Goal: Information Seeking & Learning: Learn about a topic

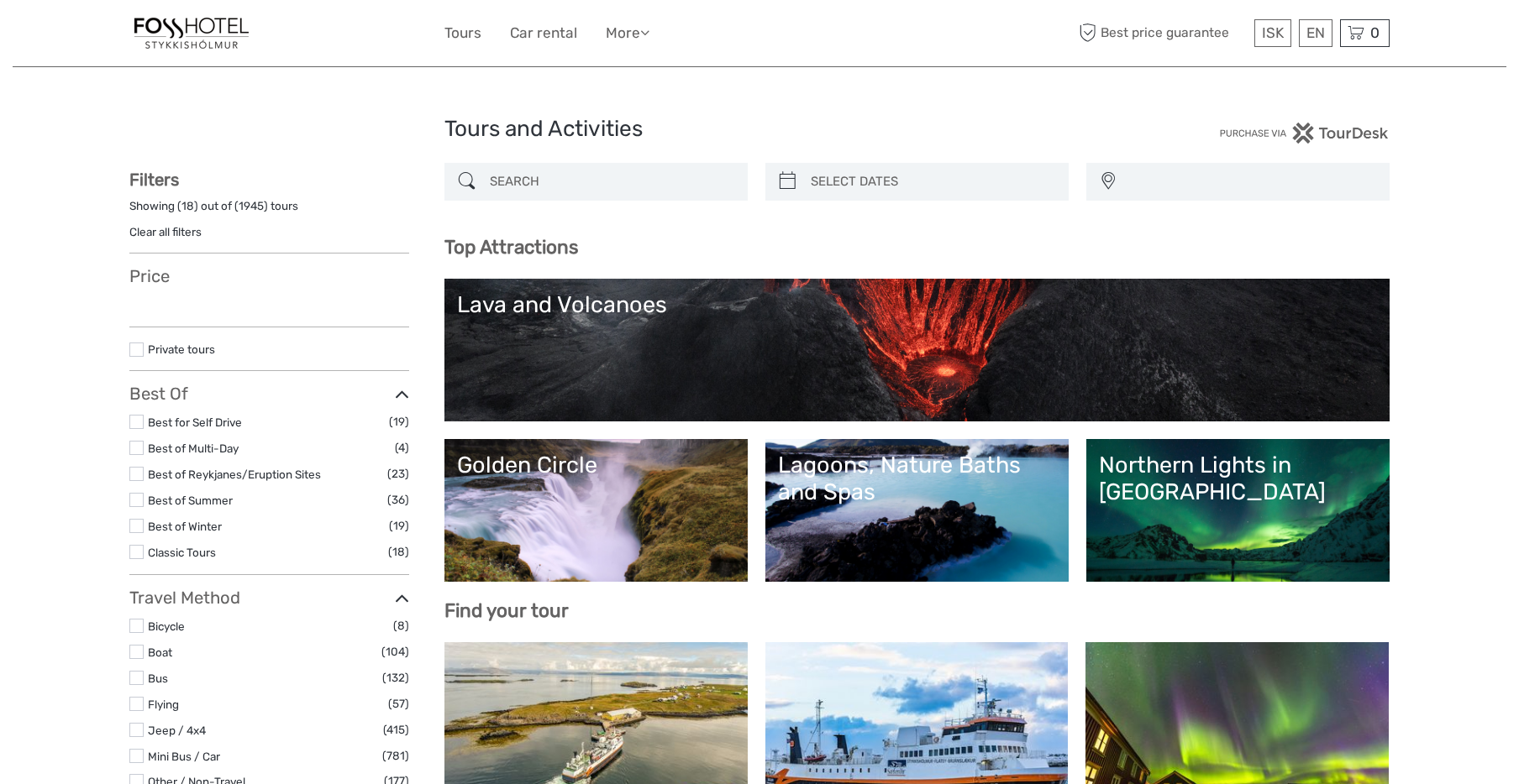
select select
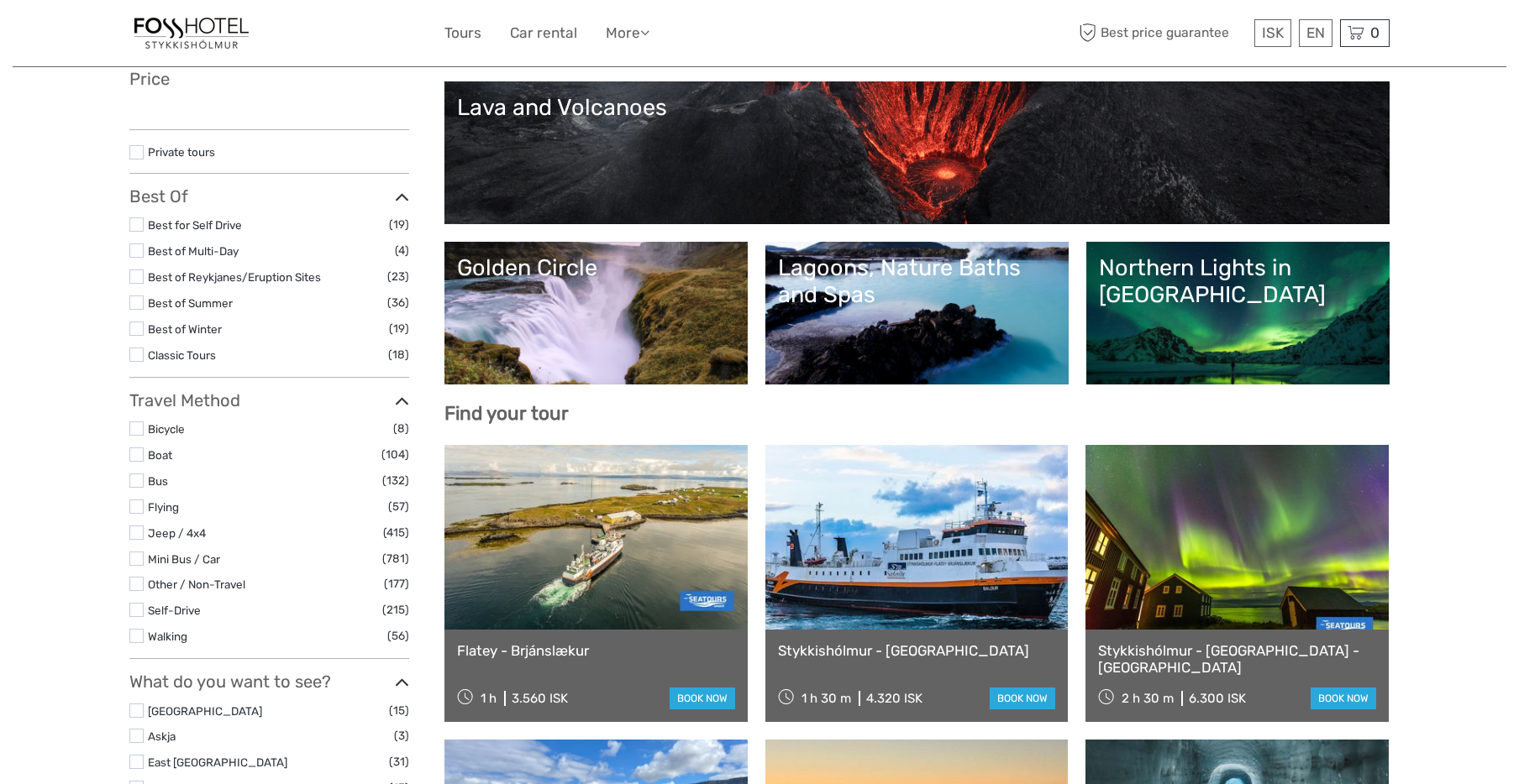
scroll to position [273, 0]
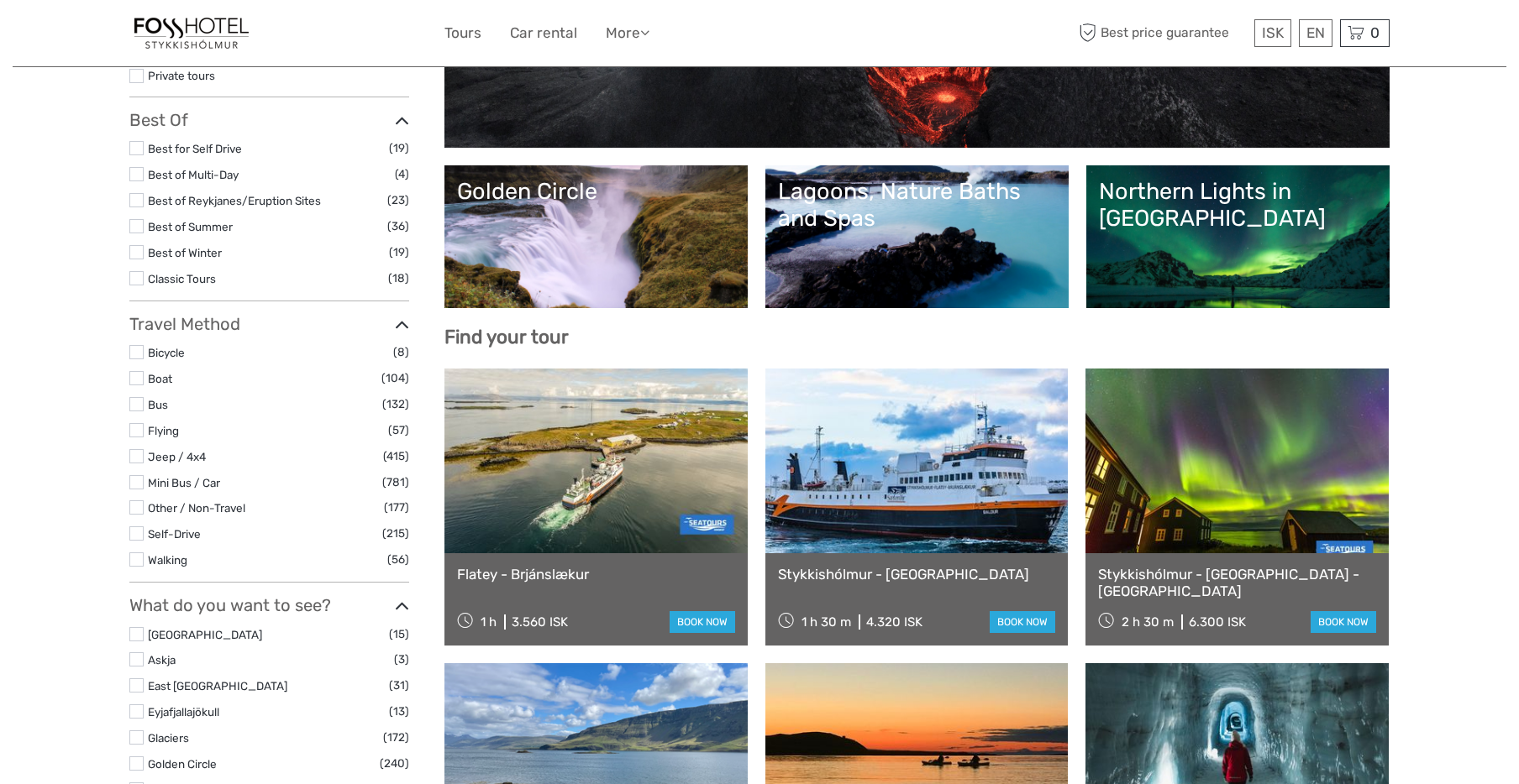
select select
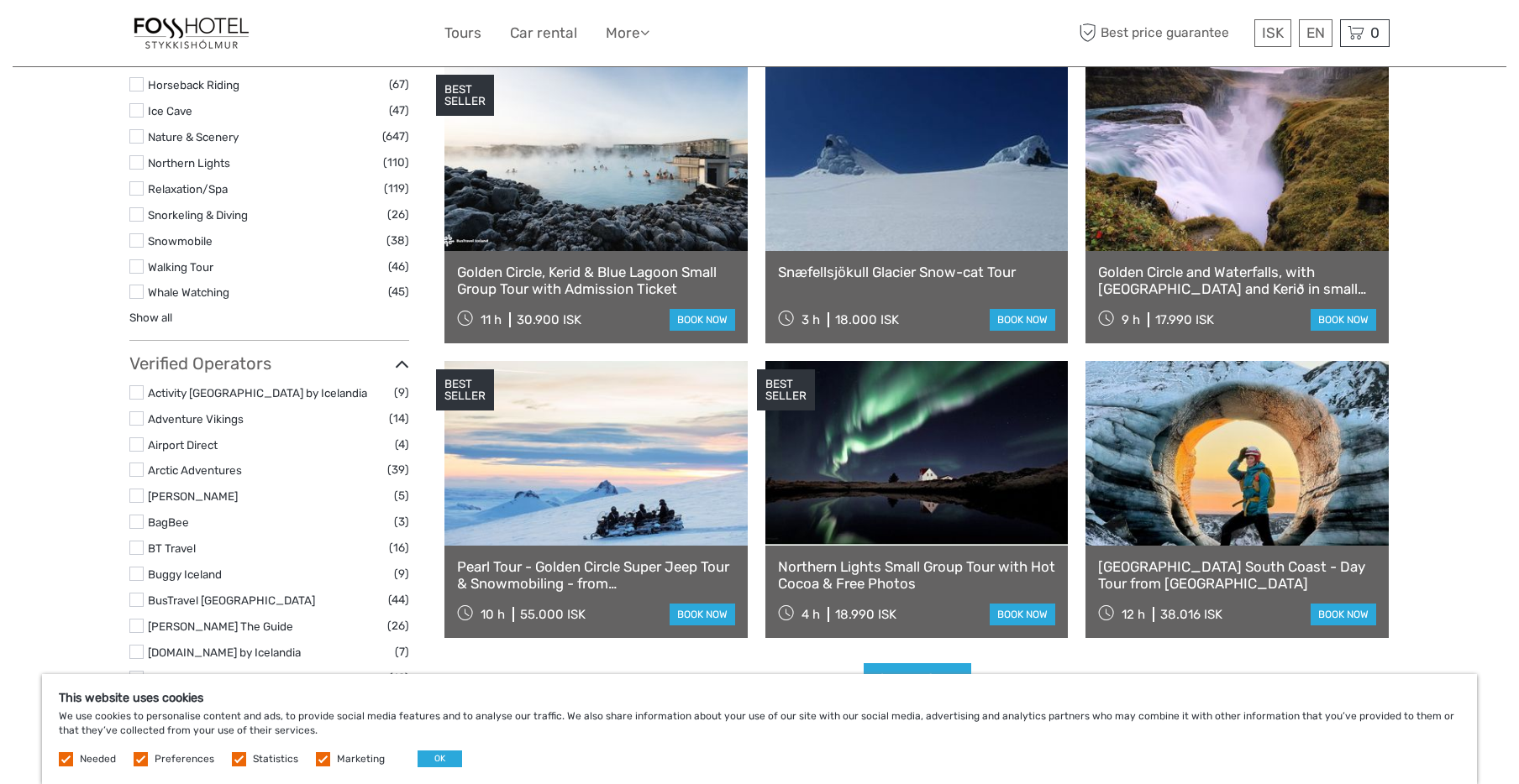
scroll to position [1990, 0]
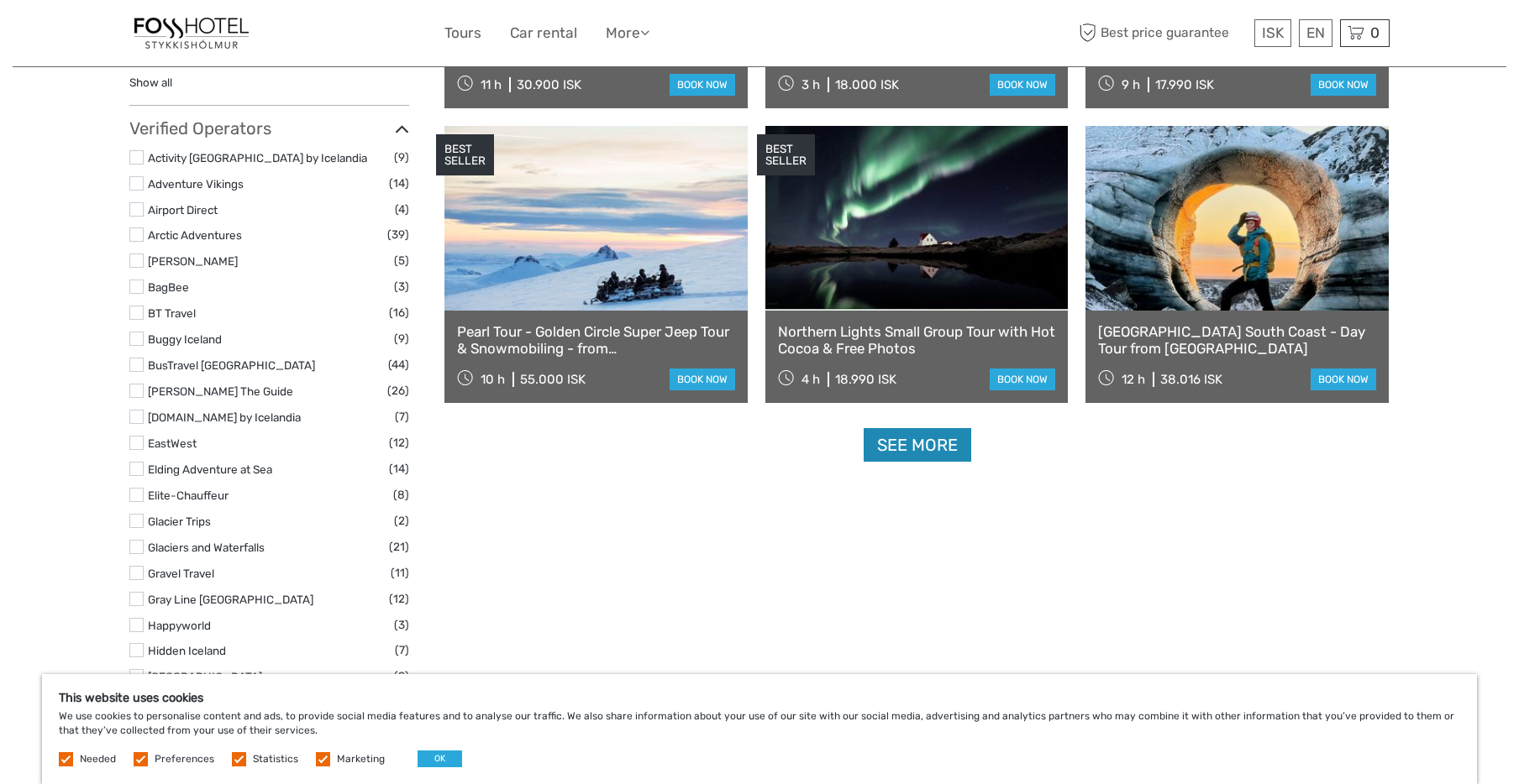
click at [919, 455] on link "See more" at bounding box center [917, 445] width 107 height 35
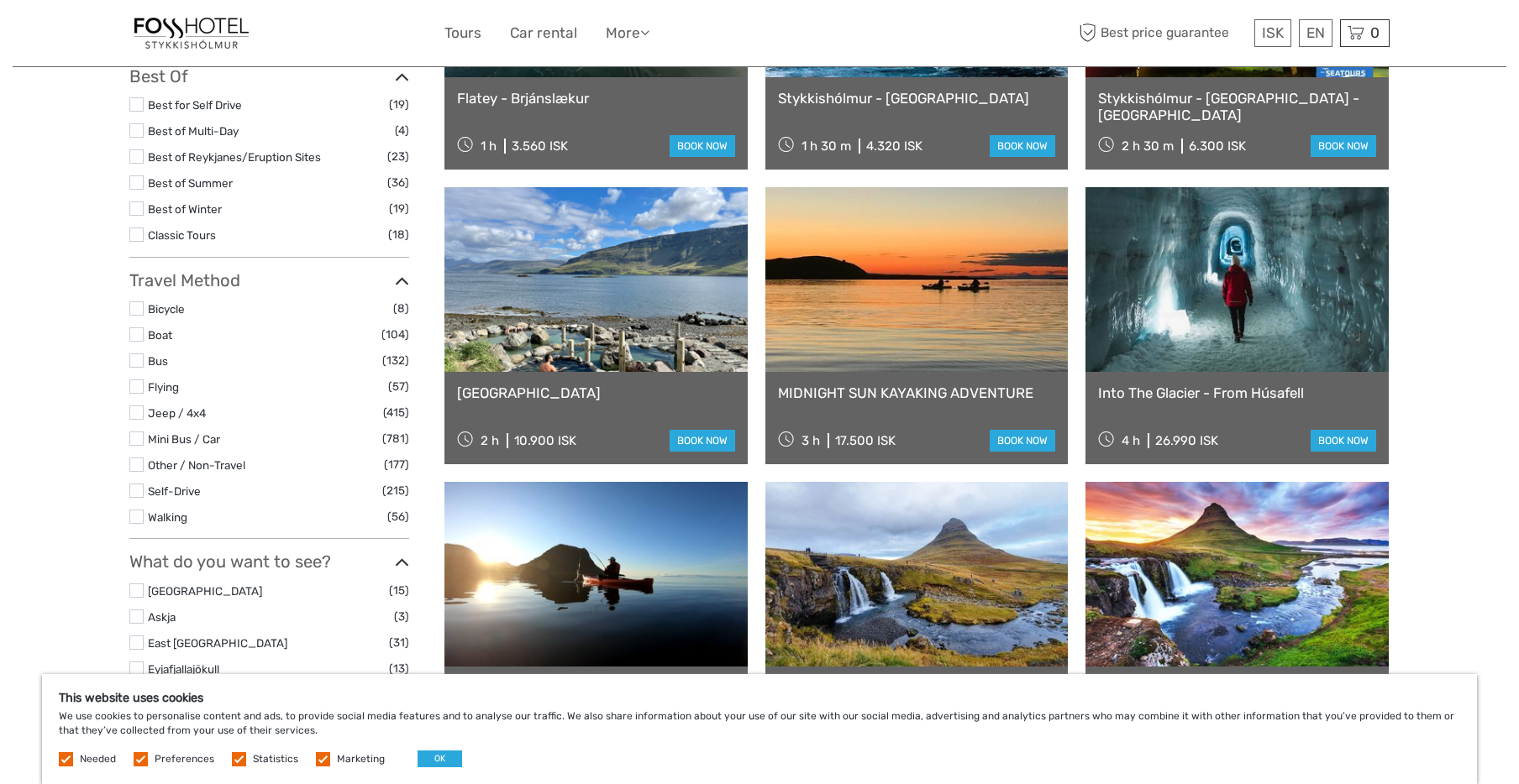
scroll to position [234, 0]
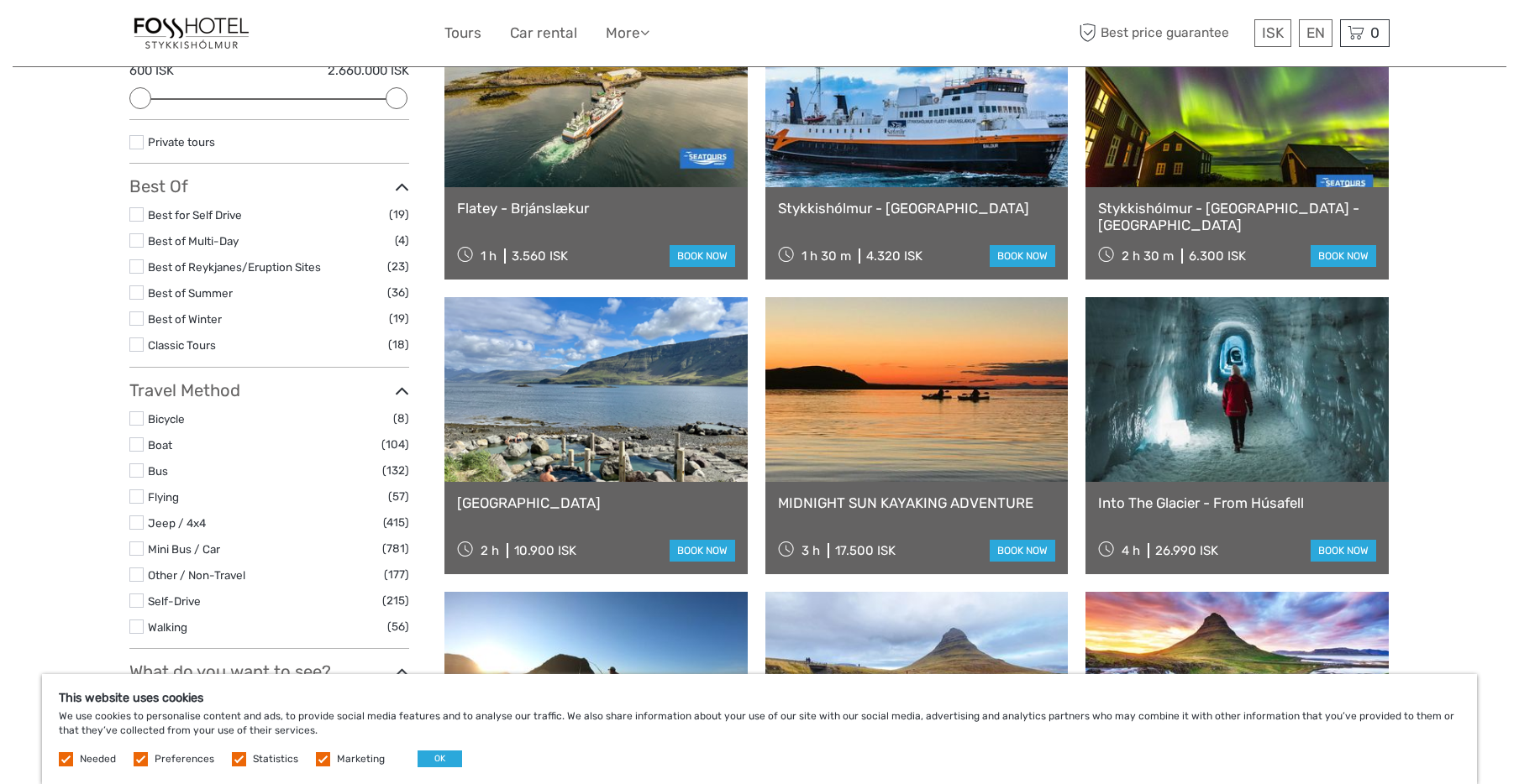
click at [578, 432] on link at bounding box center [595, 390] width 303 height 185
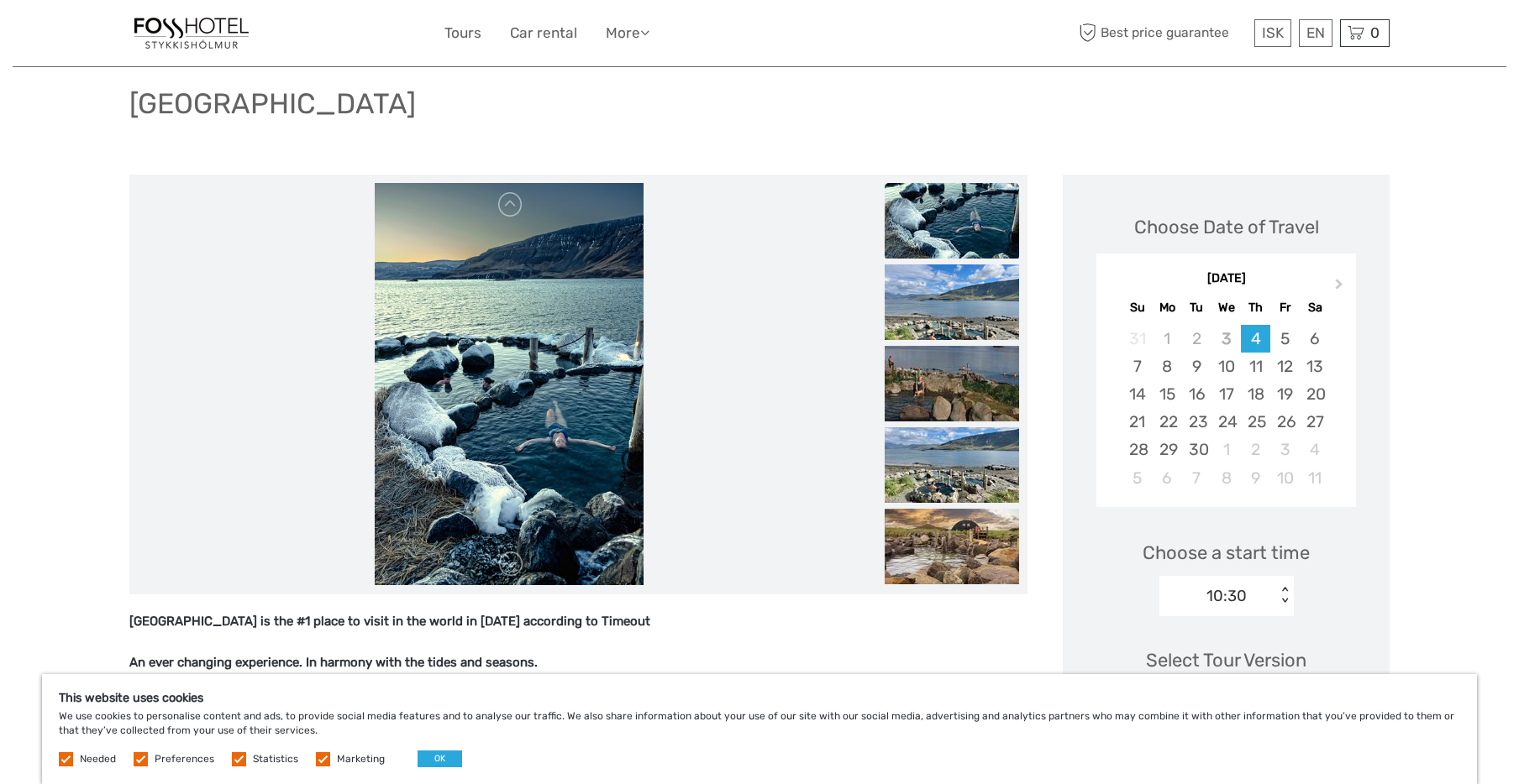
scroll to position [107, 0]
click at [941, 249] on img at bounding box center [951, 221] width 134 height 75
click at [941, 321] on img at bounding box center [951, 303] width 134 height 75
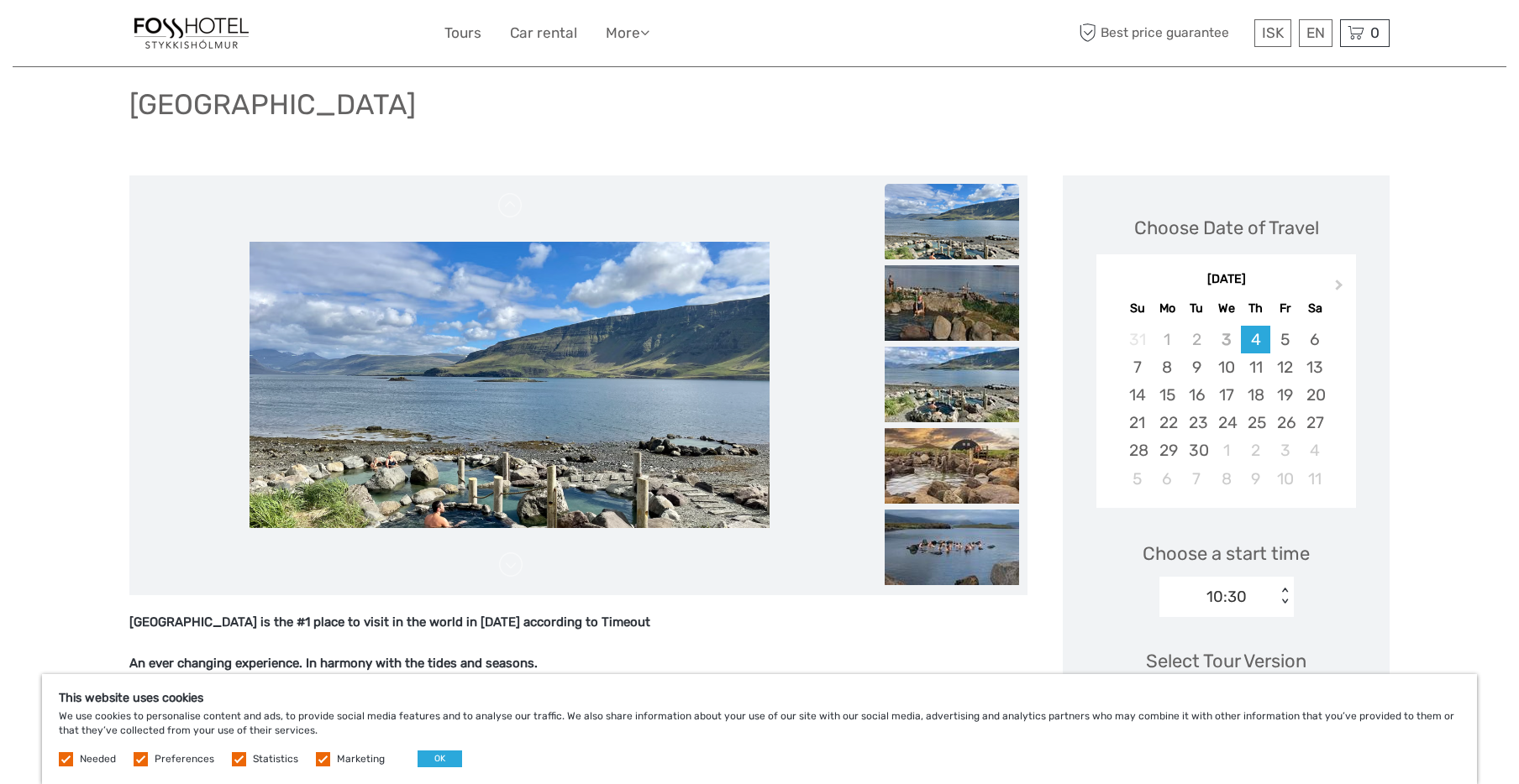
click at [941, 321] on img at bounding box center [951, 303] width 134 height 75
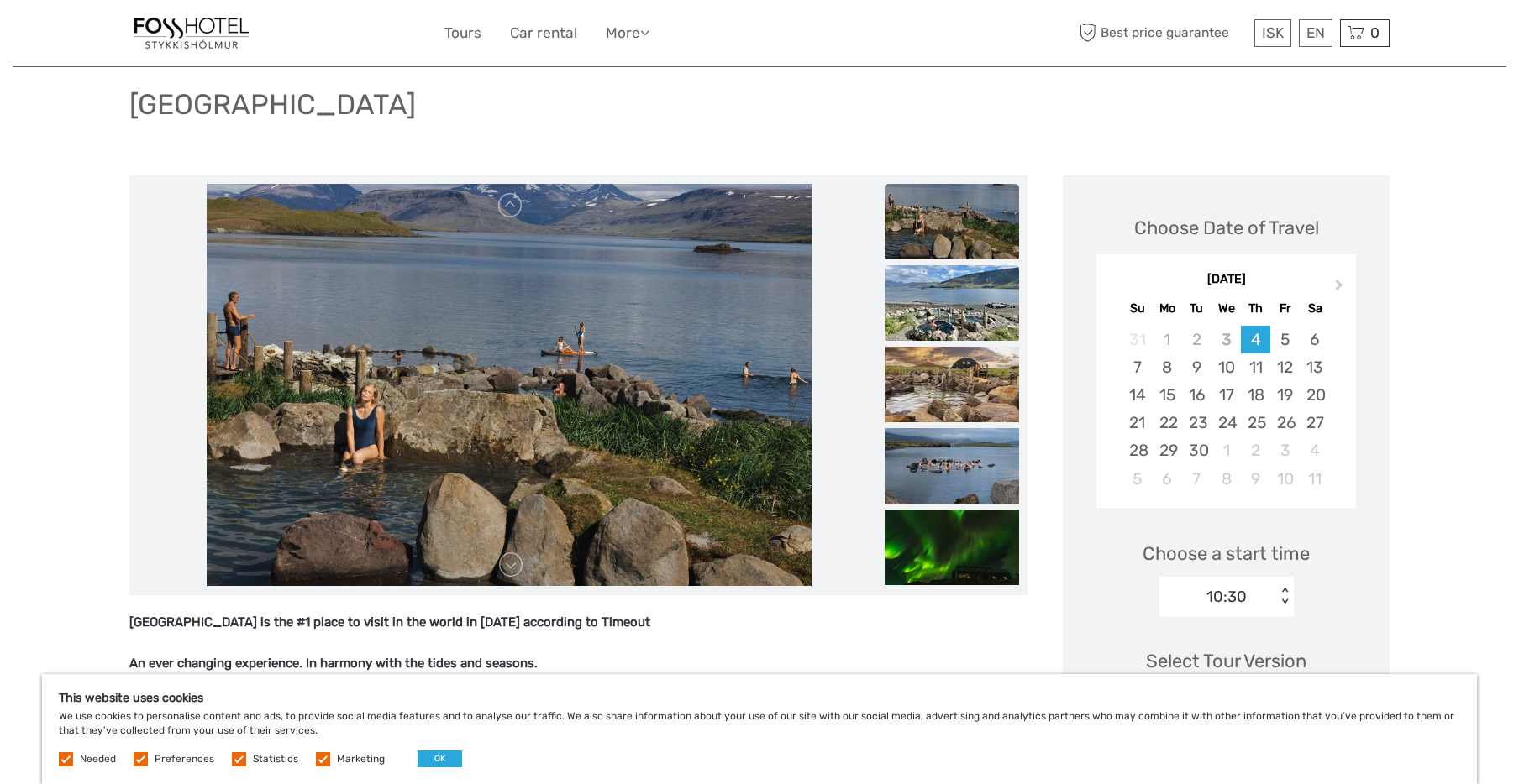
click at [941, 321] on img at bounding box center [951, 303] width 134 height 75
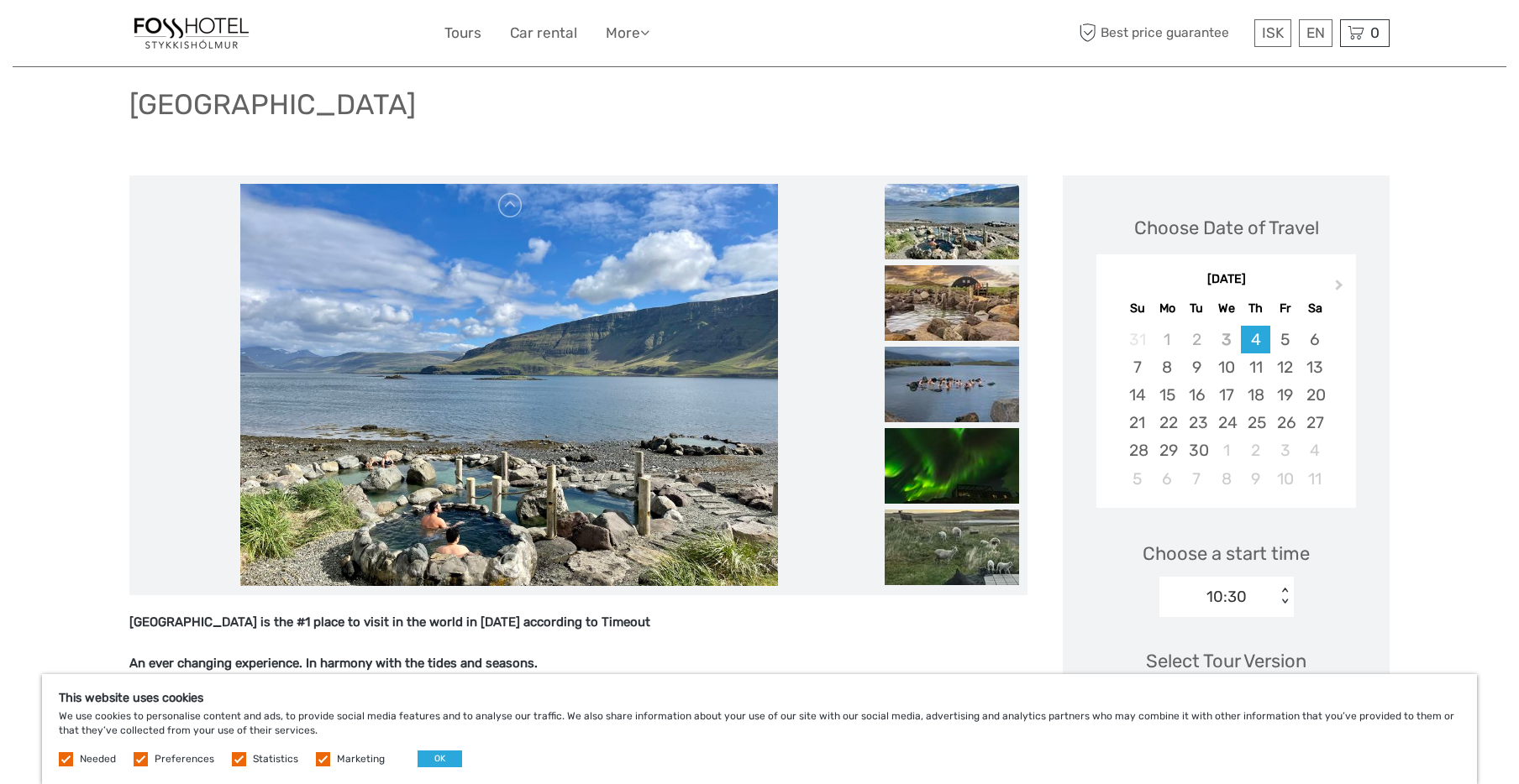
click at [941, 321] on img at bounding box center [951, 303] width 134 height 75
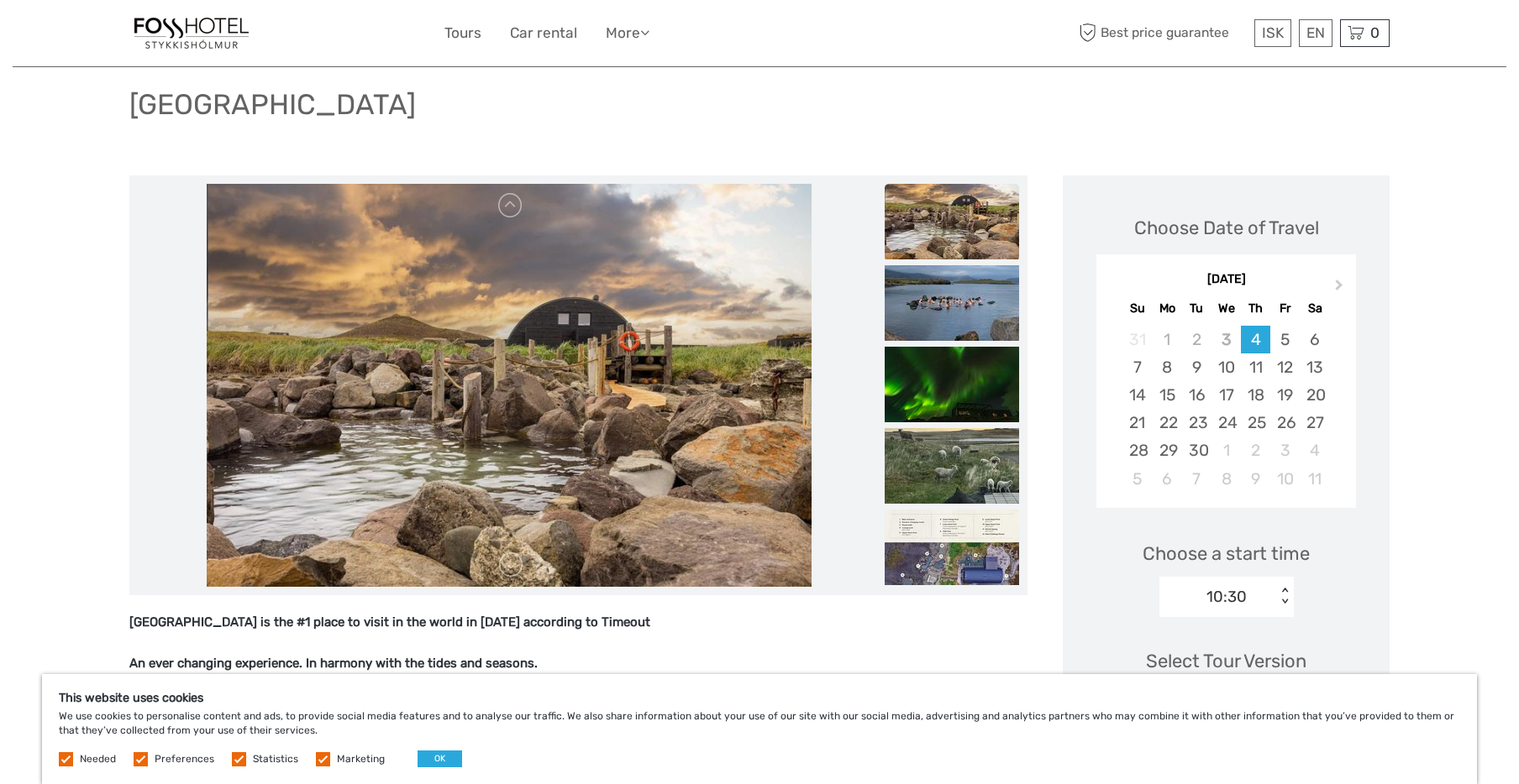
click at [941, 321] on img at bounding box center [951, 303] width 134 height 75
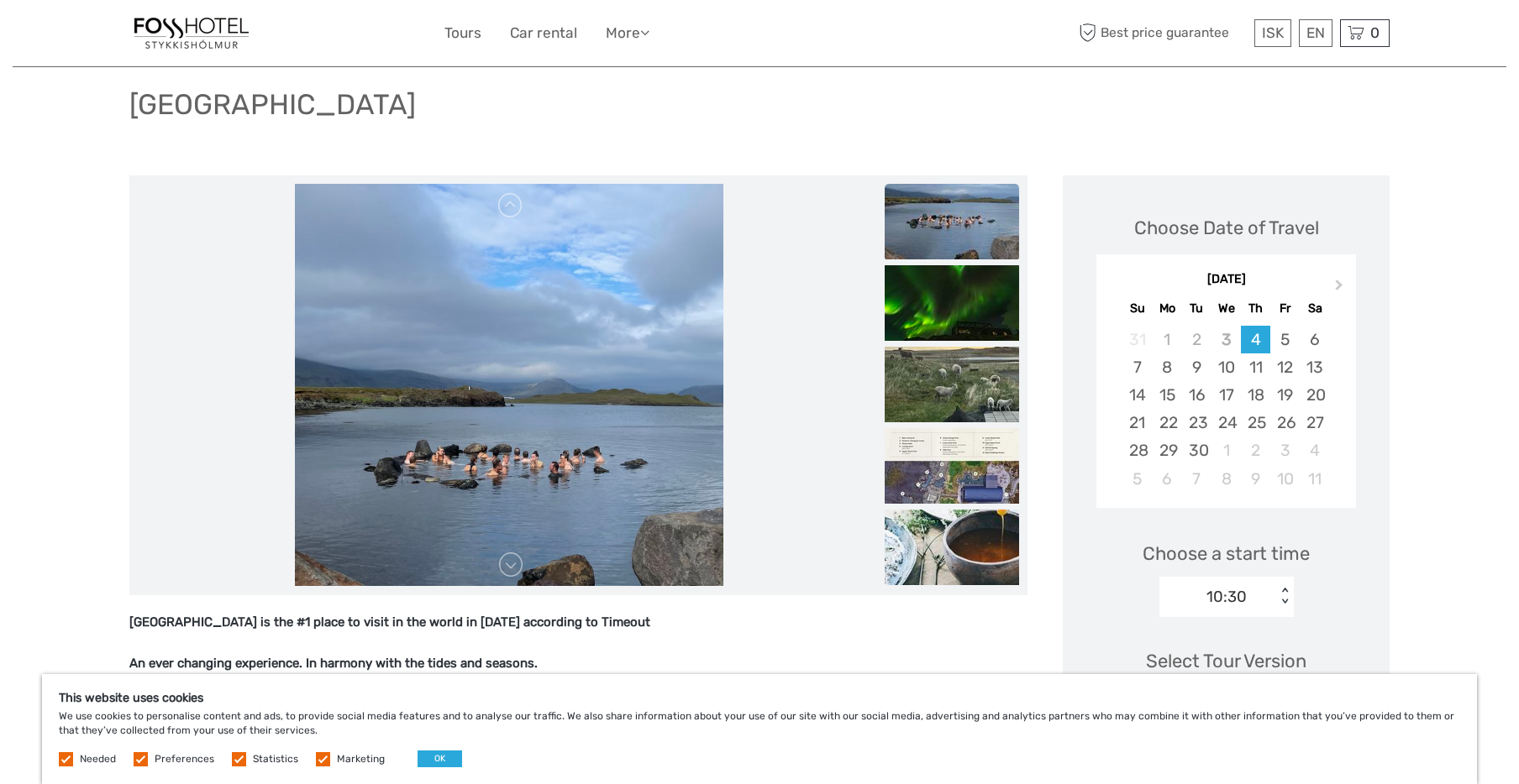
click at [941, 321] on img at bounding box center [951, 303] width 134 height 75
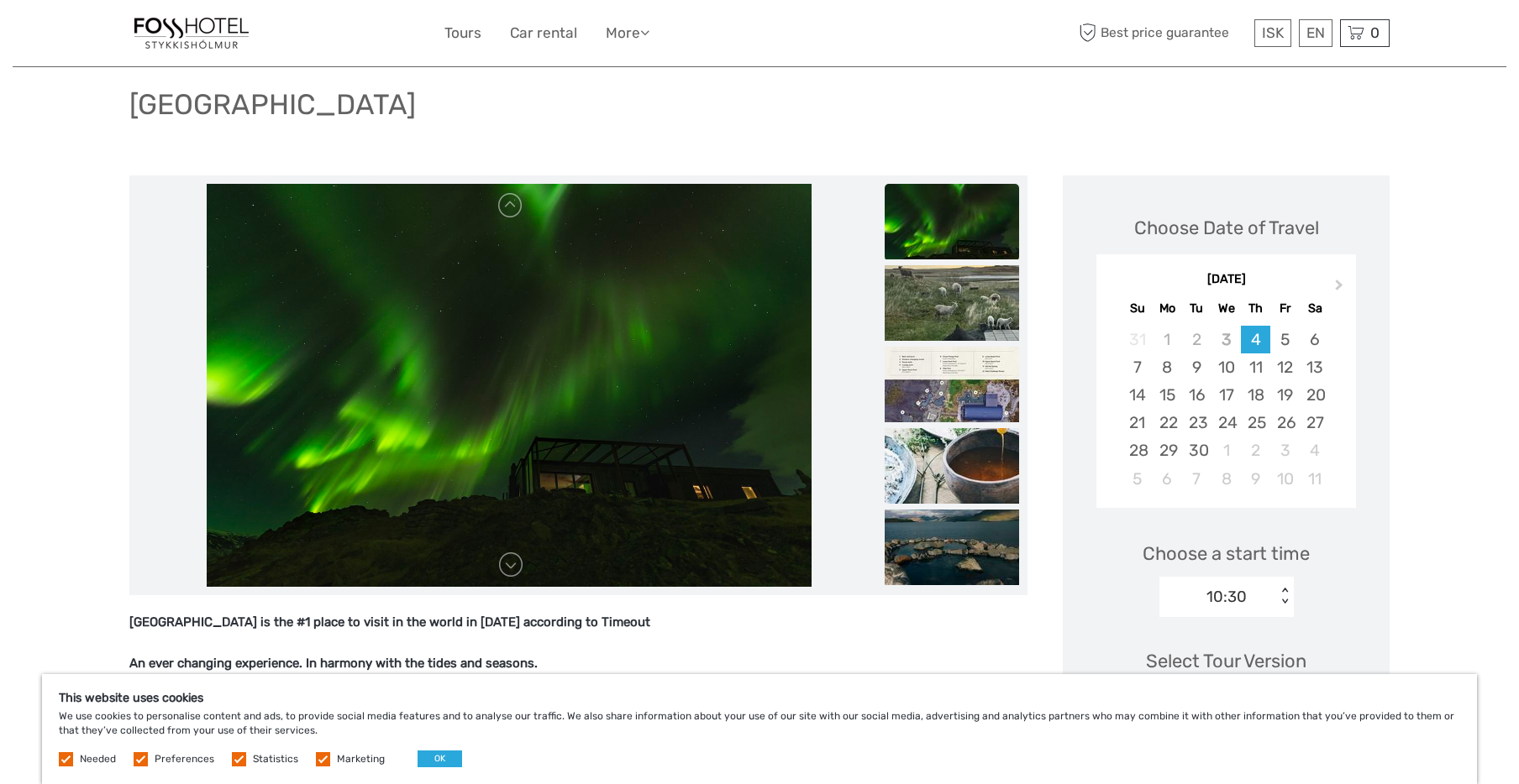
click at [941, 321] on img at bounding box center [951, 303] width 134 height 75
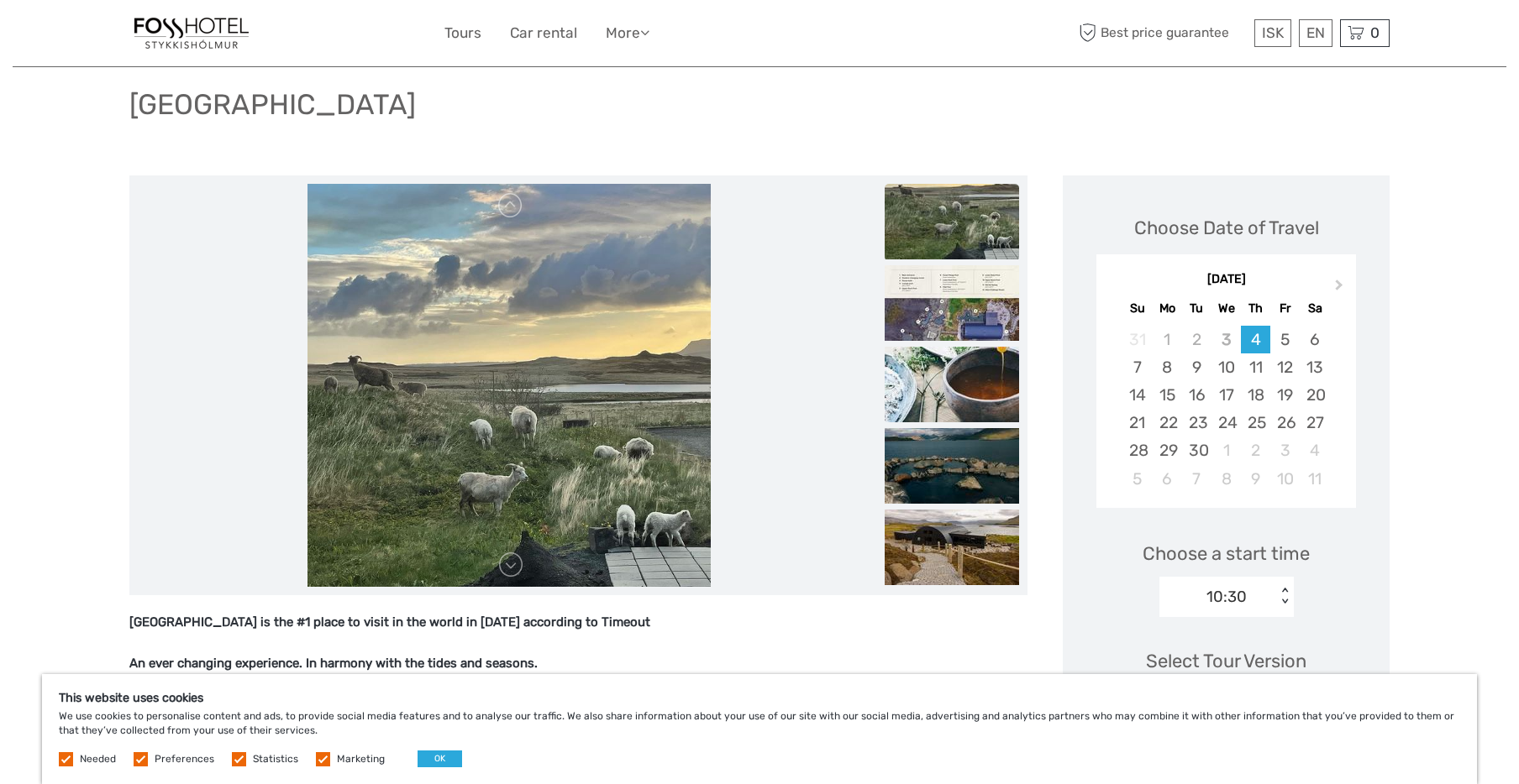
click at [941, 321] on img at bounding box center [951, 303] width 134 height 75
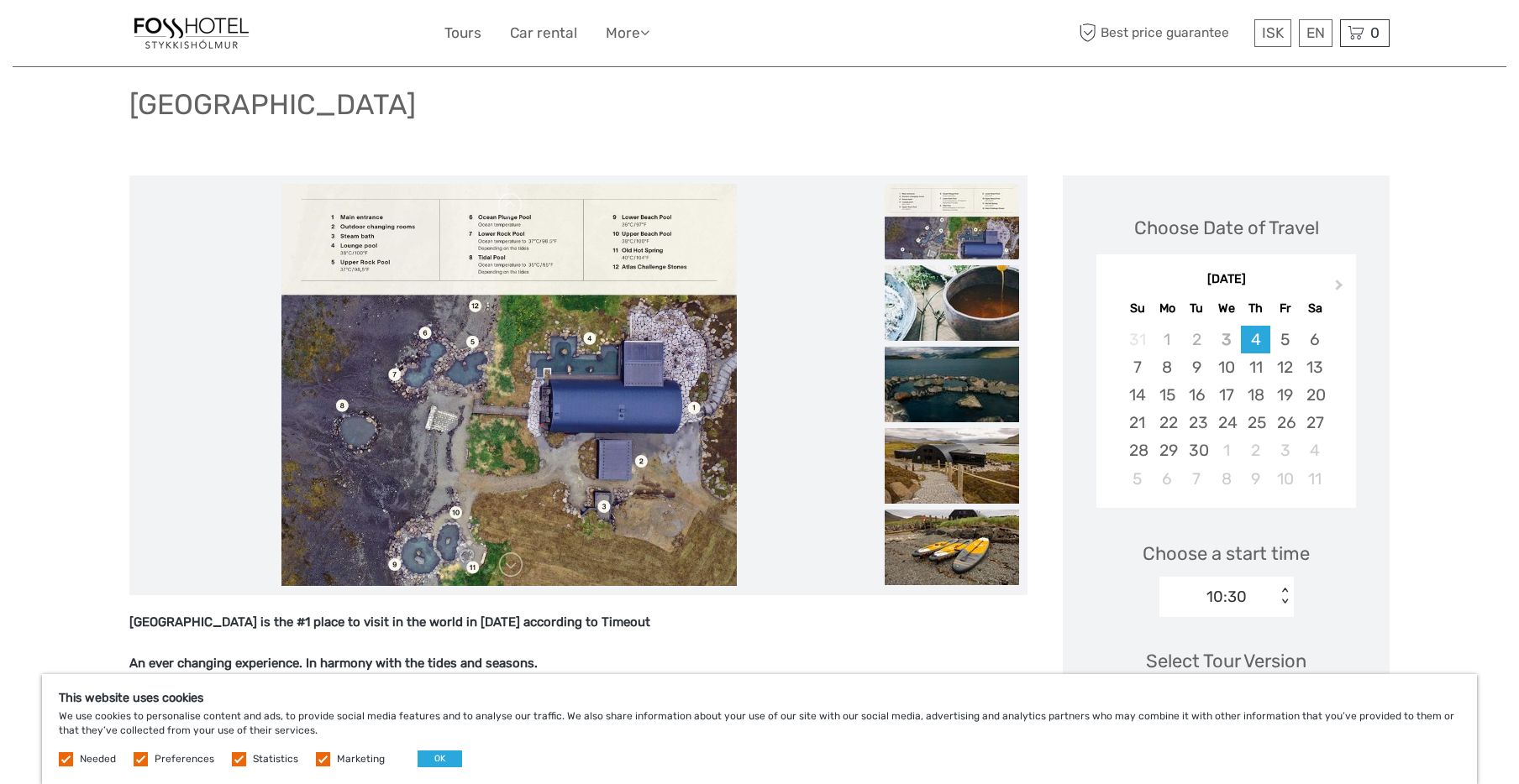
click at [941, 321] on img at bounding box center [951, 303] width 134 height 75
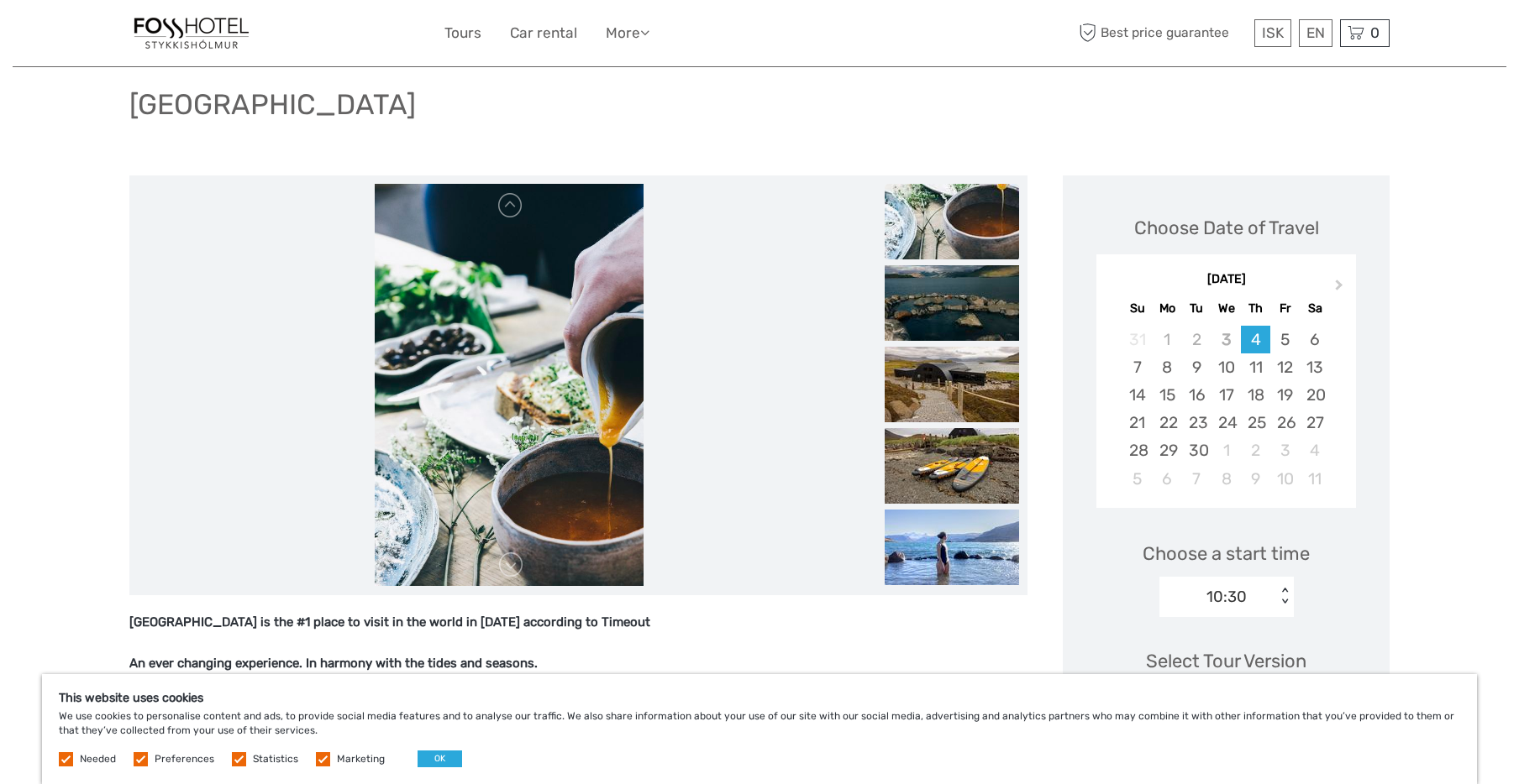
click at [941, 321] on img at bounding box center [951, 303] width 134 height 75
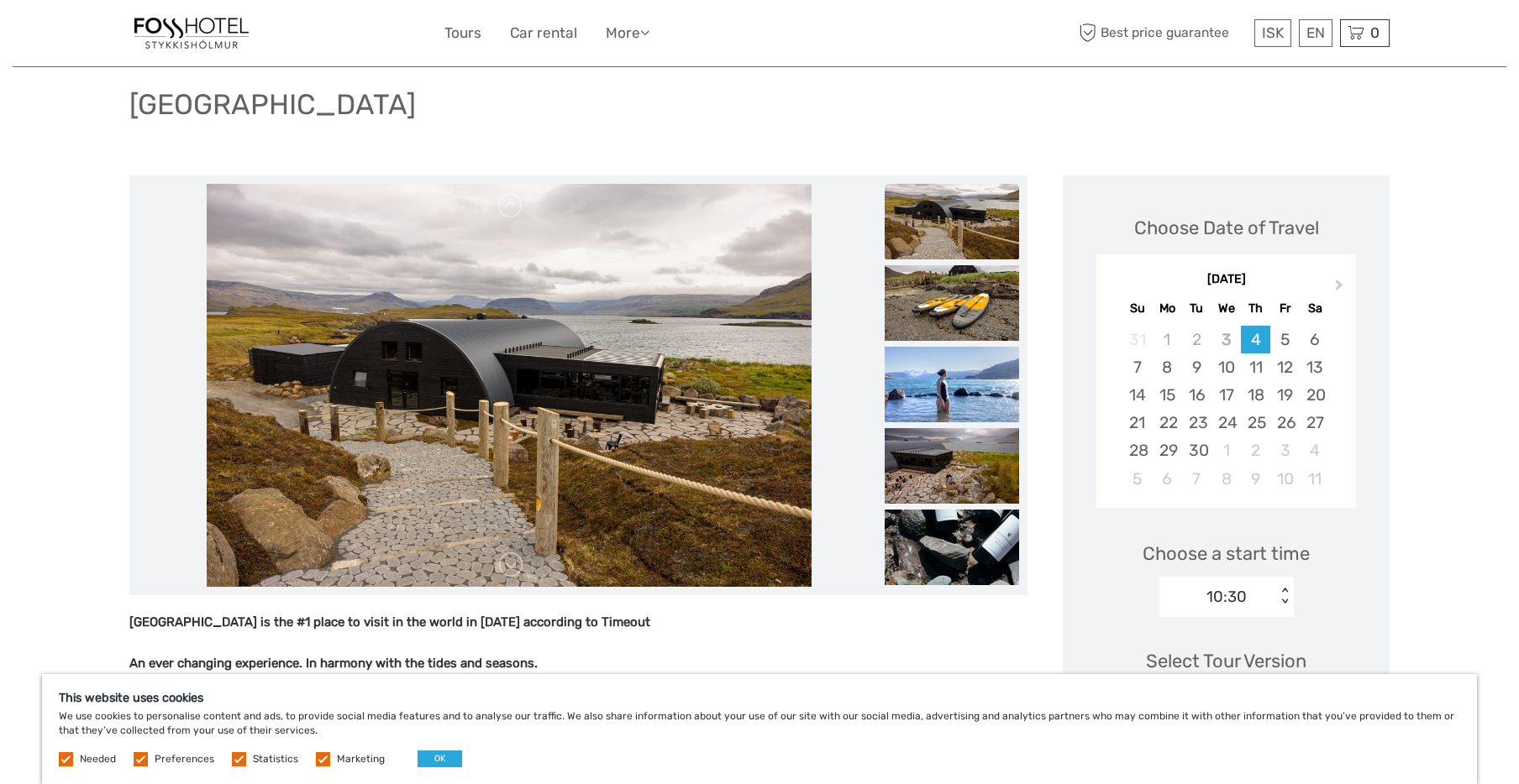
click at [941, 321] on img at bounding box center [951, 303] width 134 height 75
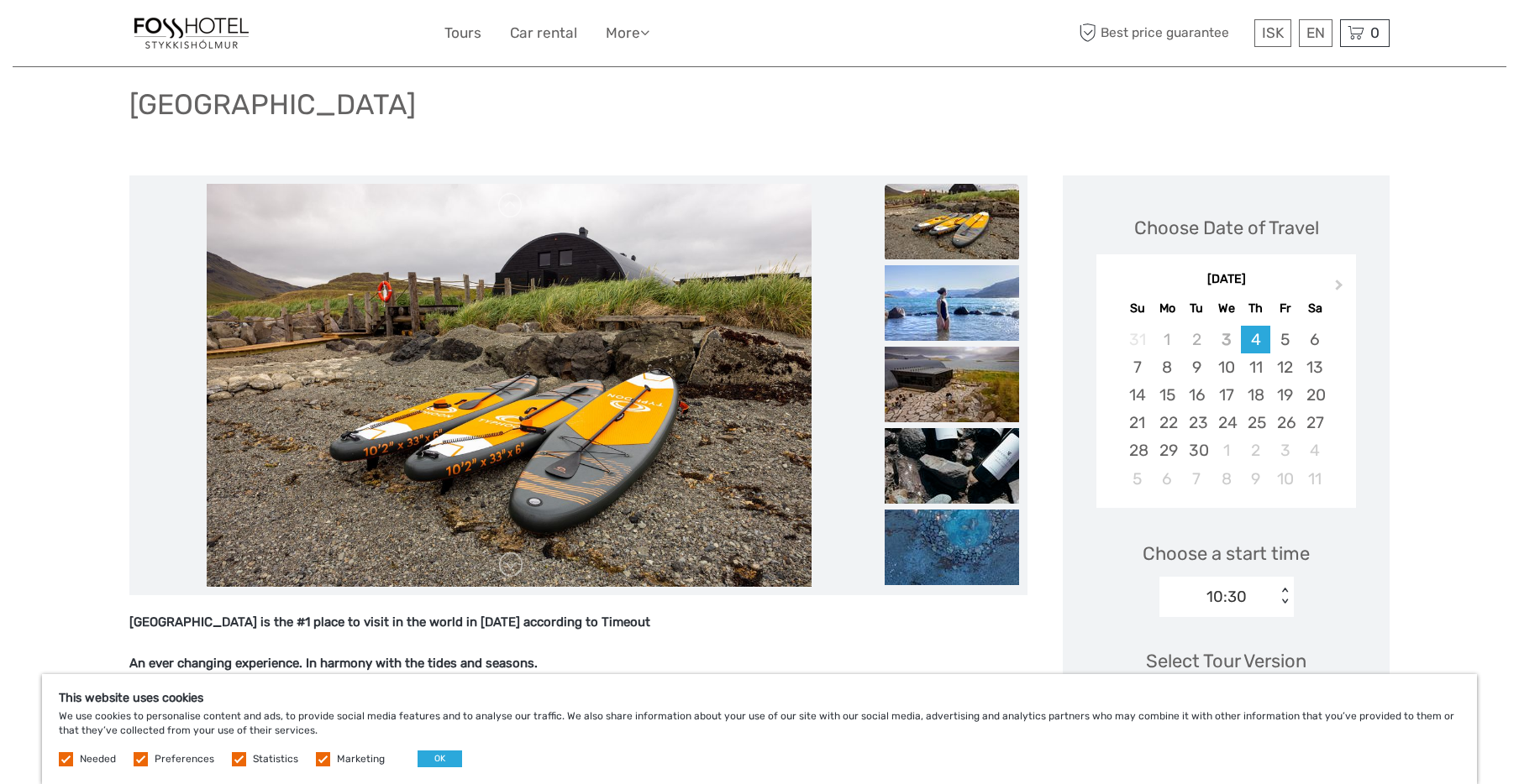
click at [941, 321] on img at bounding box center [951, 303] width 134 height 75
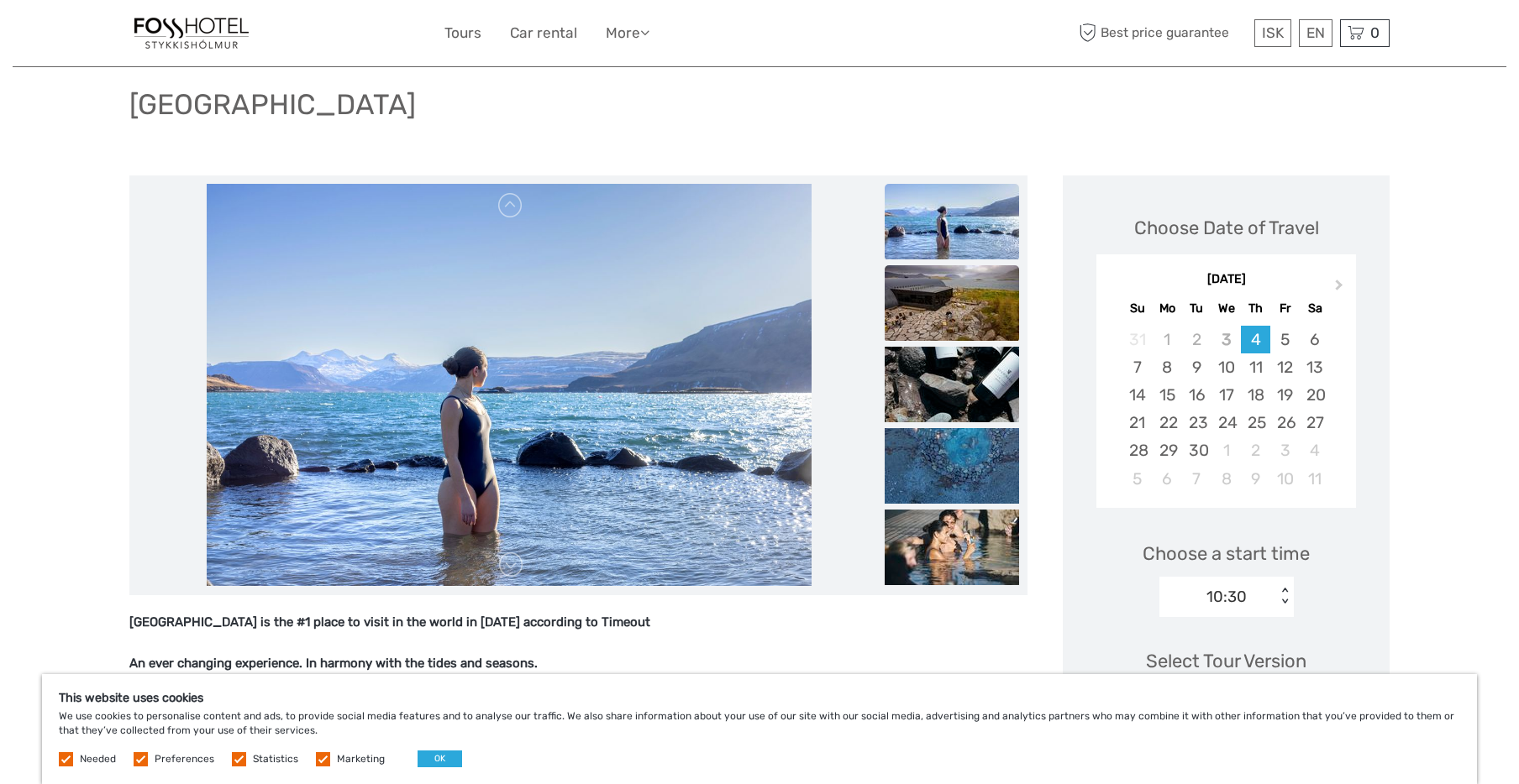
click at [941, 321] on img at bounding box center [951, 303] width 134 height 75
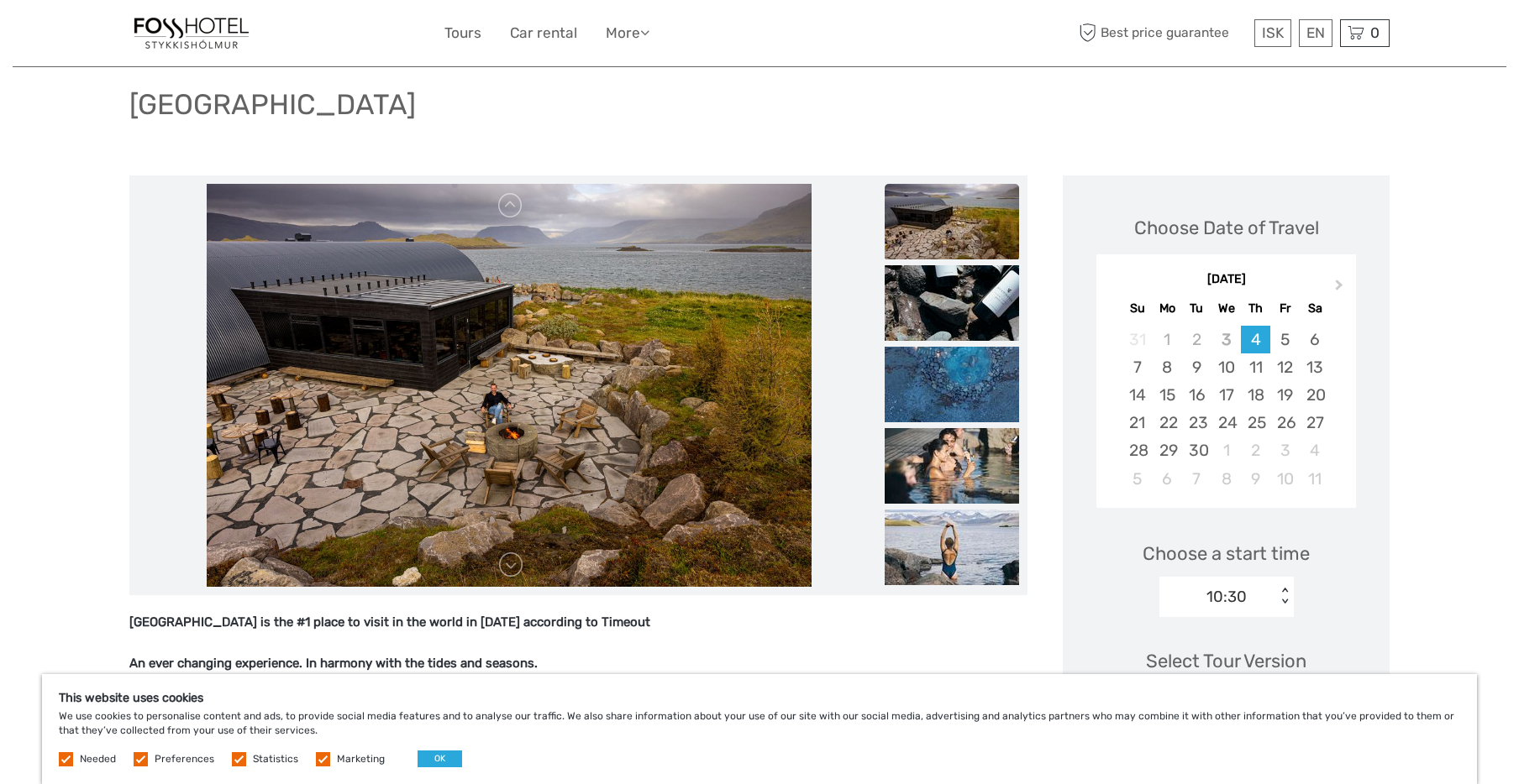
click at [941, 321] on img at bounding box center [951, 303] width 134 height 75
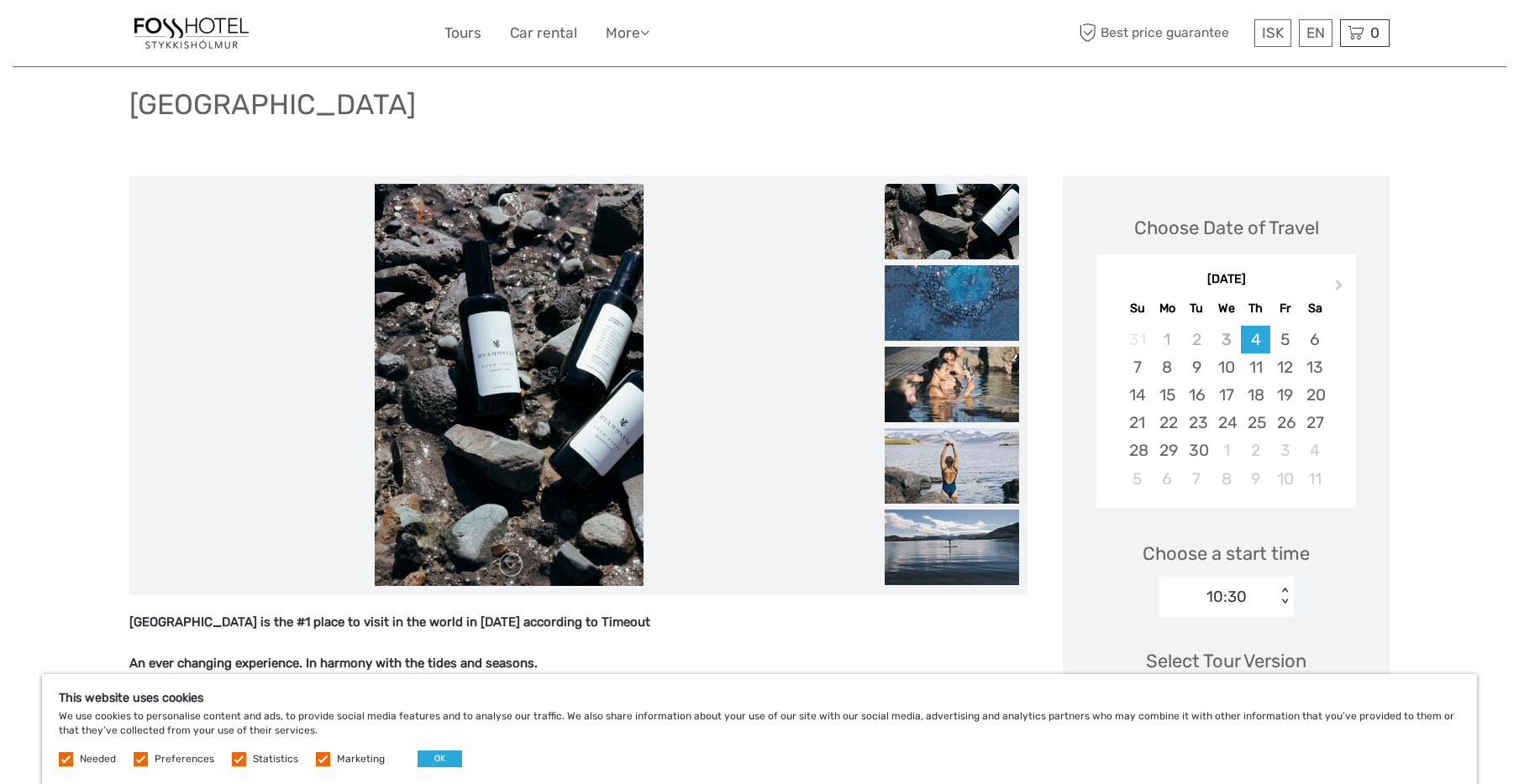
click at [941, 321] on img at bounding box center [951, 303] width 134 height 75
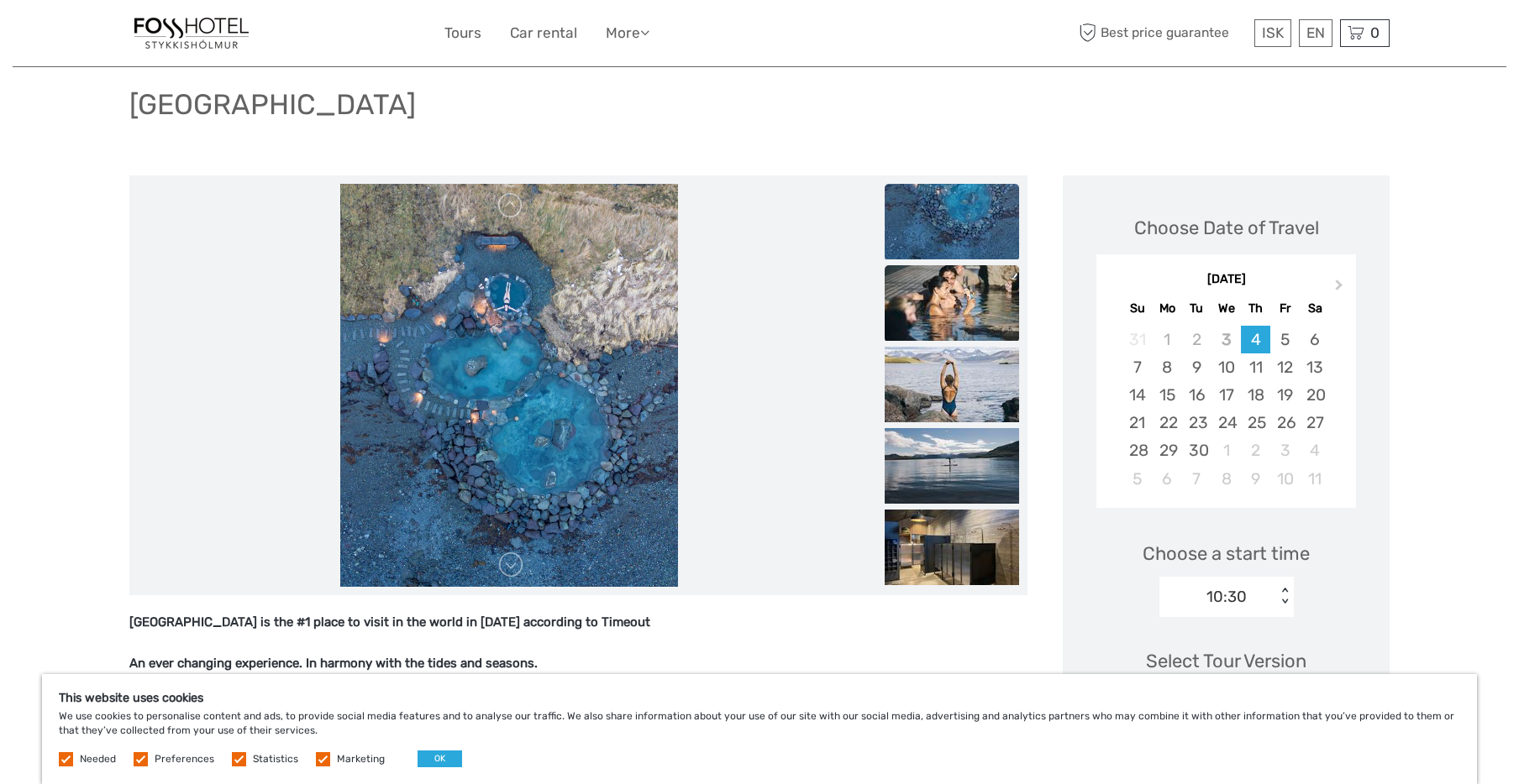
click at [941, 321] on img at bounding box center [951, 303] width 134 height 75
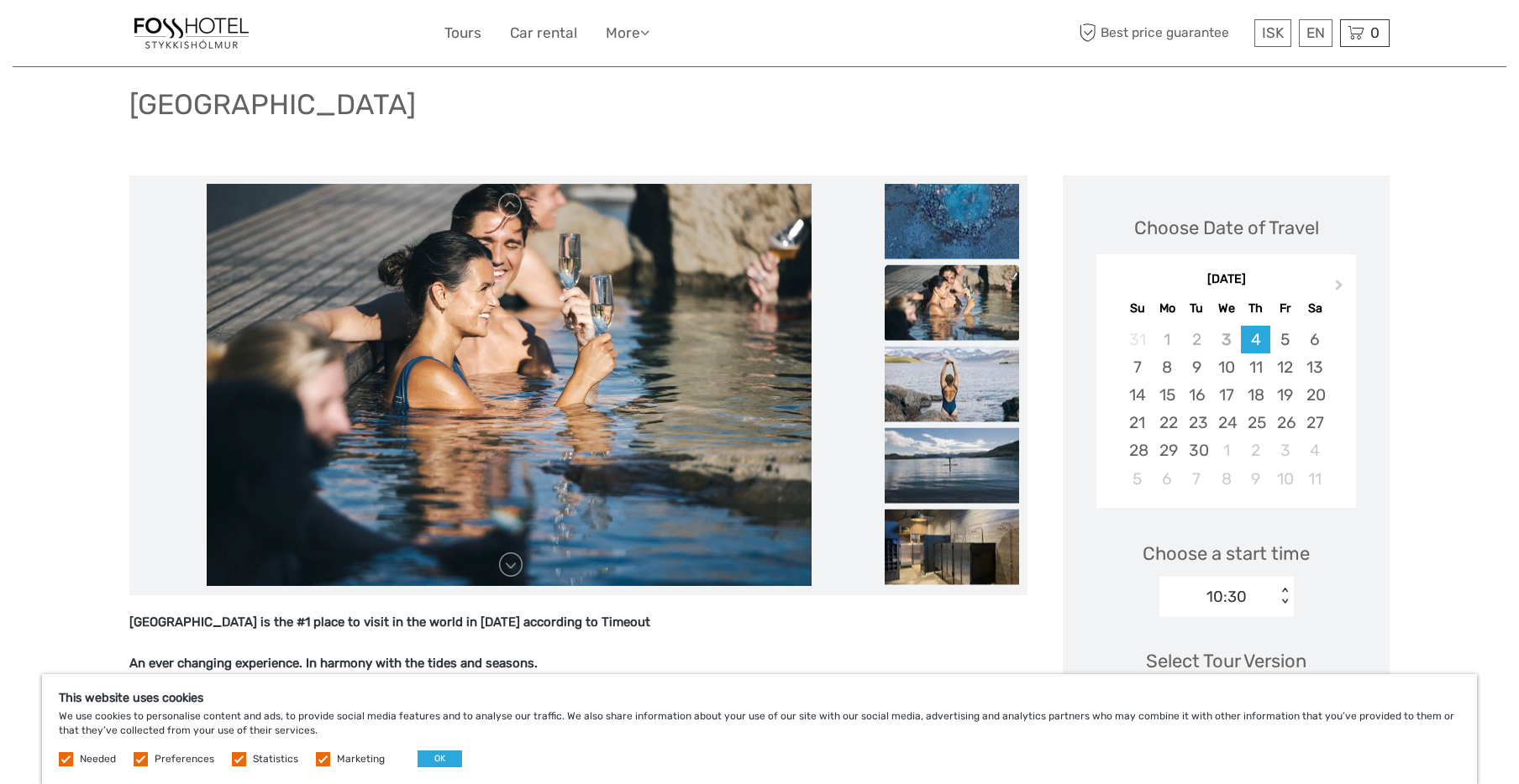
click at [941, 321] on img at bounding box center [951, 302] width 134 height 75
click at [944, 362] on img at bounding box center [951, 384] width 134 height 75
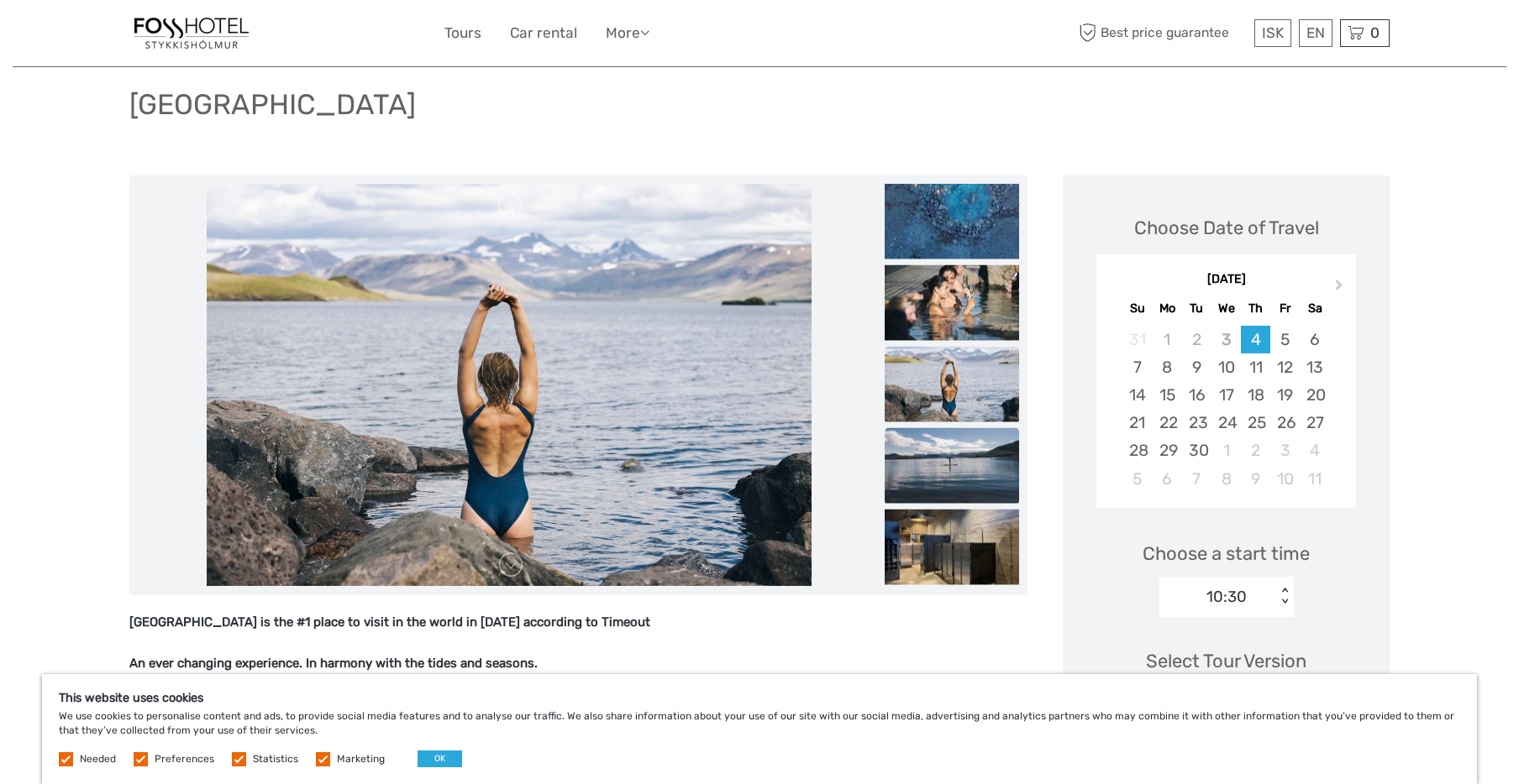
click at [937, 471] on img at bounding box center [951, 464] width 134 height 75
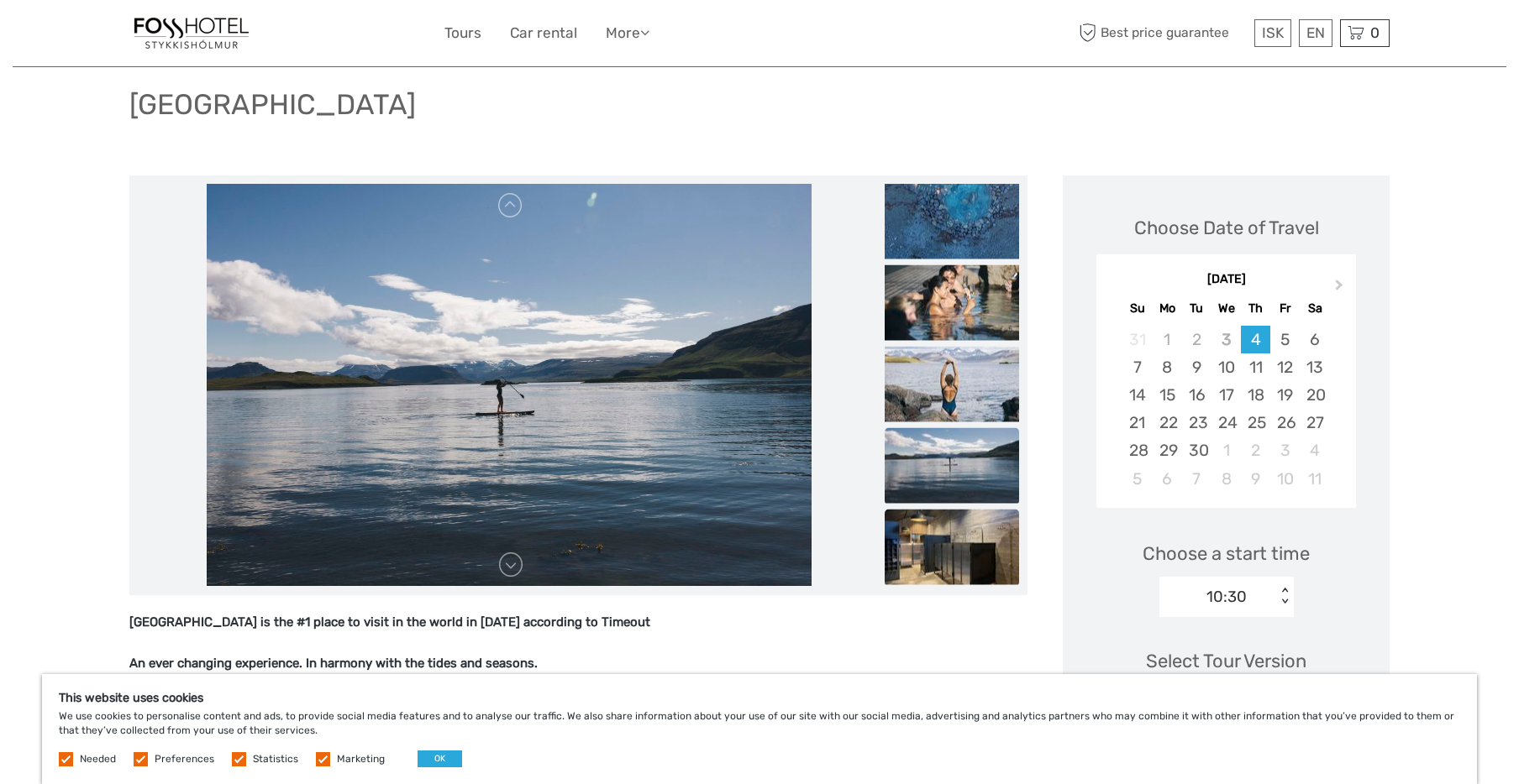
click at [933, 535] on img at bounding box center [951, 546] width 134 height 75
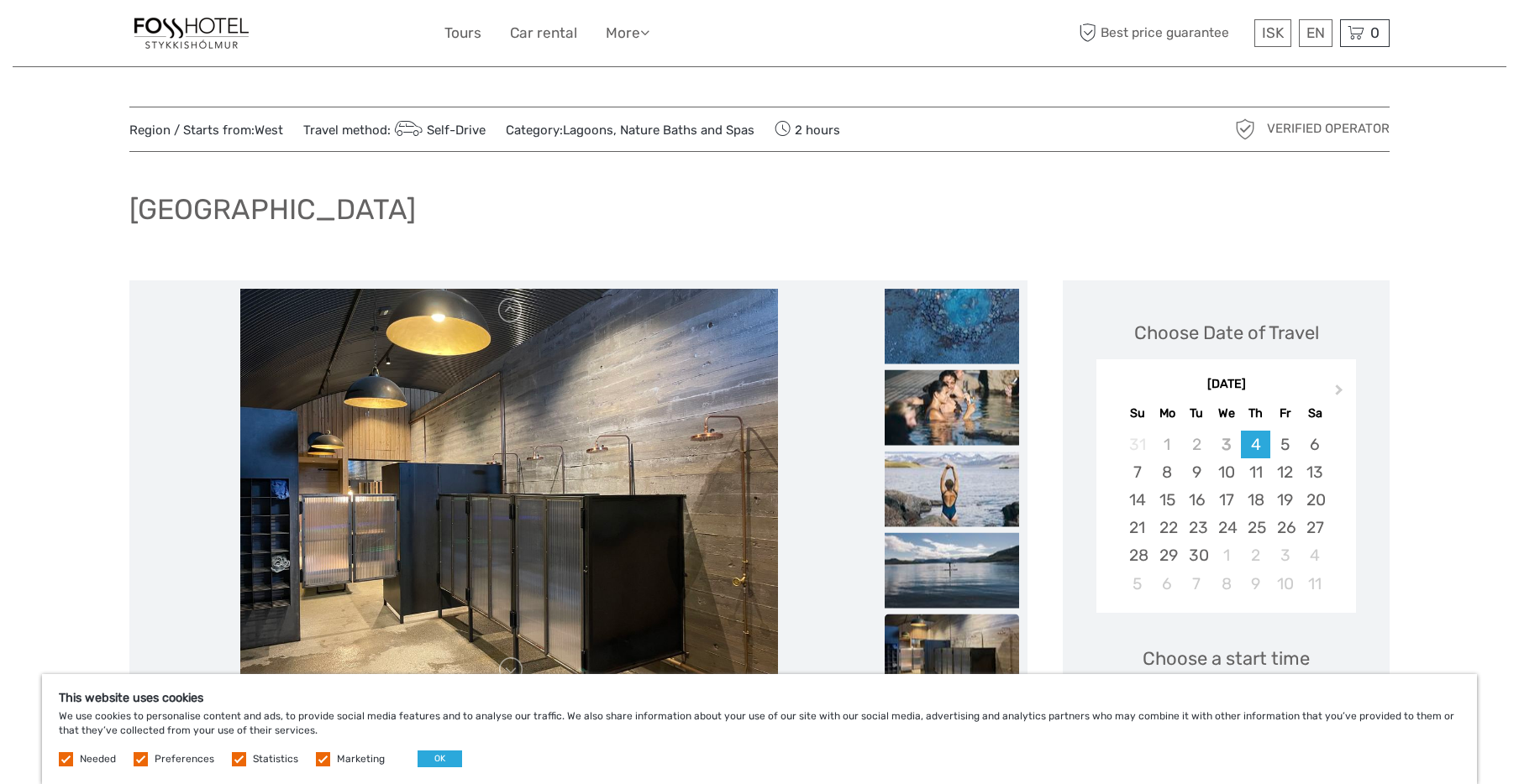
scroll to position [0, 0]
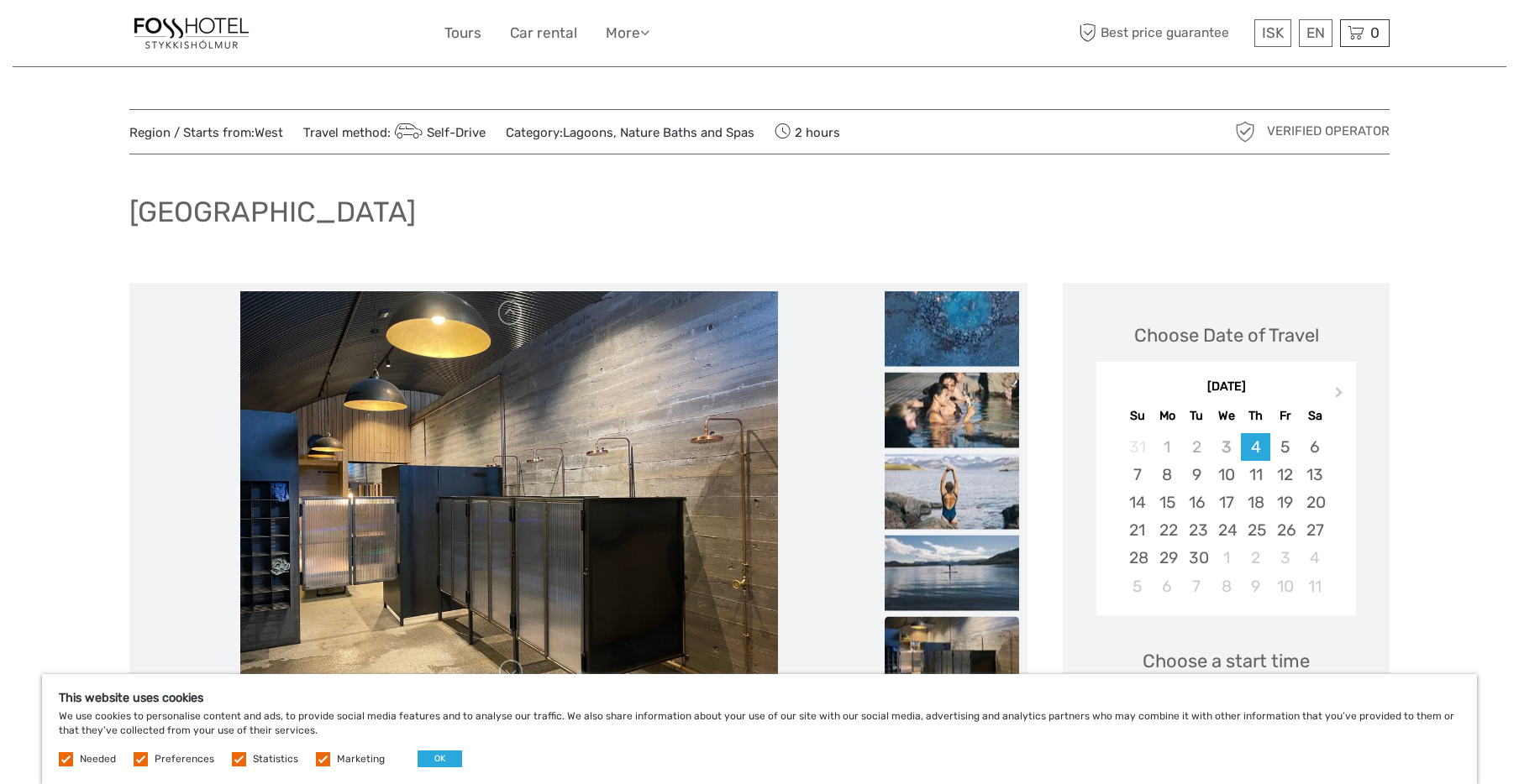
click at [167, 34] on img at bounding box center [192, 33] width 124 height 41
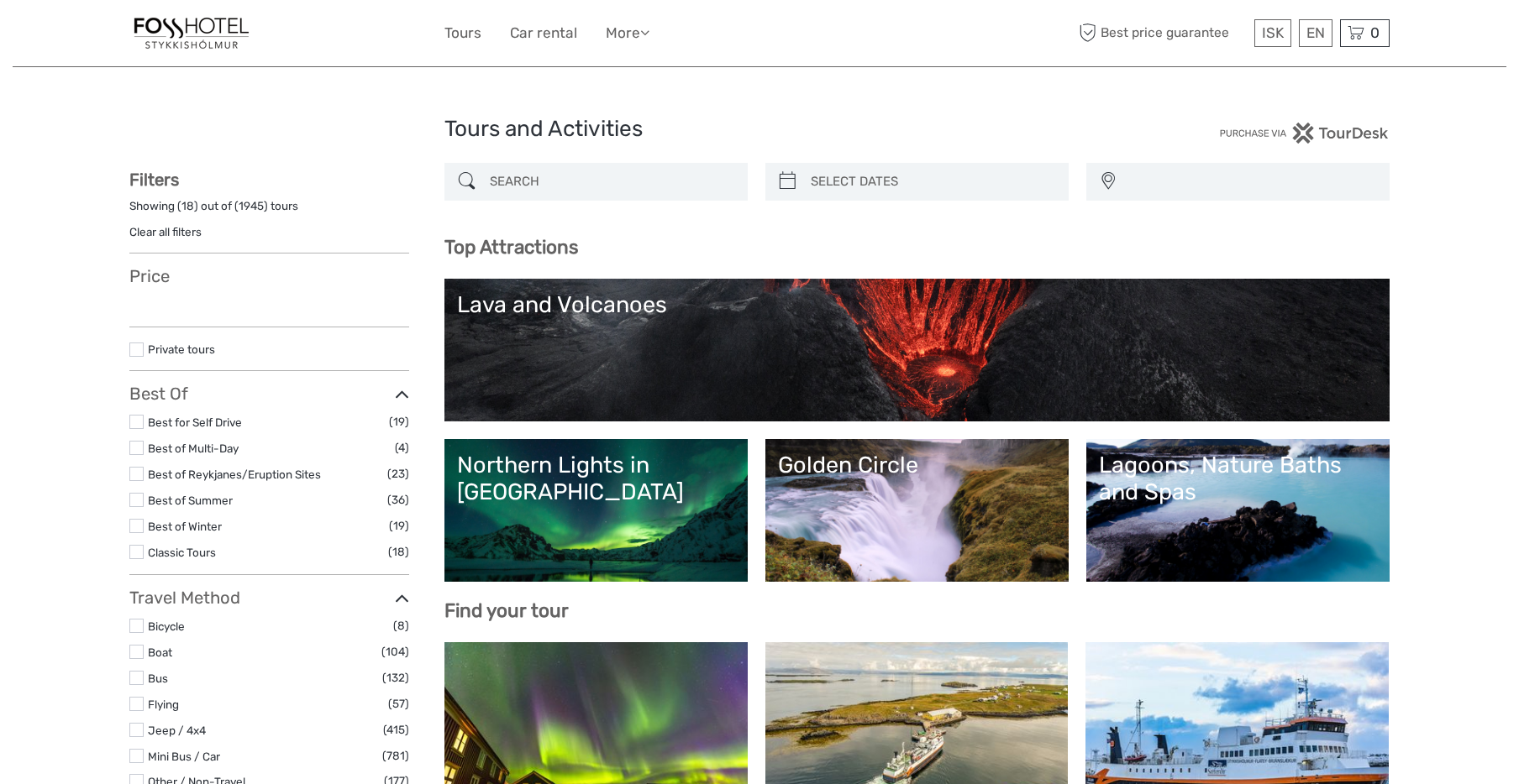
select select
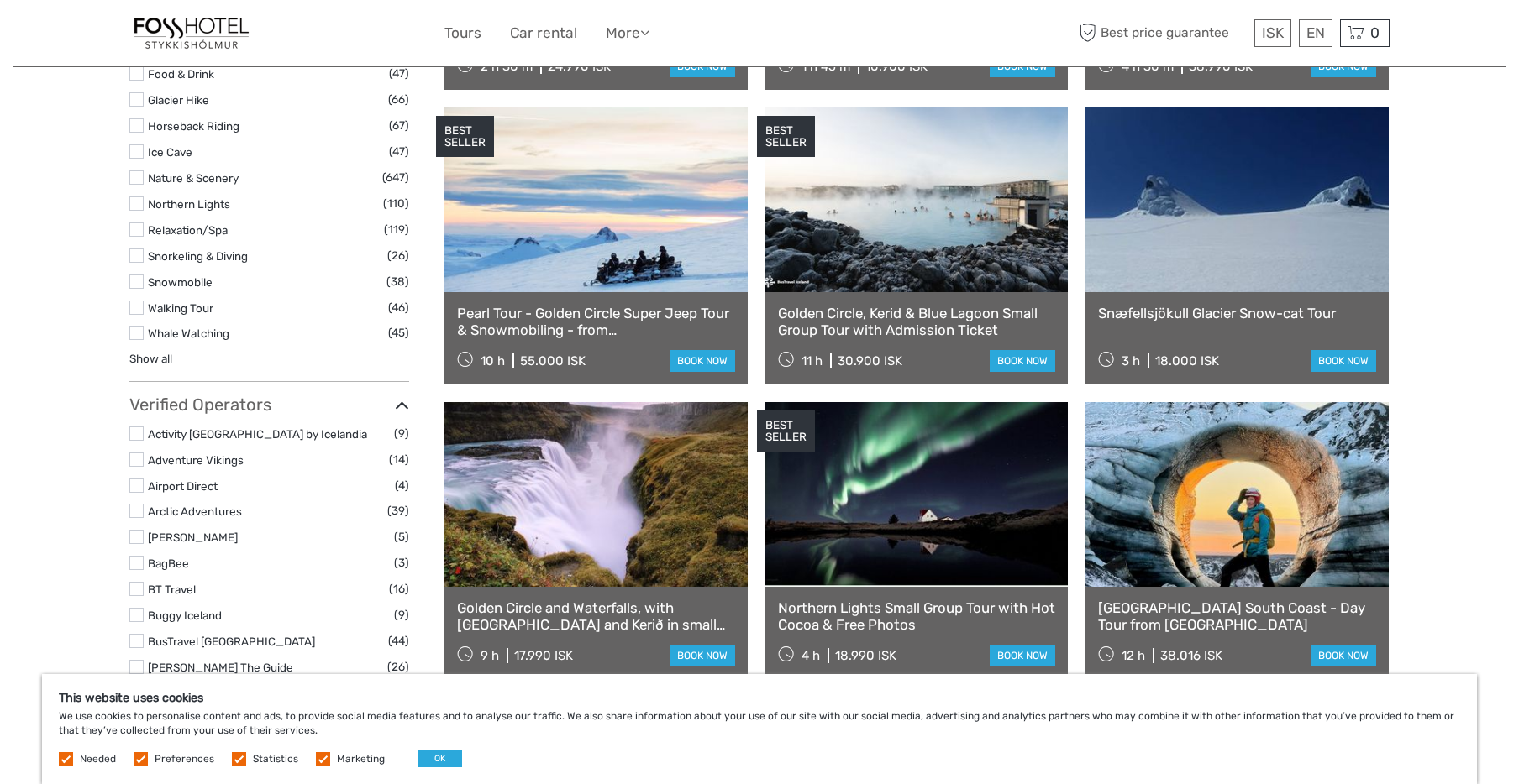
scroll to position [2261, 0]
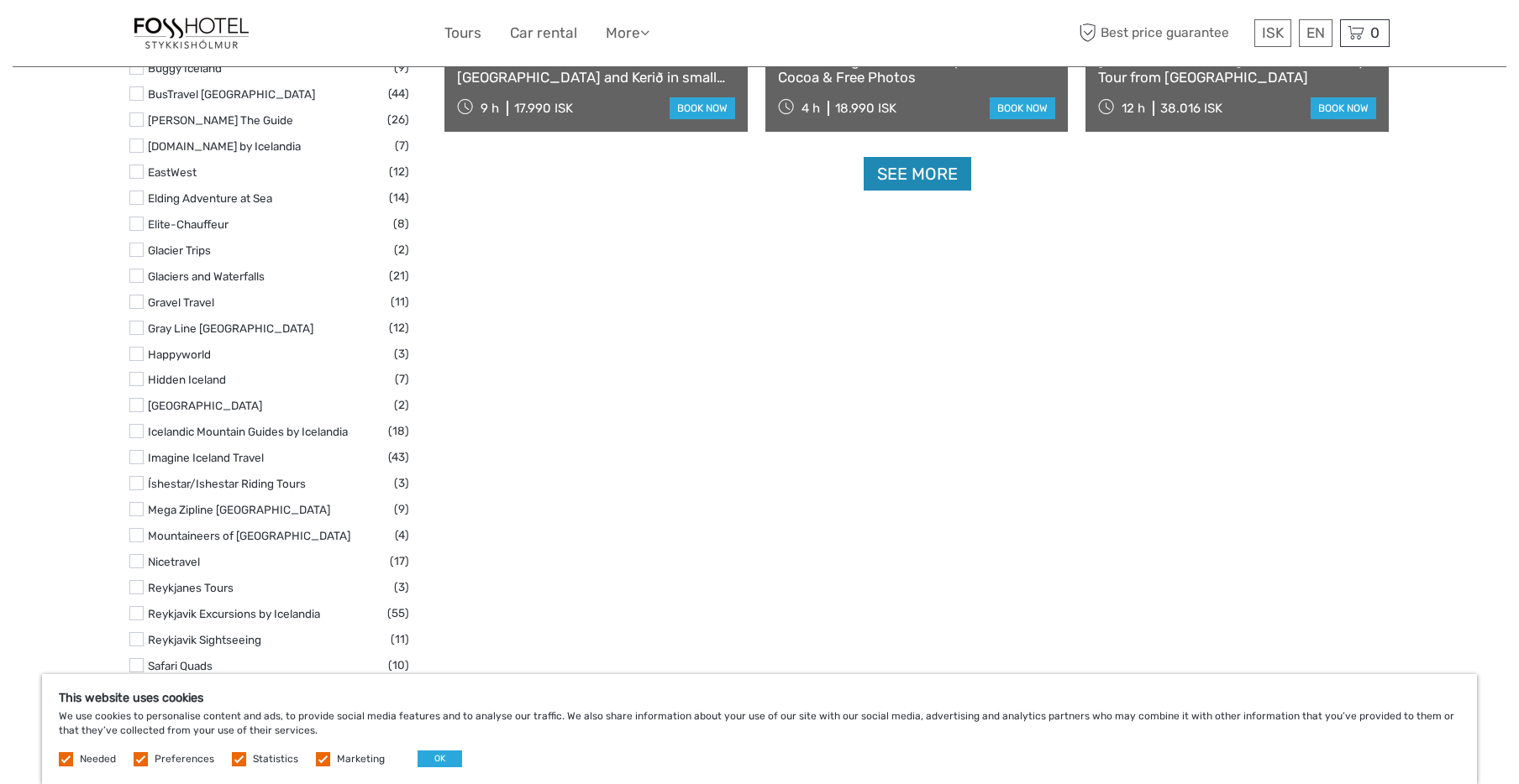
click at [940, 177] on link "See more" at bounding box center [917, 174] width 107 height 35
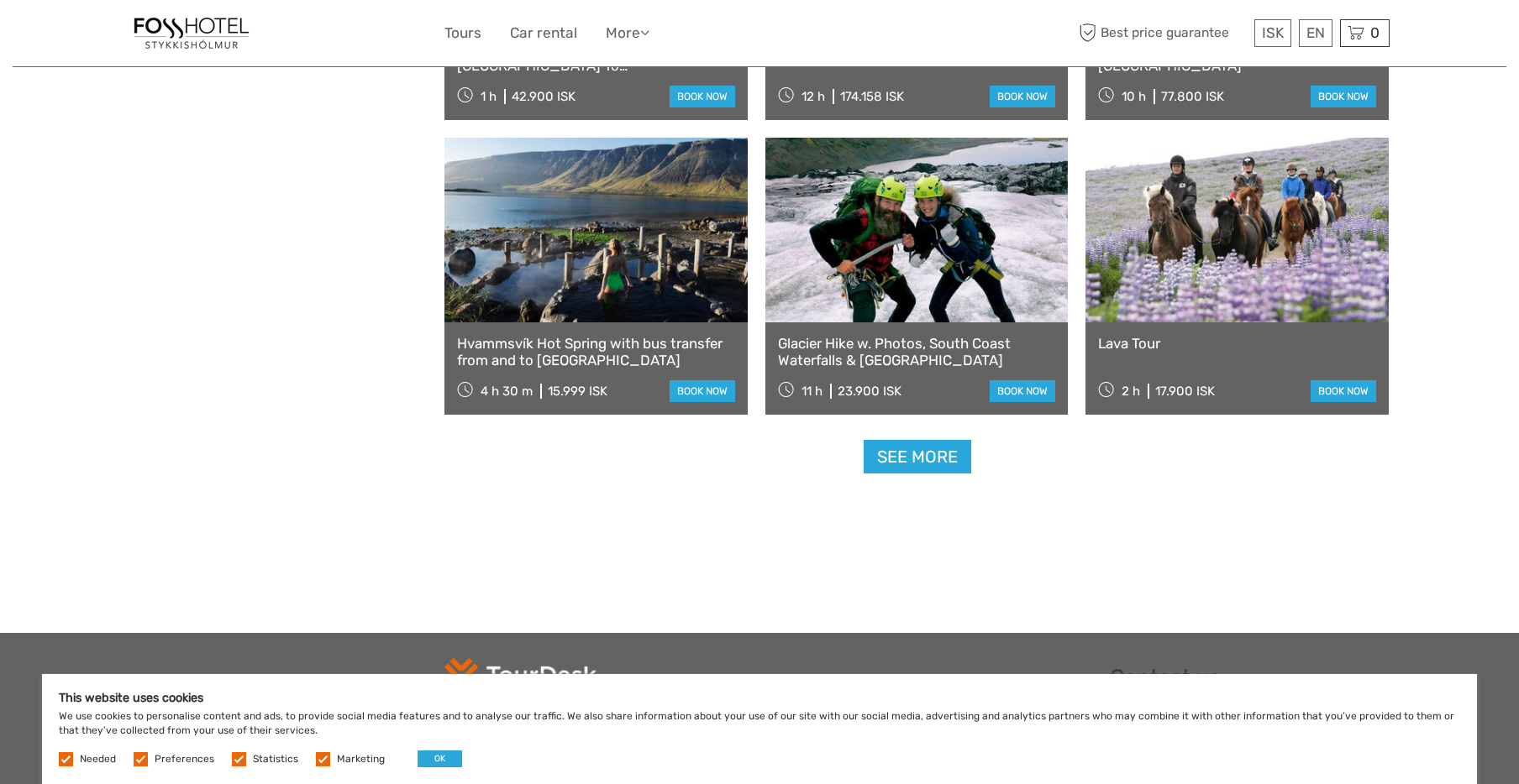
scroll to position [3333, 0]
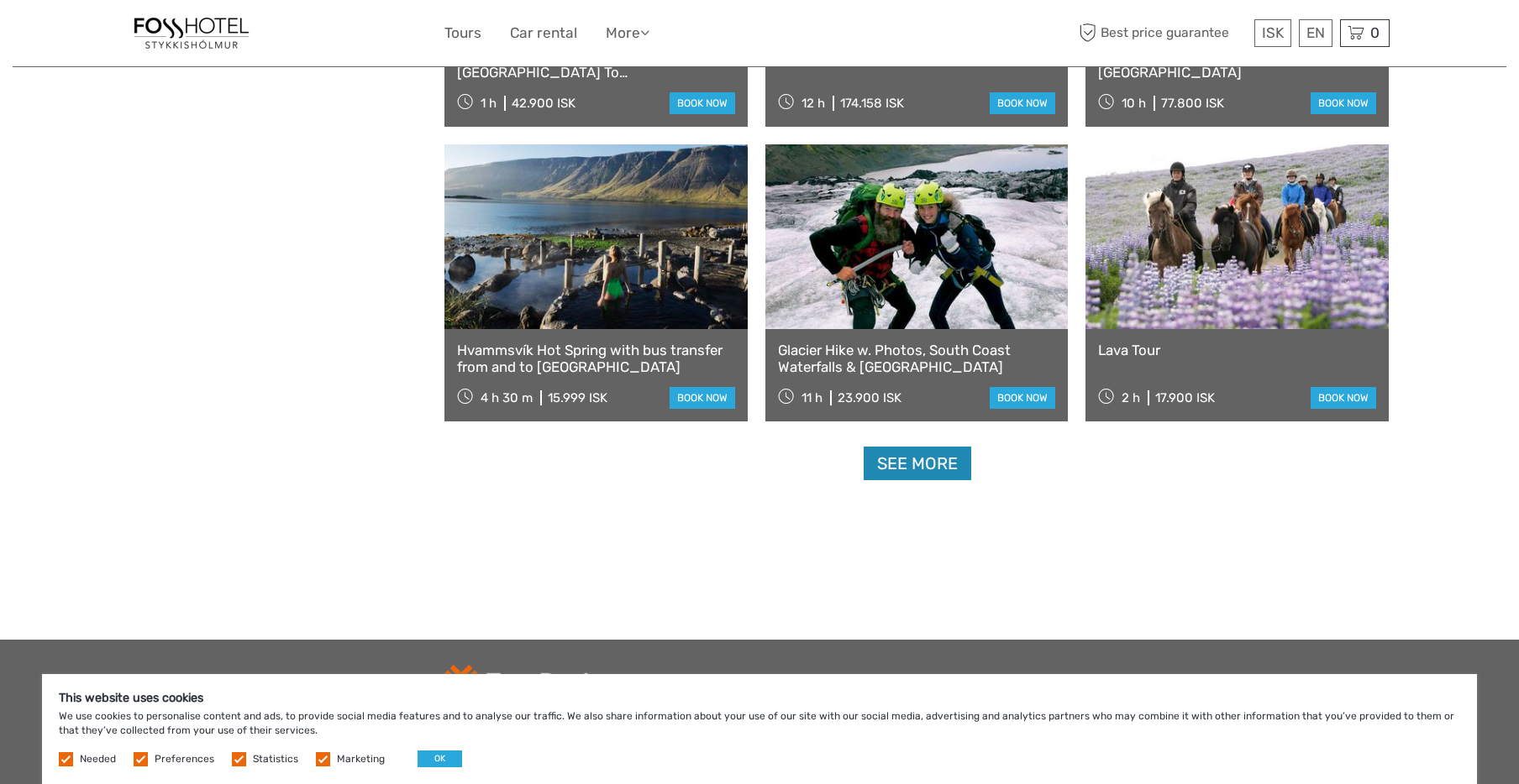
click at [903, 459] on link "See more" at bounding box center [917, 463] width 107 height 35
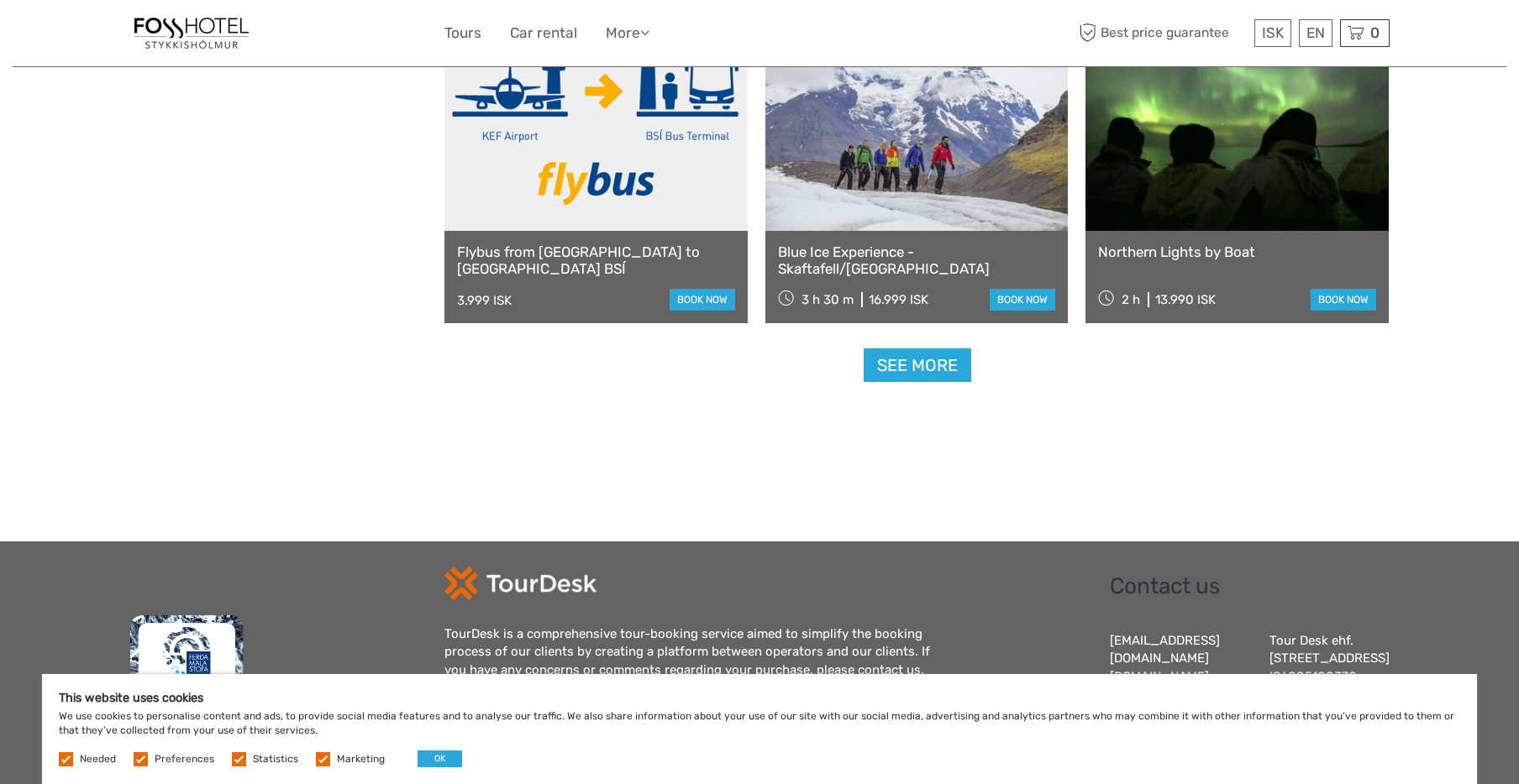
scroll to position [4856, 0]
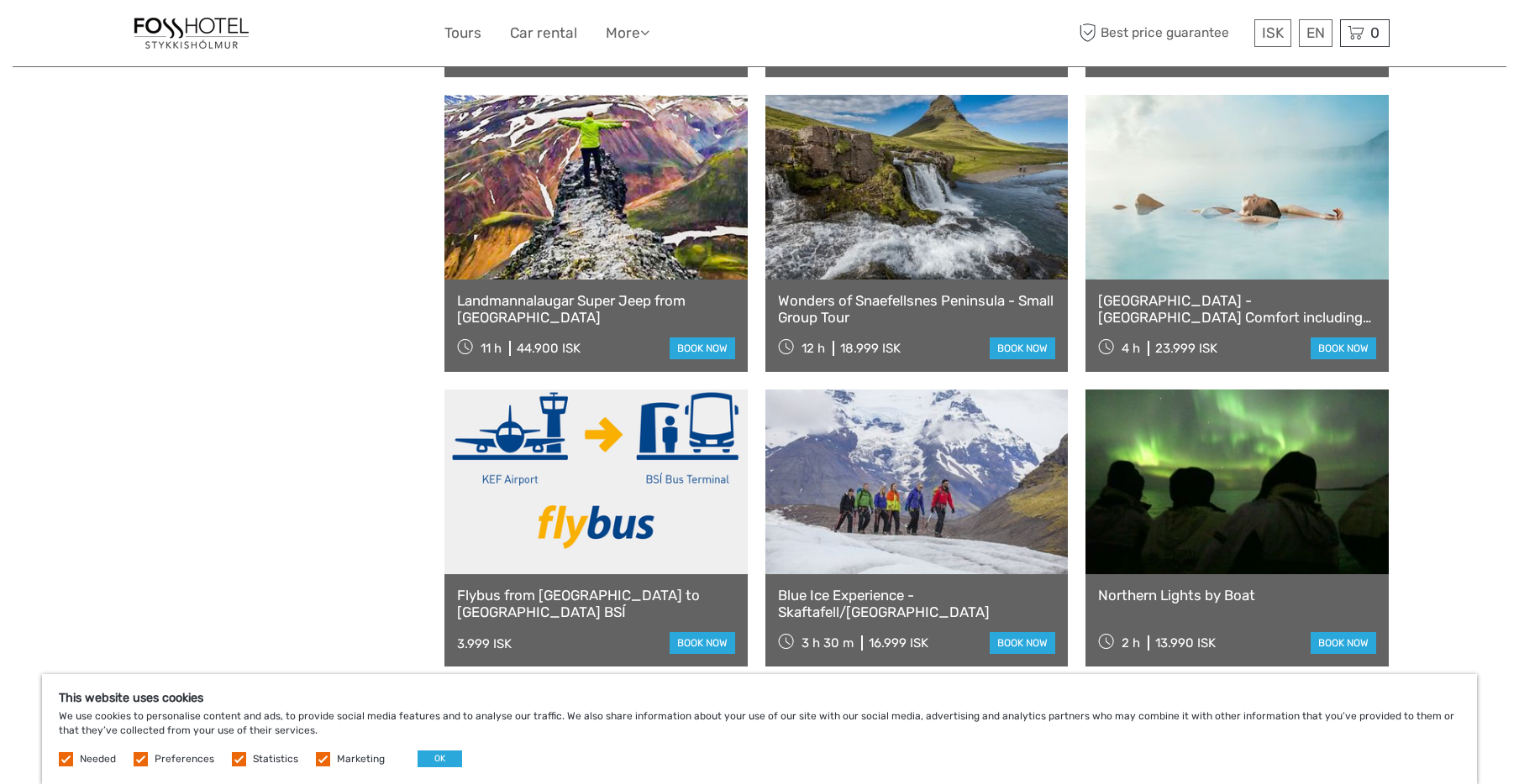
click at [543, 224] on link at bounding box center [595, 187] width 303 height 185
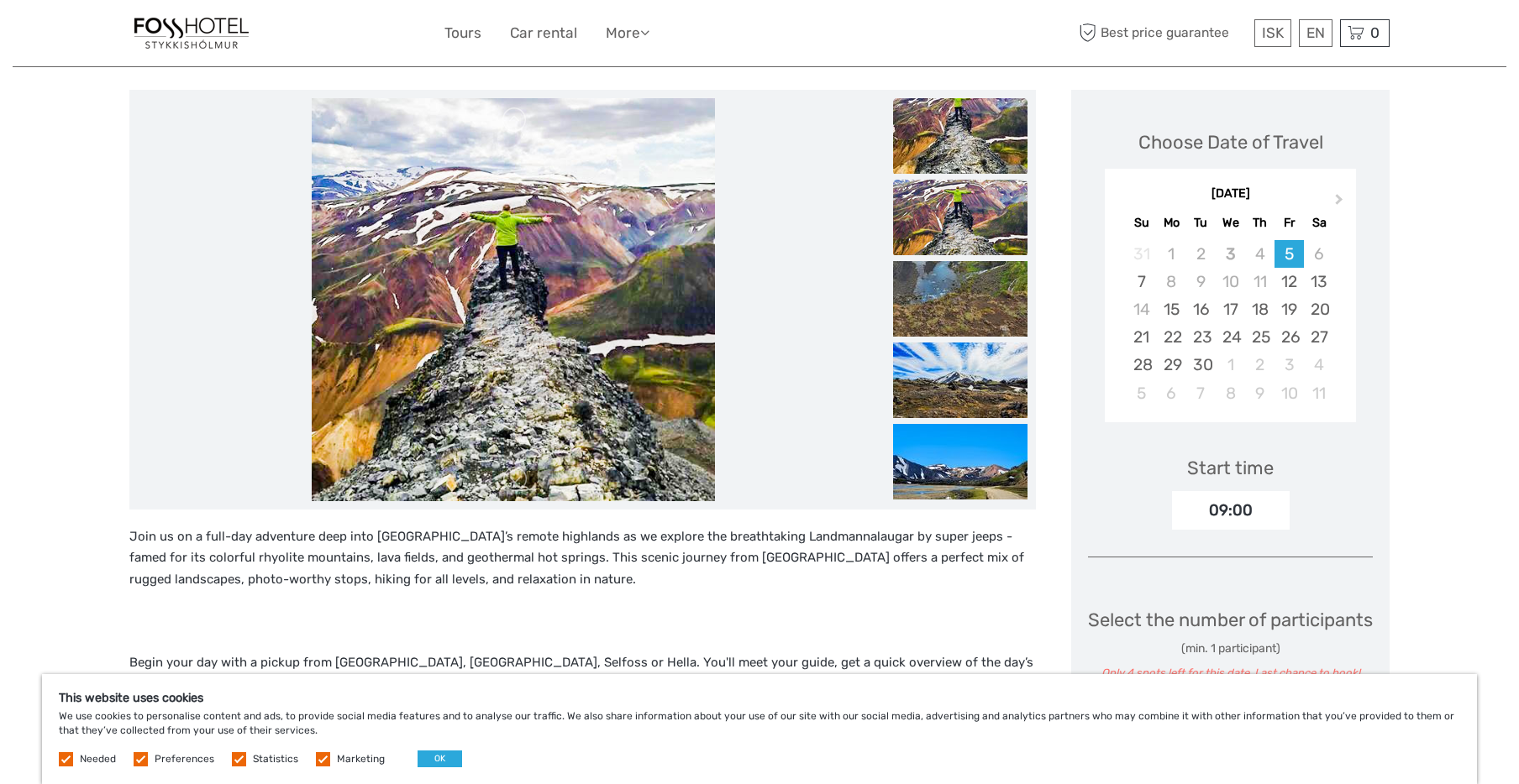
scroll to position [152, 0]
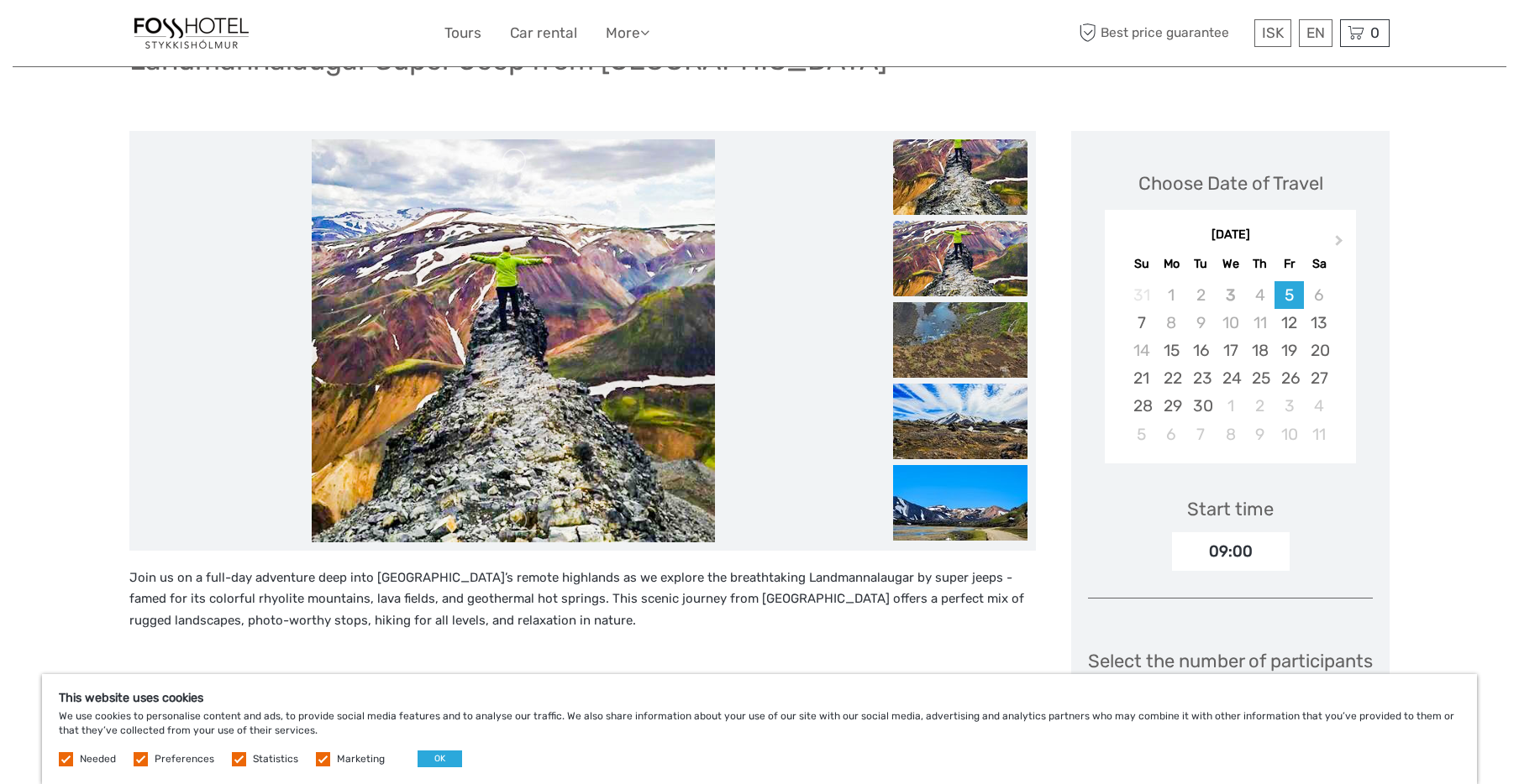
click at [940, 273] on img at bounding box center [959, 258] width 134 height 75
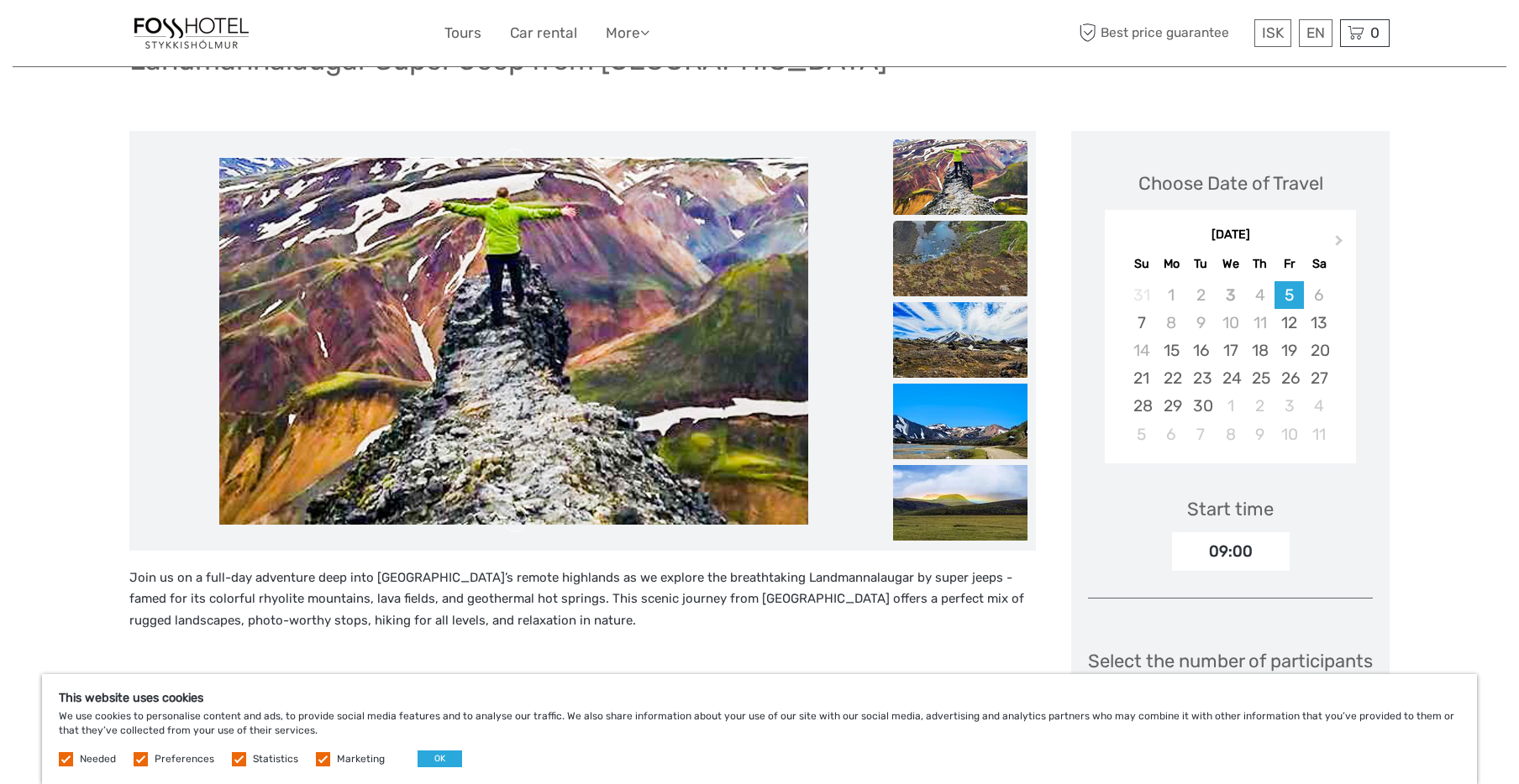
click at [933, 269] on img at bounding box center [959, 258] width 134 height 75
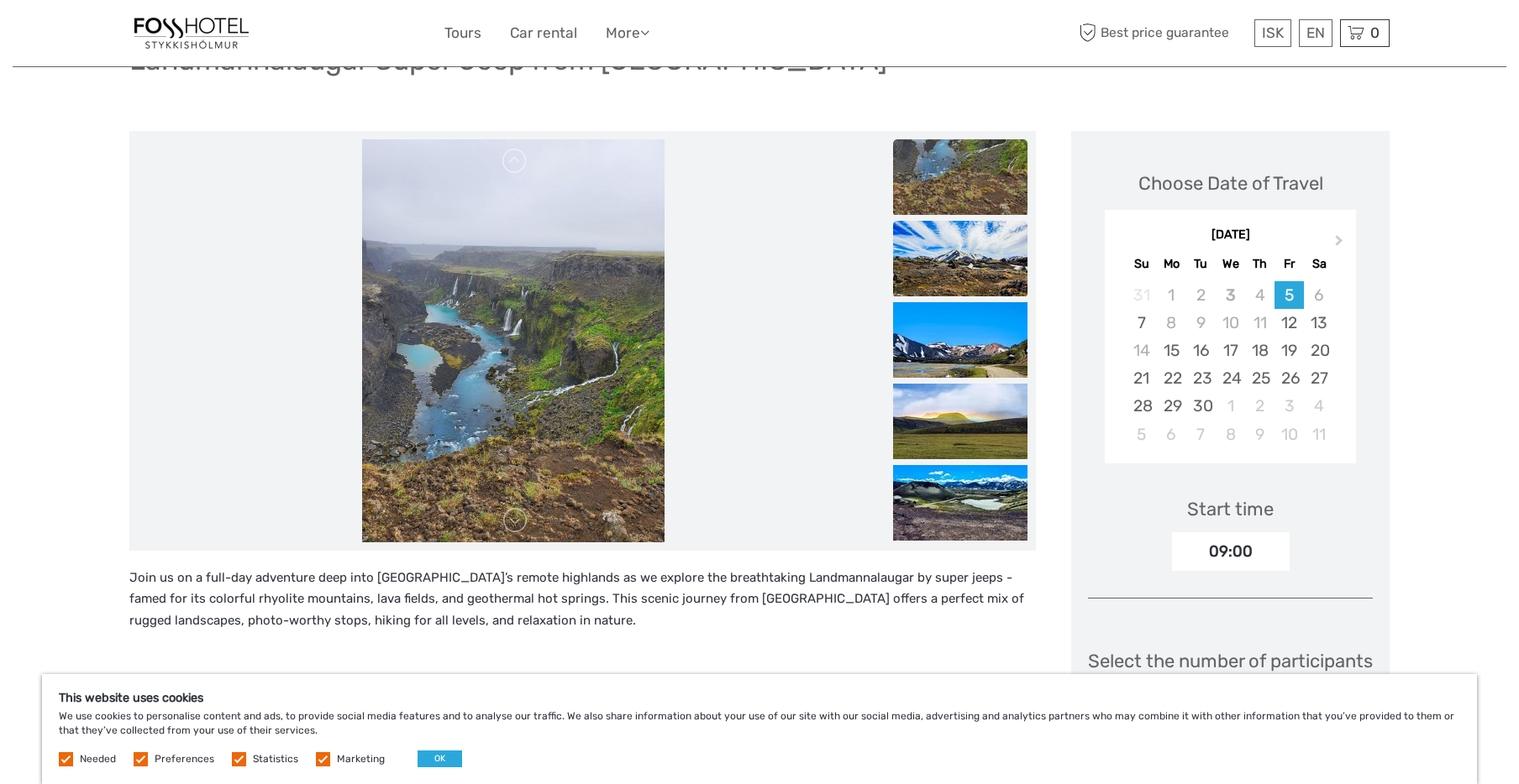
click at [934, 270] on img at bounding box center [959, 258] width 134 height 75
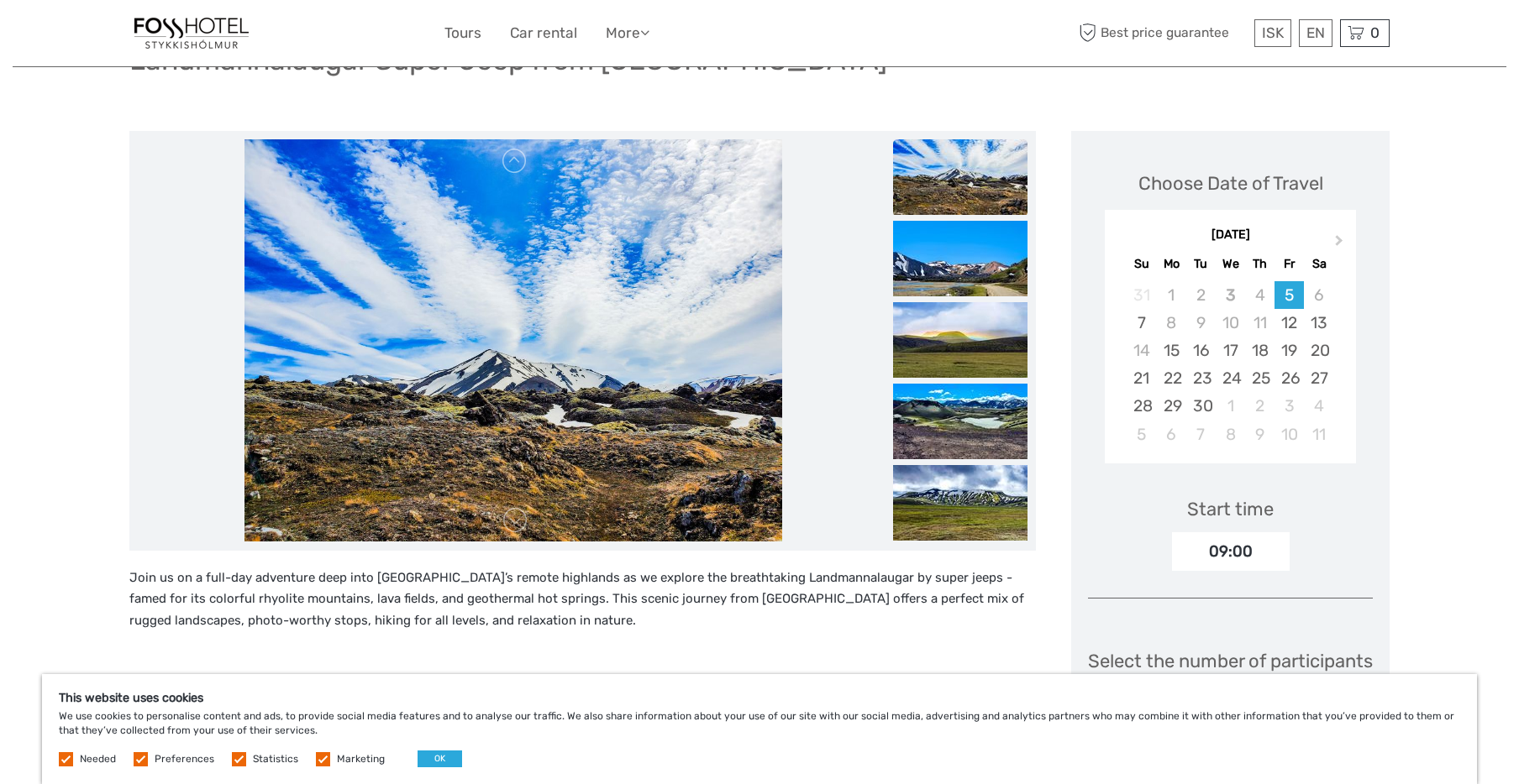
click at [934, 270] on img at bounding box center [959, 258] width 134 height 75
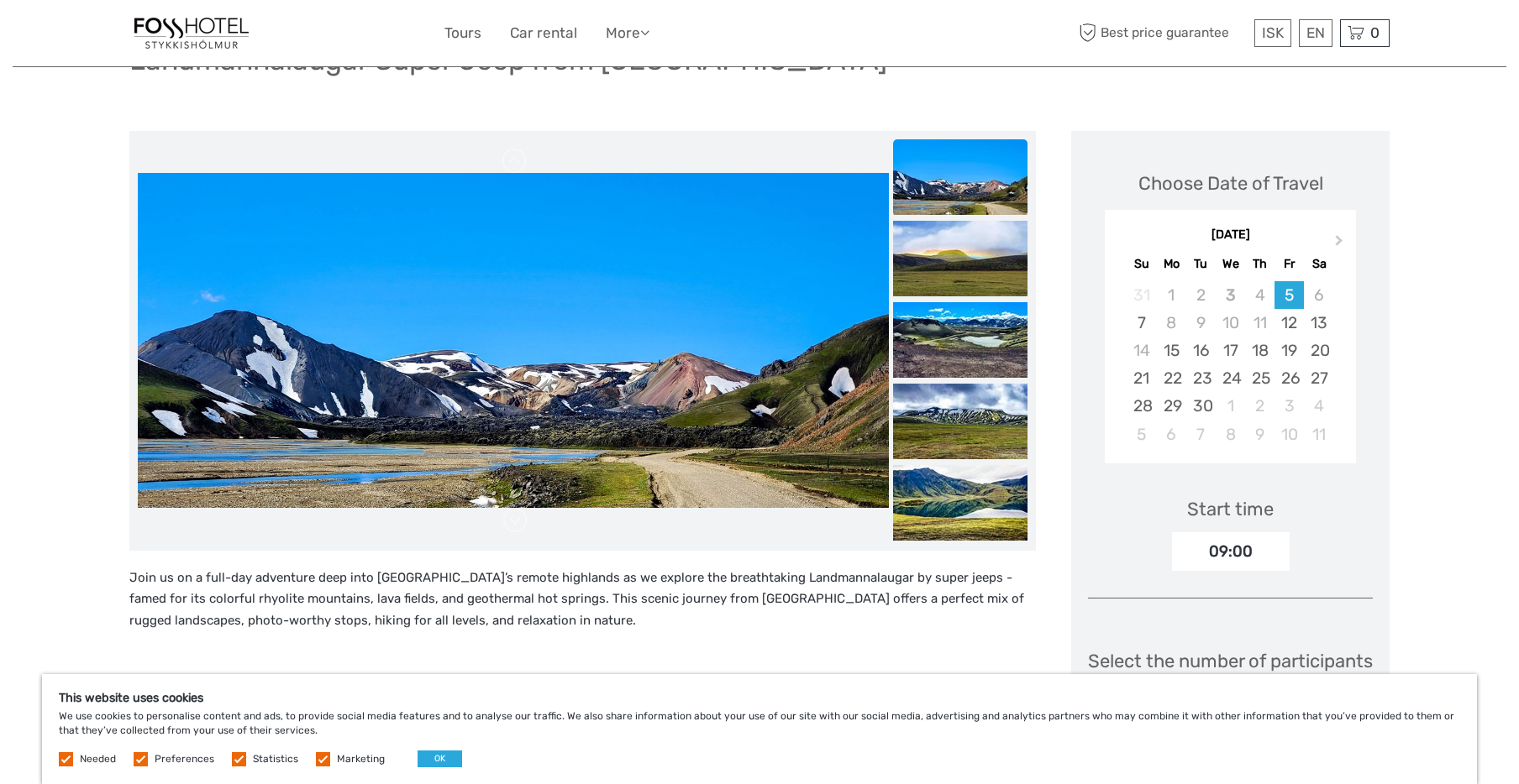
click at [934, 270] on img at bounding box center [959, 258] width 134 height 75
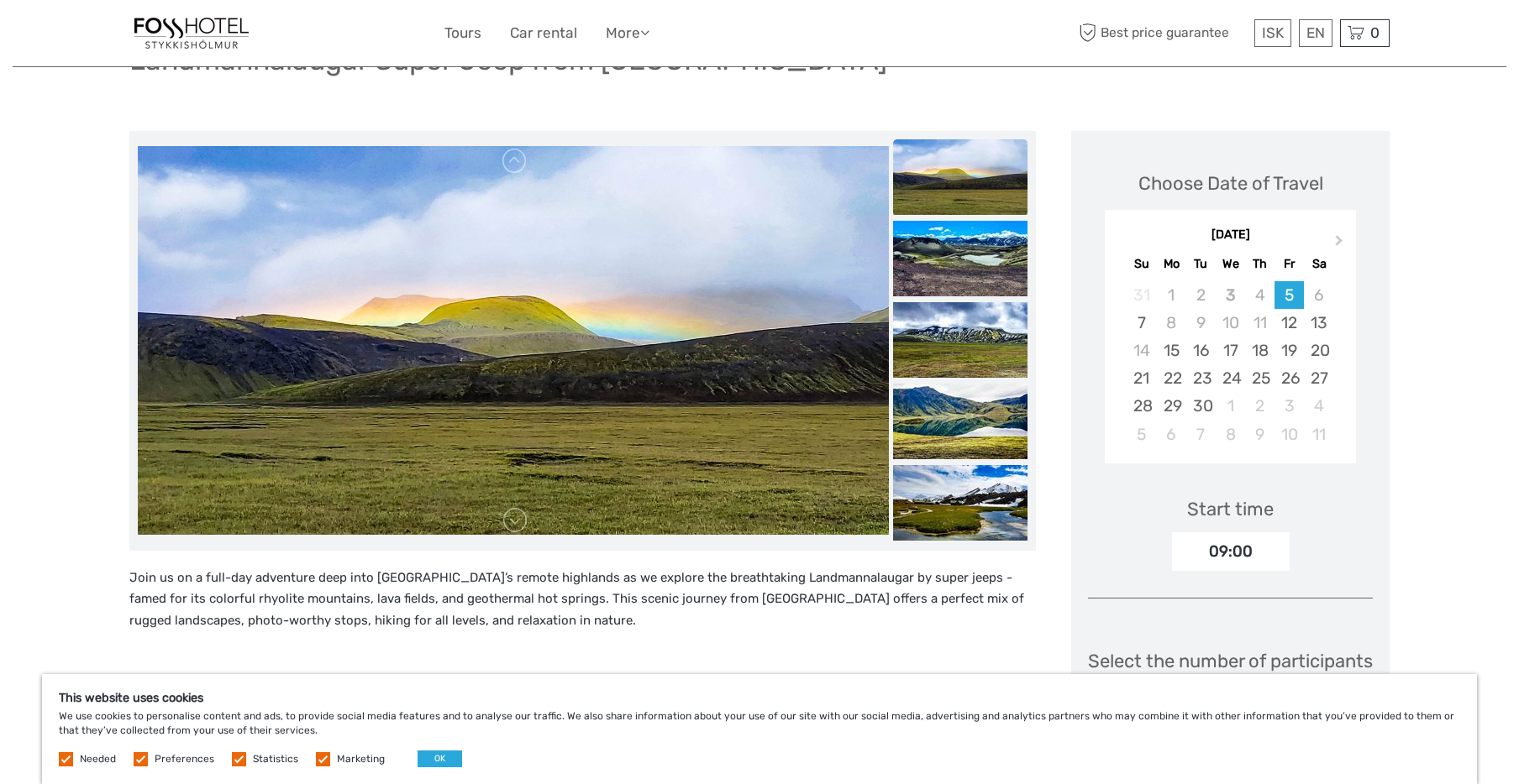
click at [934, 270] on img at bounding box center [959, 258] width 134 height 75
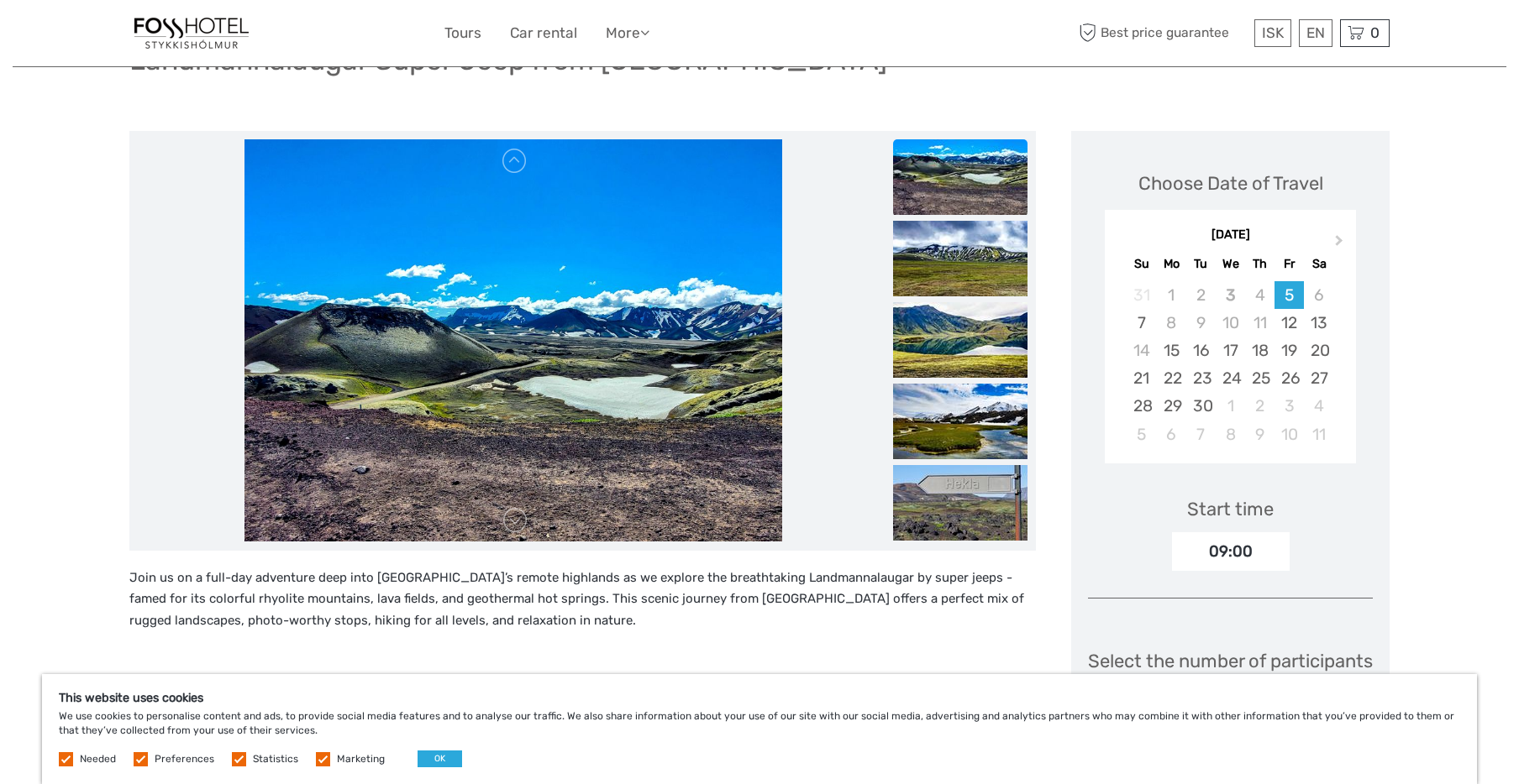
click at [934, 270] on img at bounding box center [959, 258] width 134 height 75
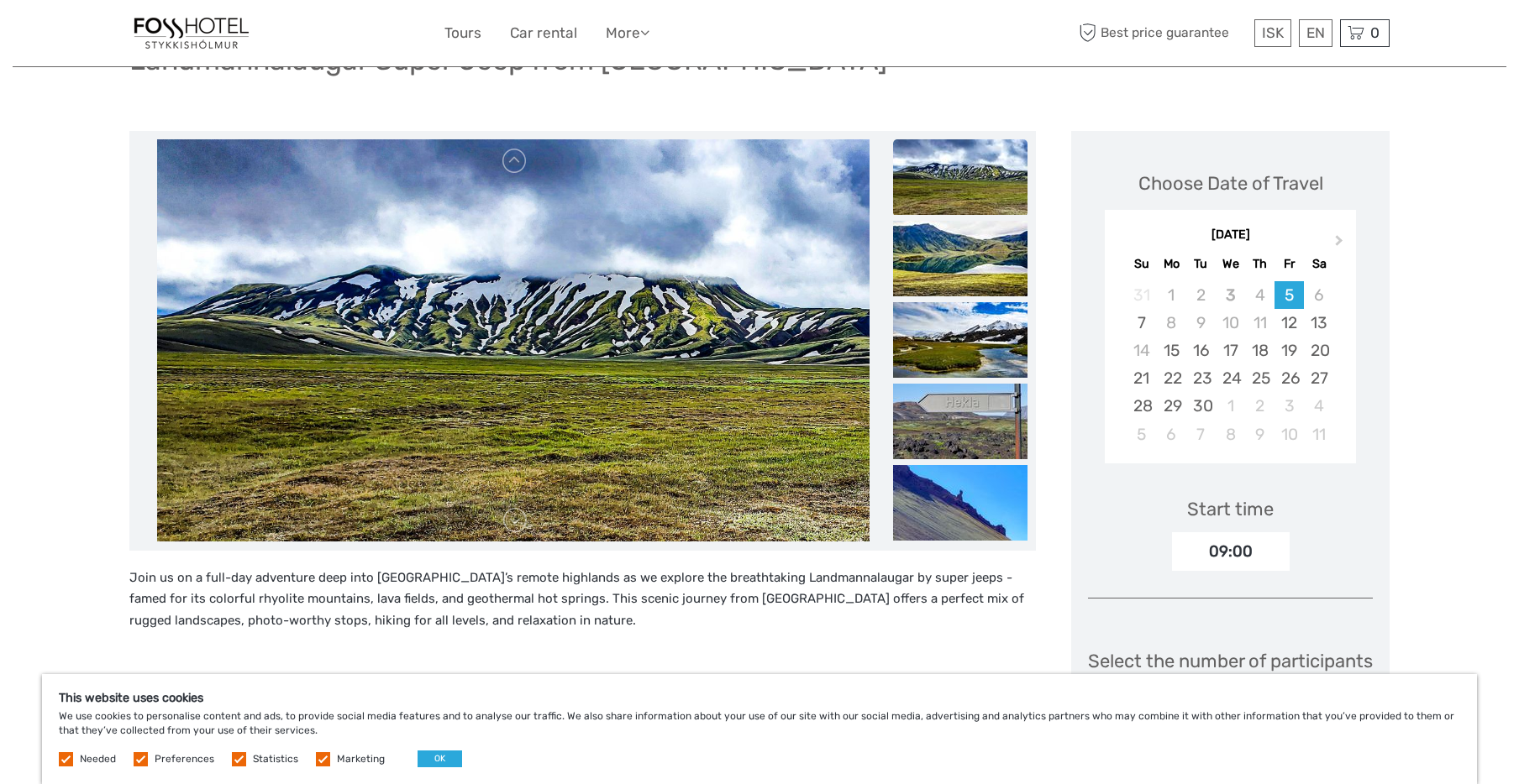
click at [934, 270] on img at bounding box center [959, 258] width 134 height 75
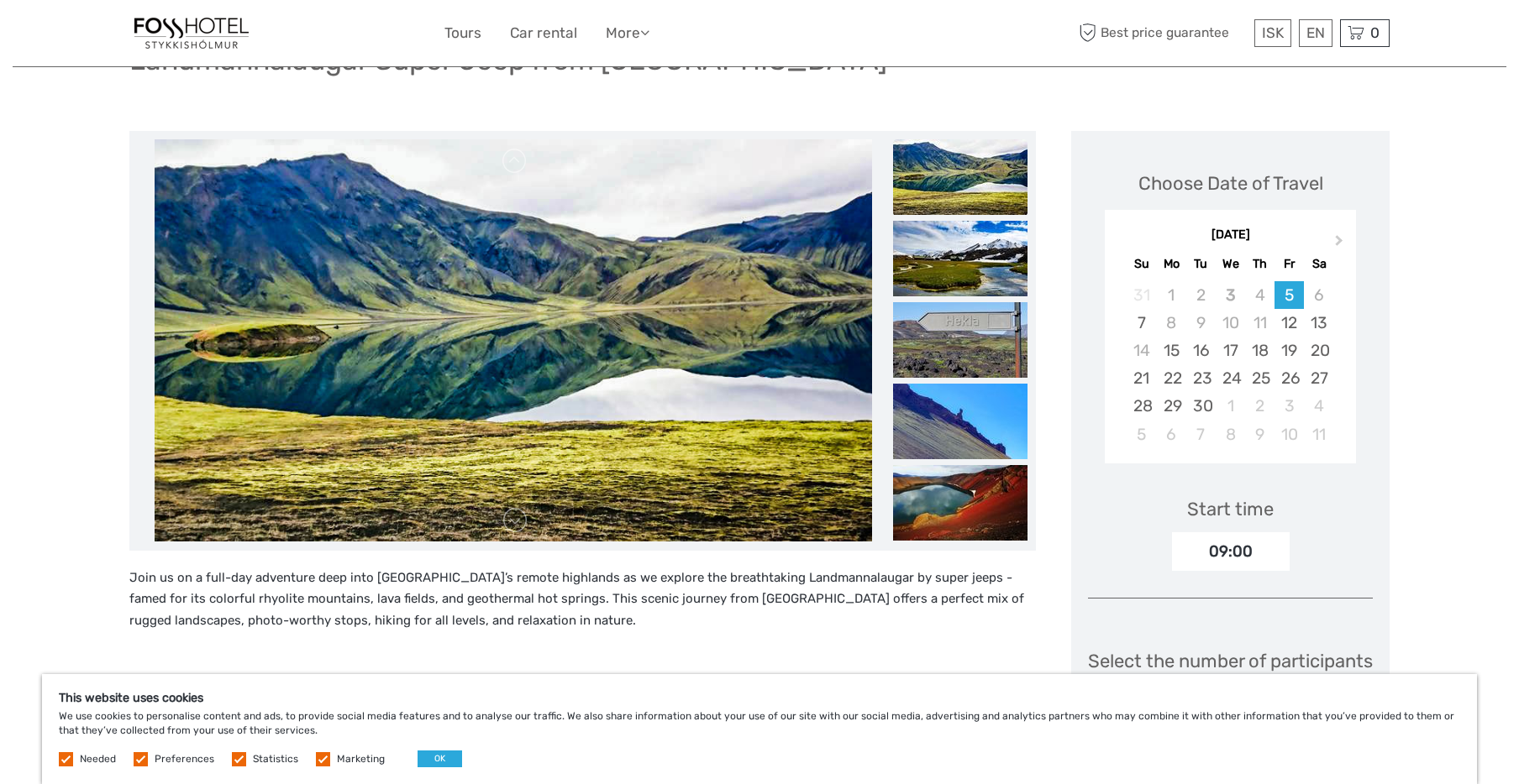
click at [934, 270] on img at bounding box center [959, 258] width 134 height 75
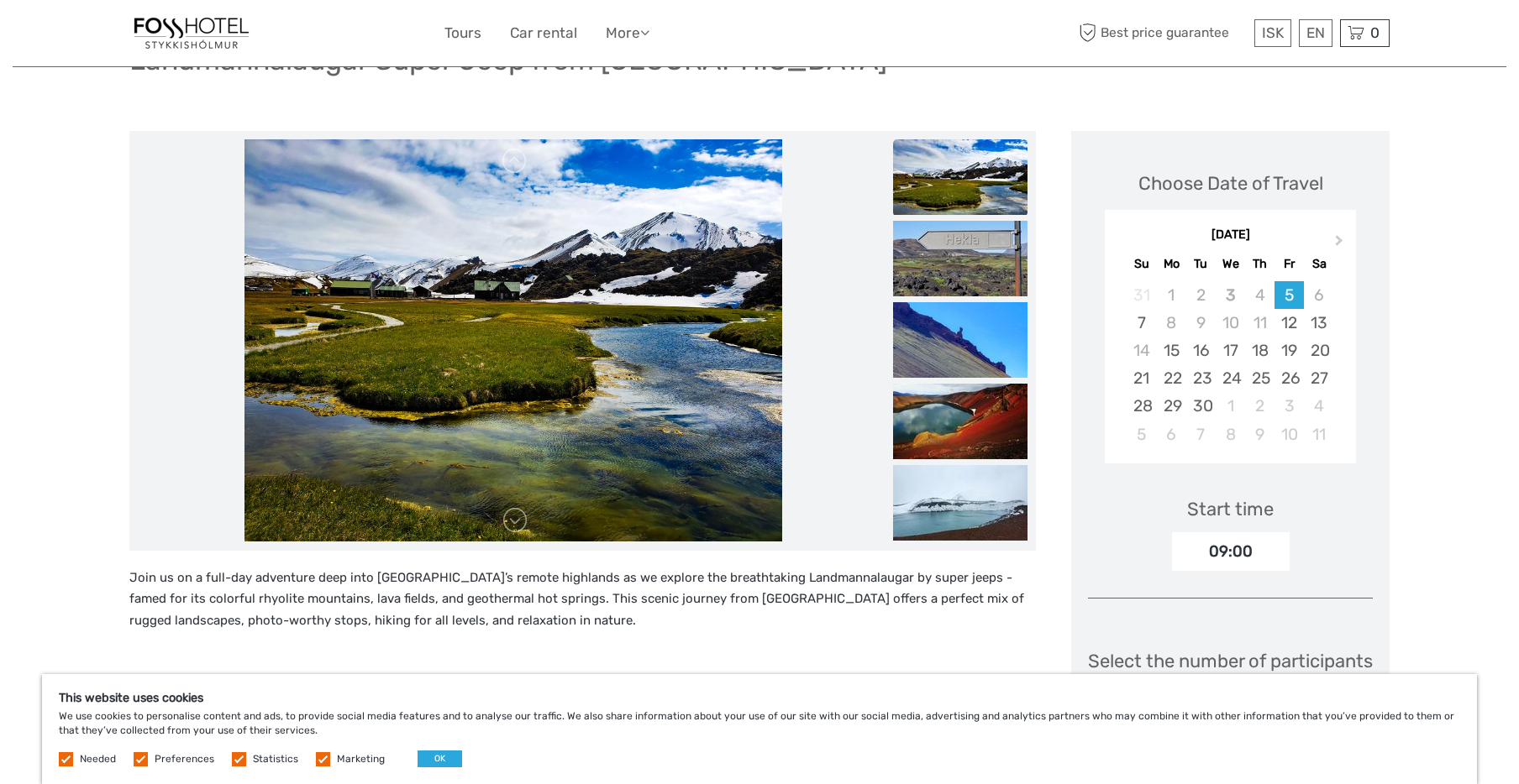
click at [934, 270] on img at bounding box center [959, 258] width 134 height 75
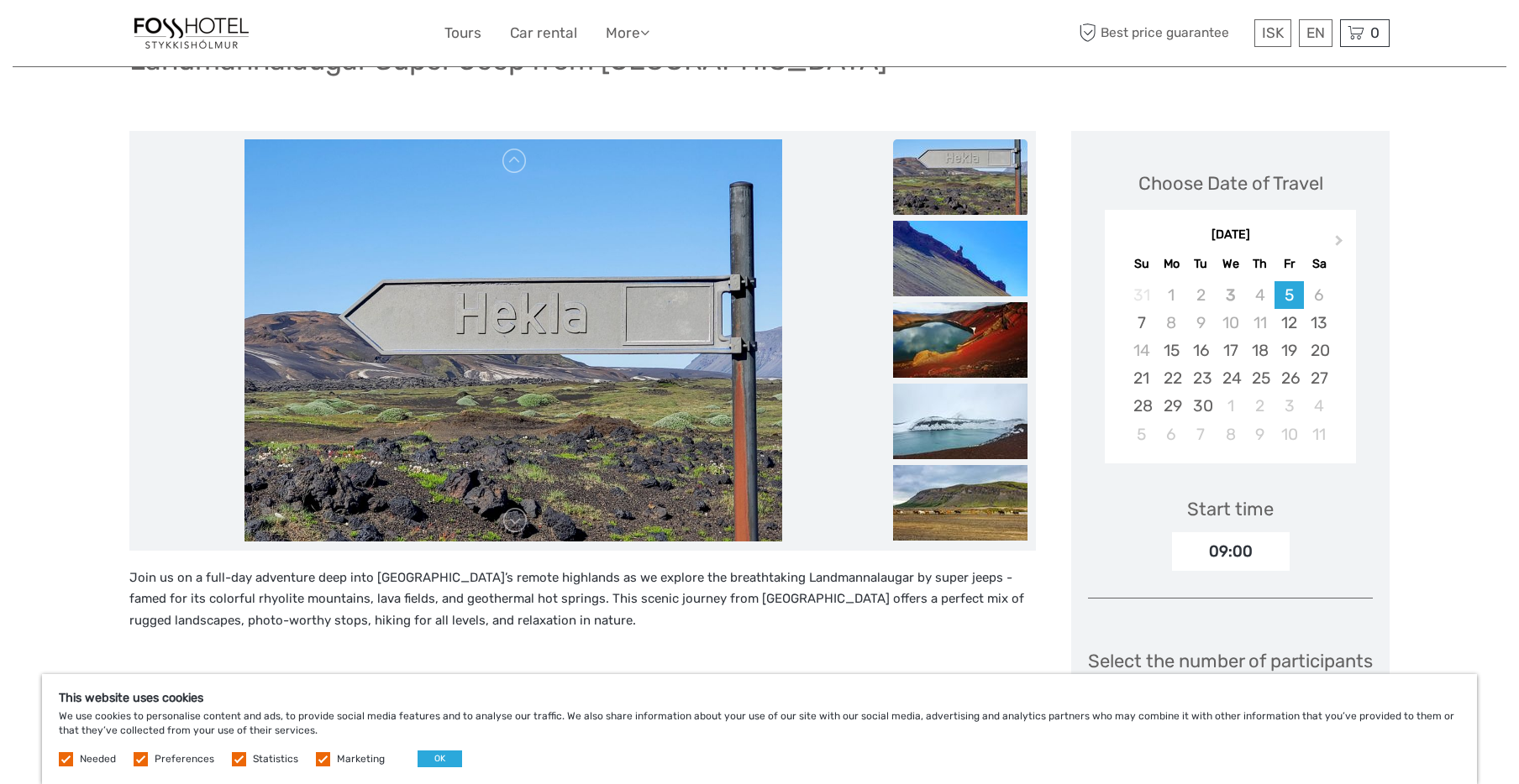
click at [934, 270] on img at bounding box center [959, 258] width 134 height 75
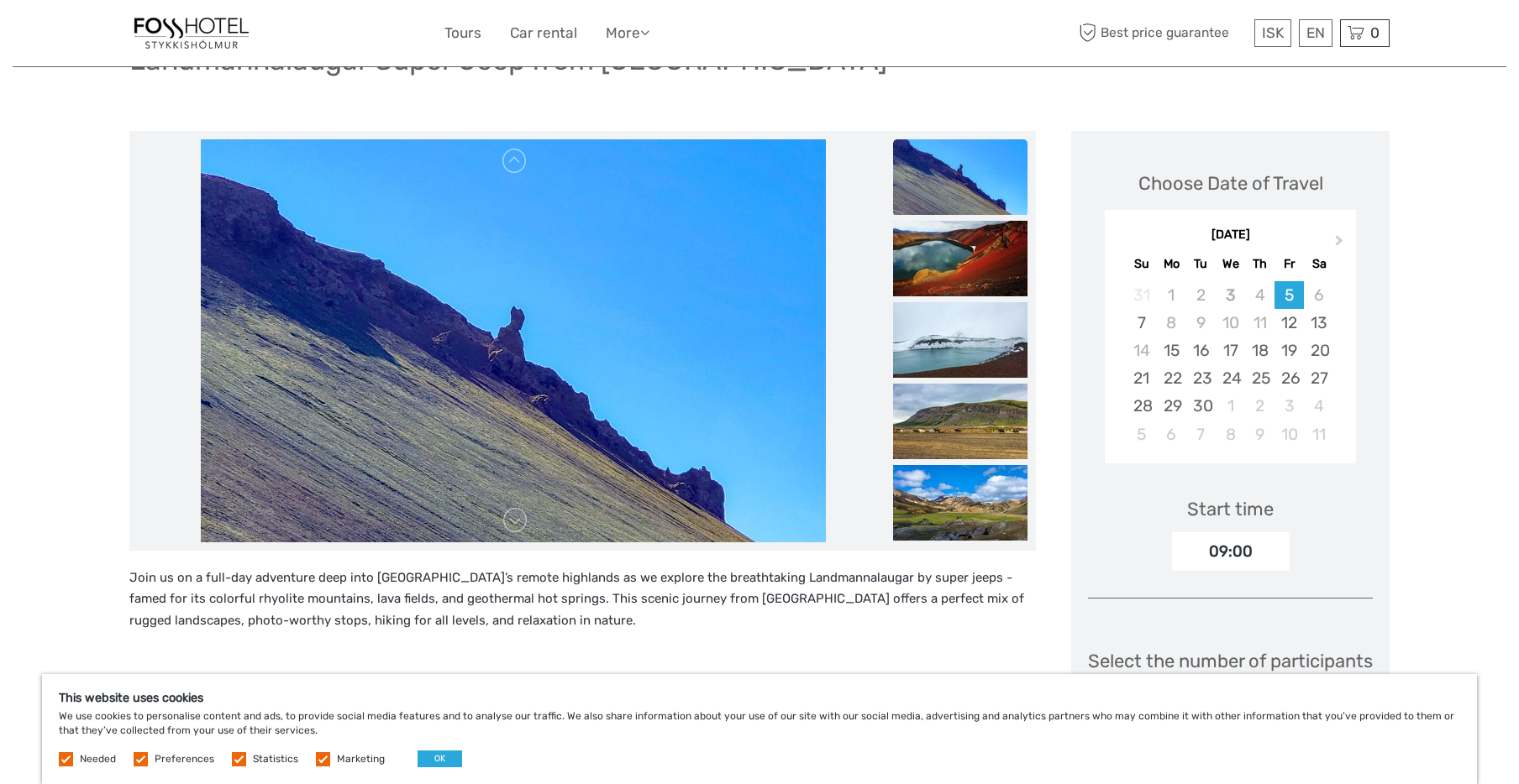
click at [934, 270] on img at bounding box center [959, 258] width 134 height 75
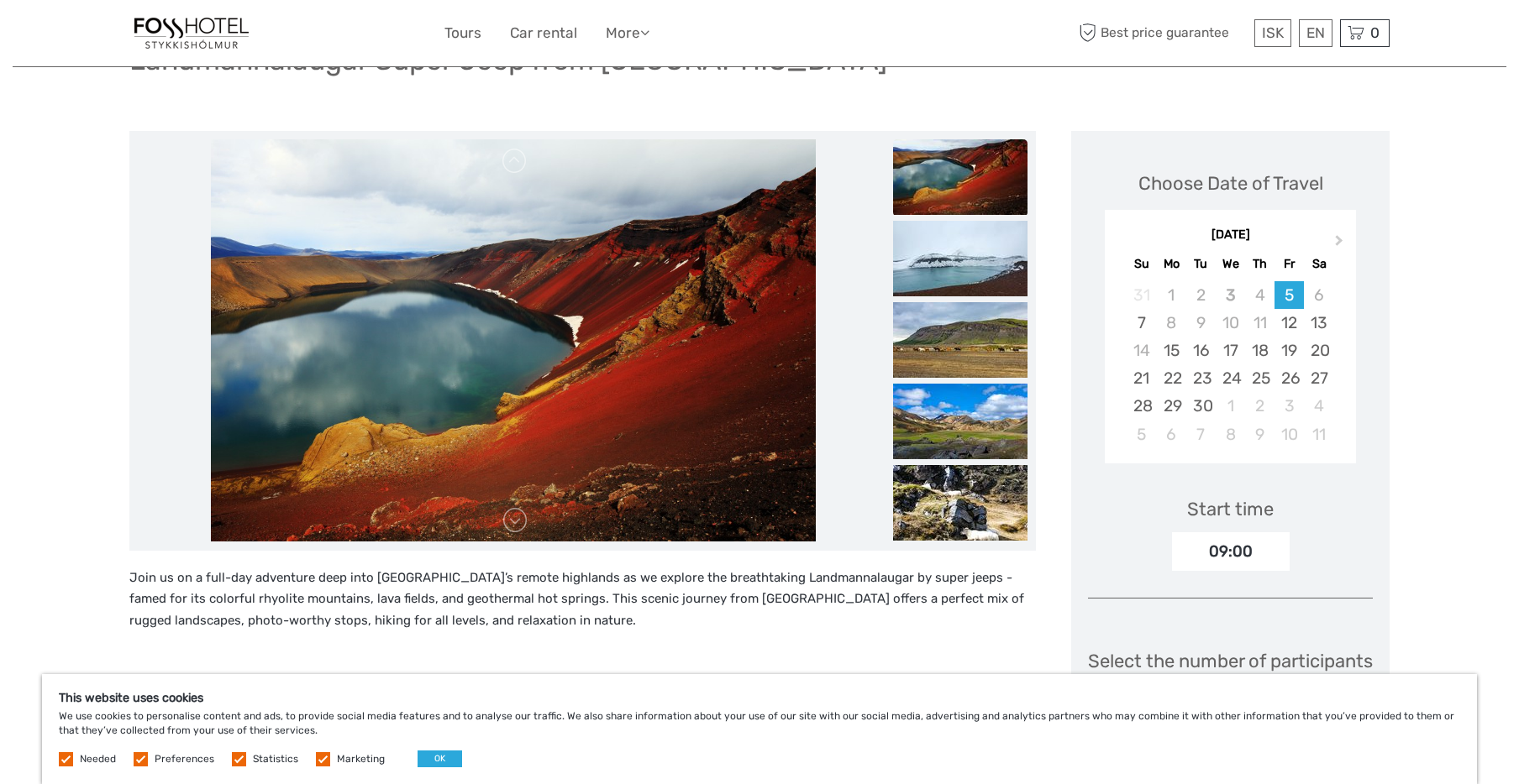
click at [934, 270] on img at bounding box center [959, 258] width 134 height 75
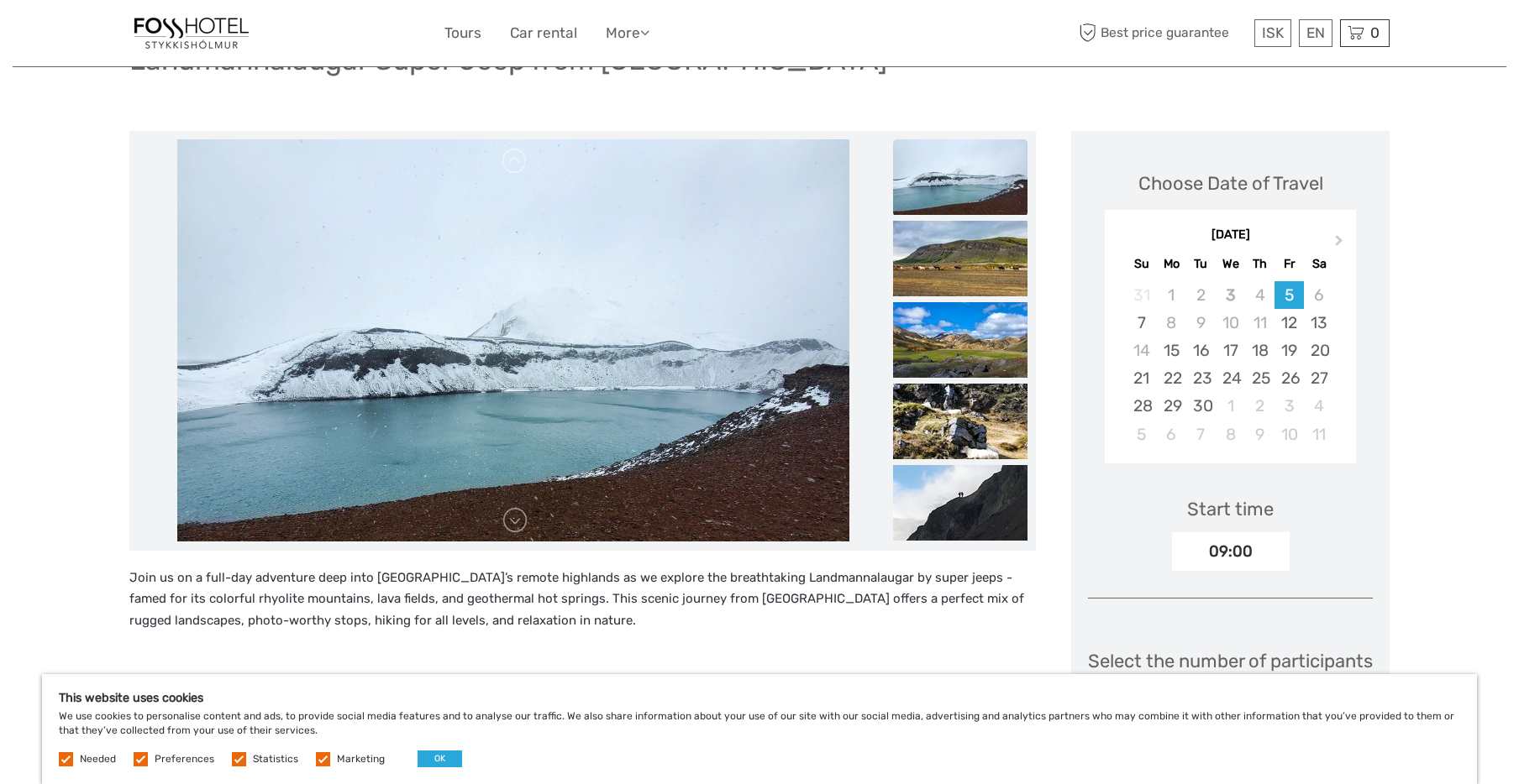
click at [934, 270] on img at bounding box center [959, 258] width 134 height 75
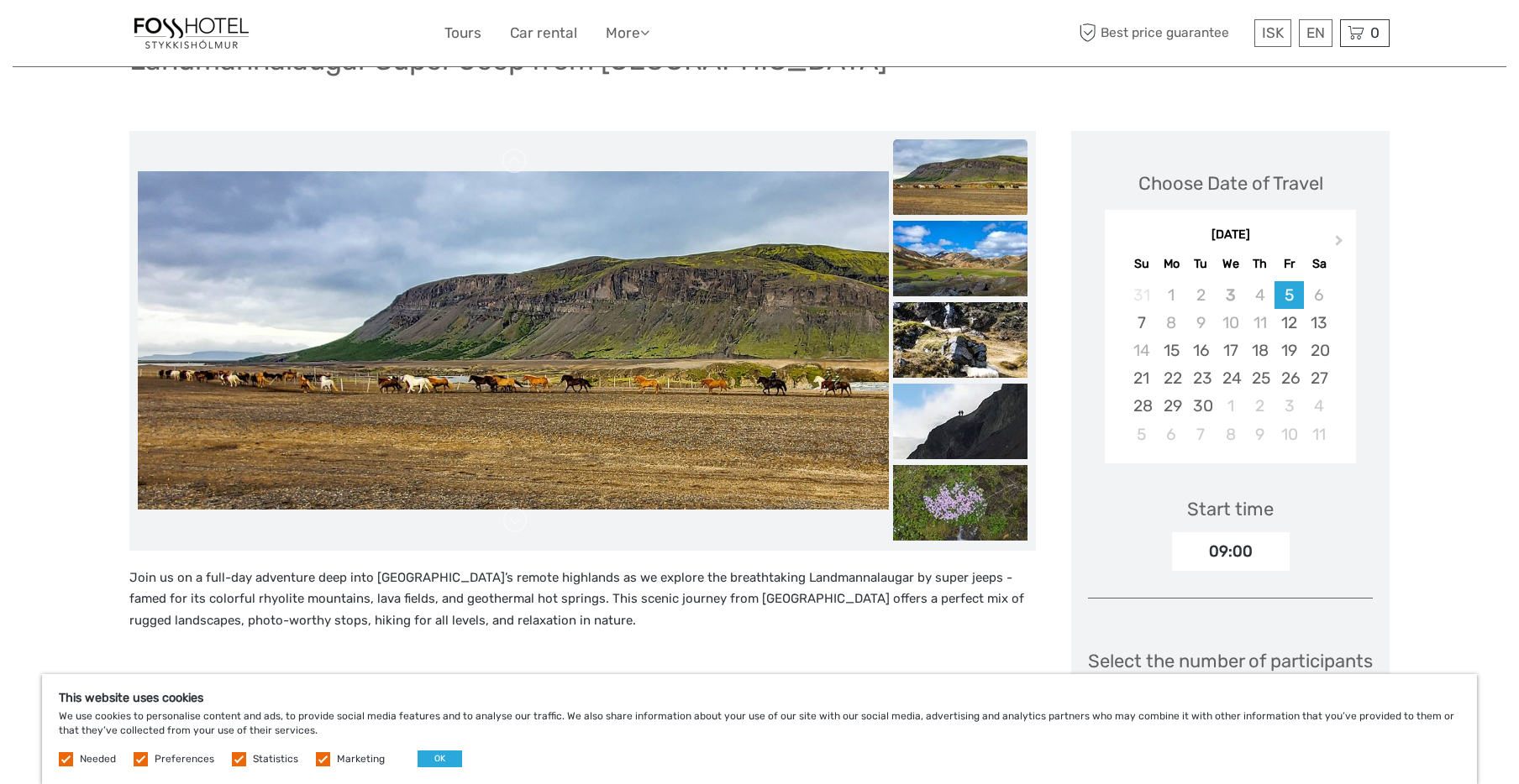
click at [934, 270] on img at bounding box center [959, 258] width 134 height 75
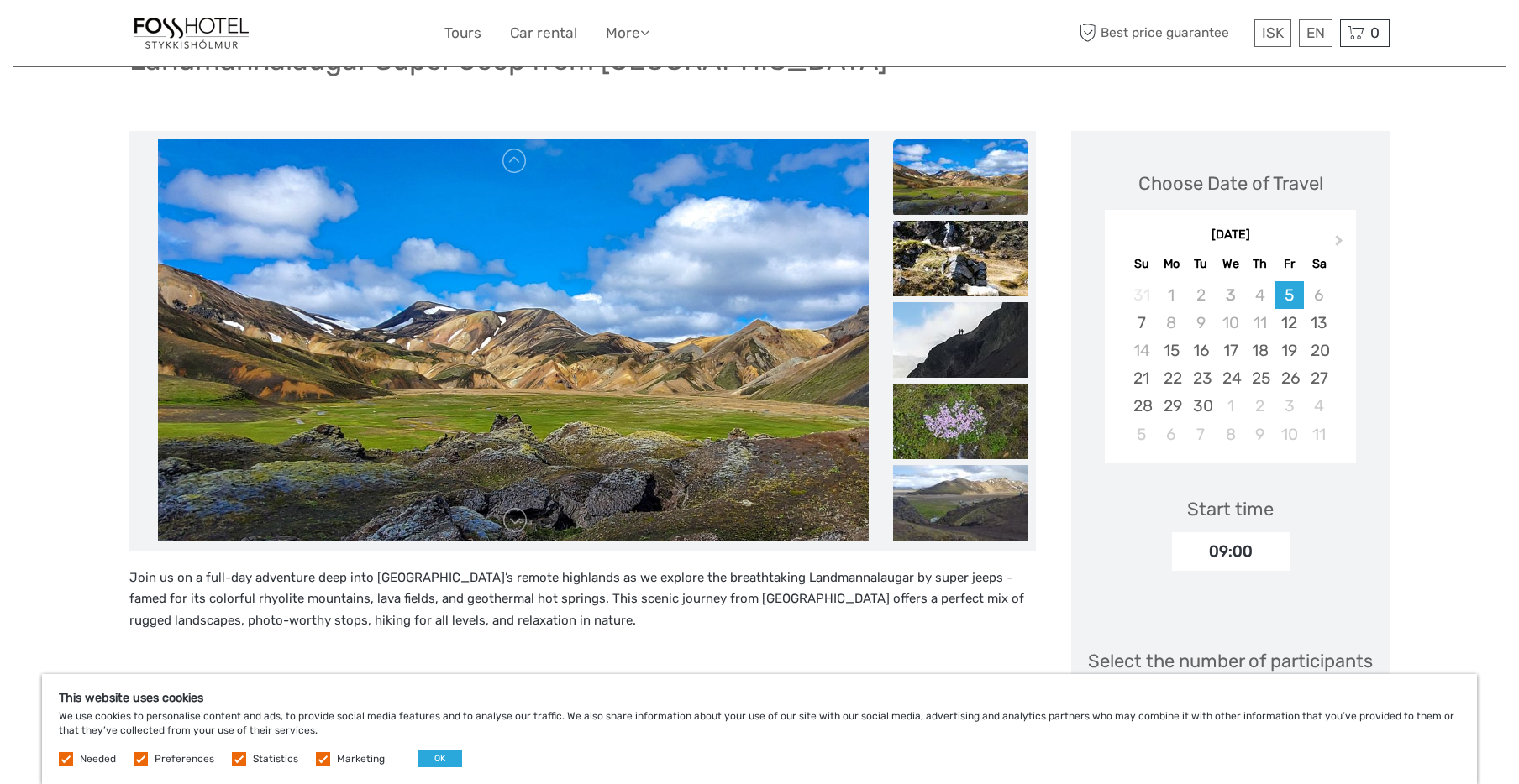
click at [934, 270] on img at bounding box center [959, 258] width 134 height 75
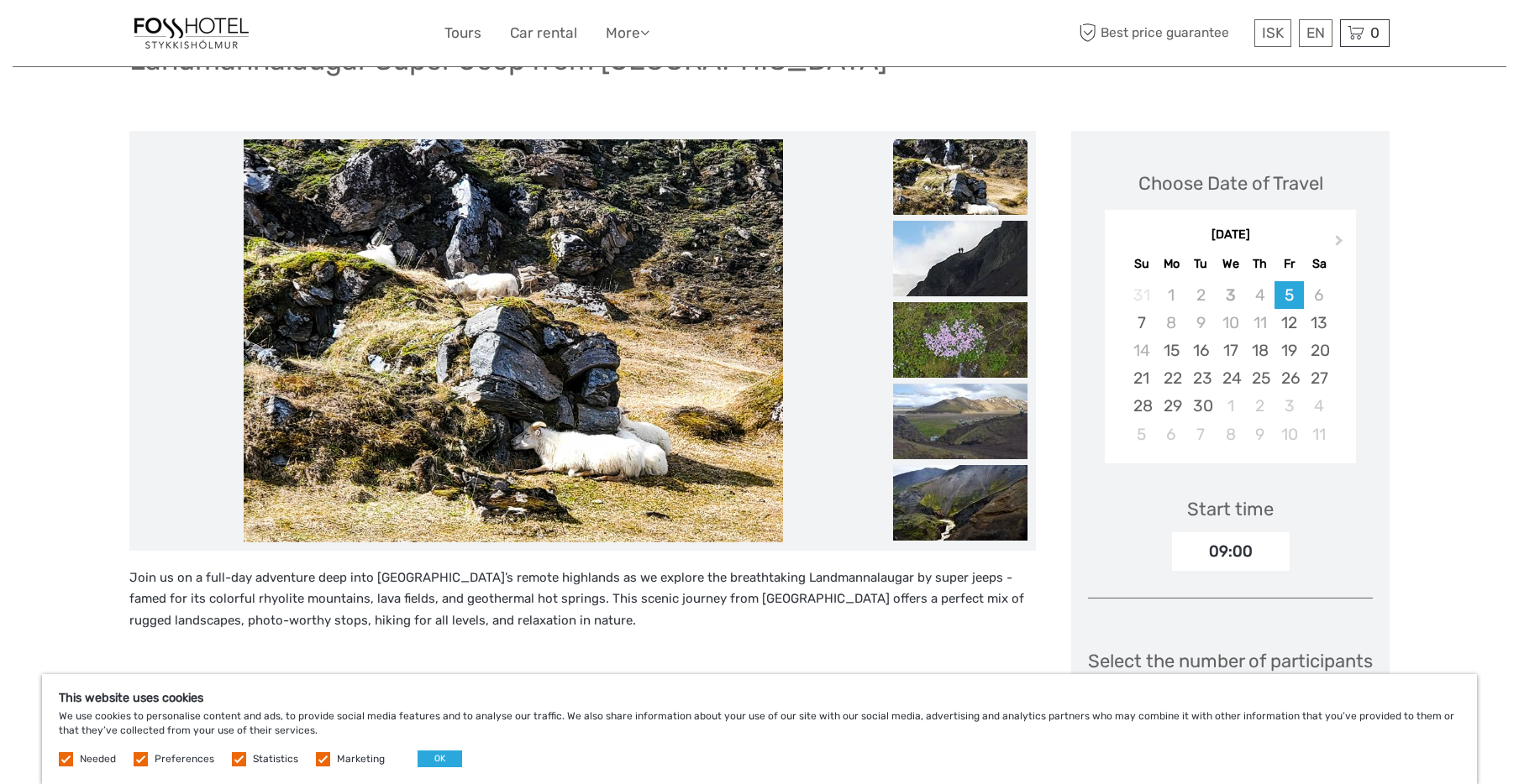
click at [934, 270] on img at bounding box center [959, 258] width 134 height 75
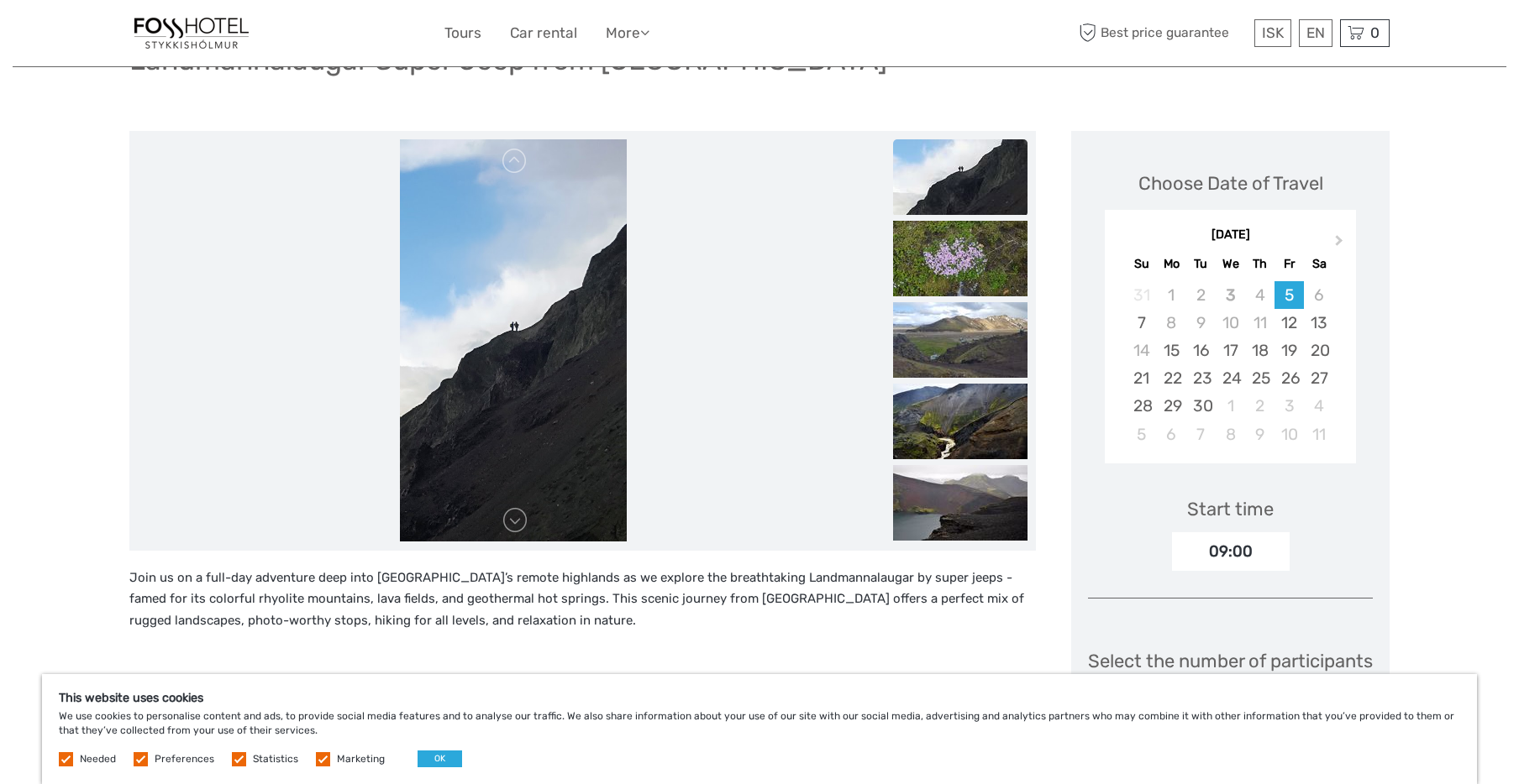
click at [934, 270] on img at bounding box center [959, 258] width 134 height 75
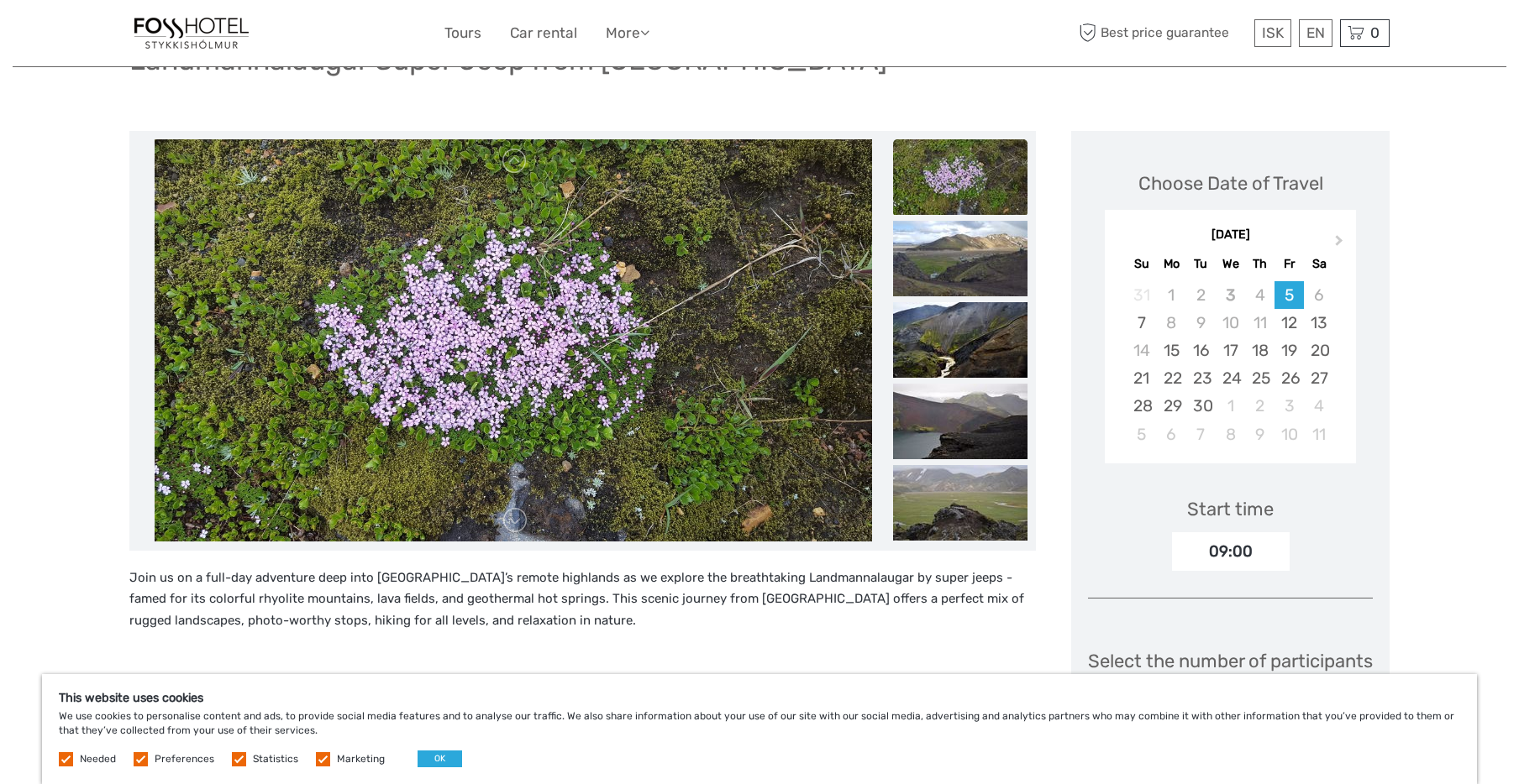
click at [934, 270] on img at bounding box center [959, 258] width 134 height 75
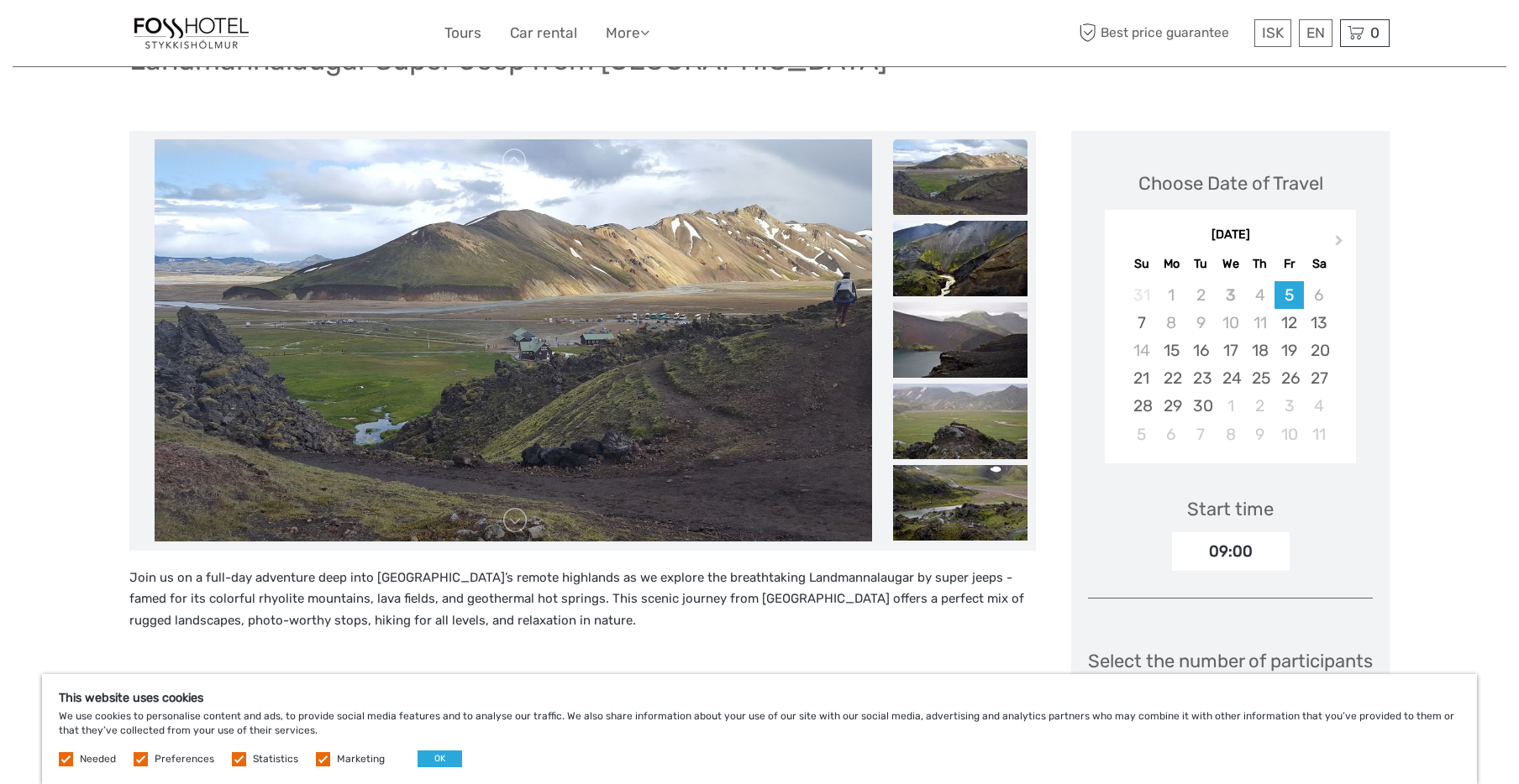
click at [934, 270] on img at bounding box center [959, 258] width 134 height 75
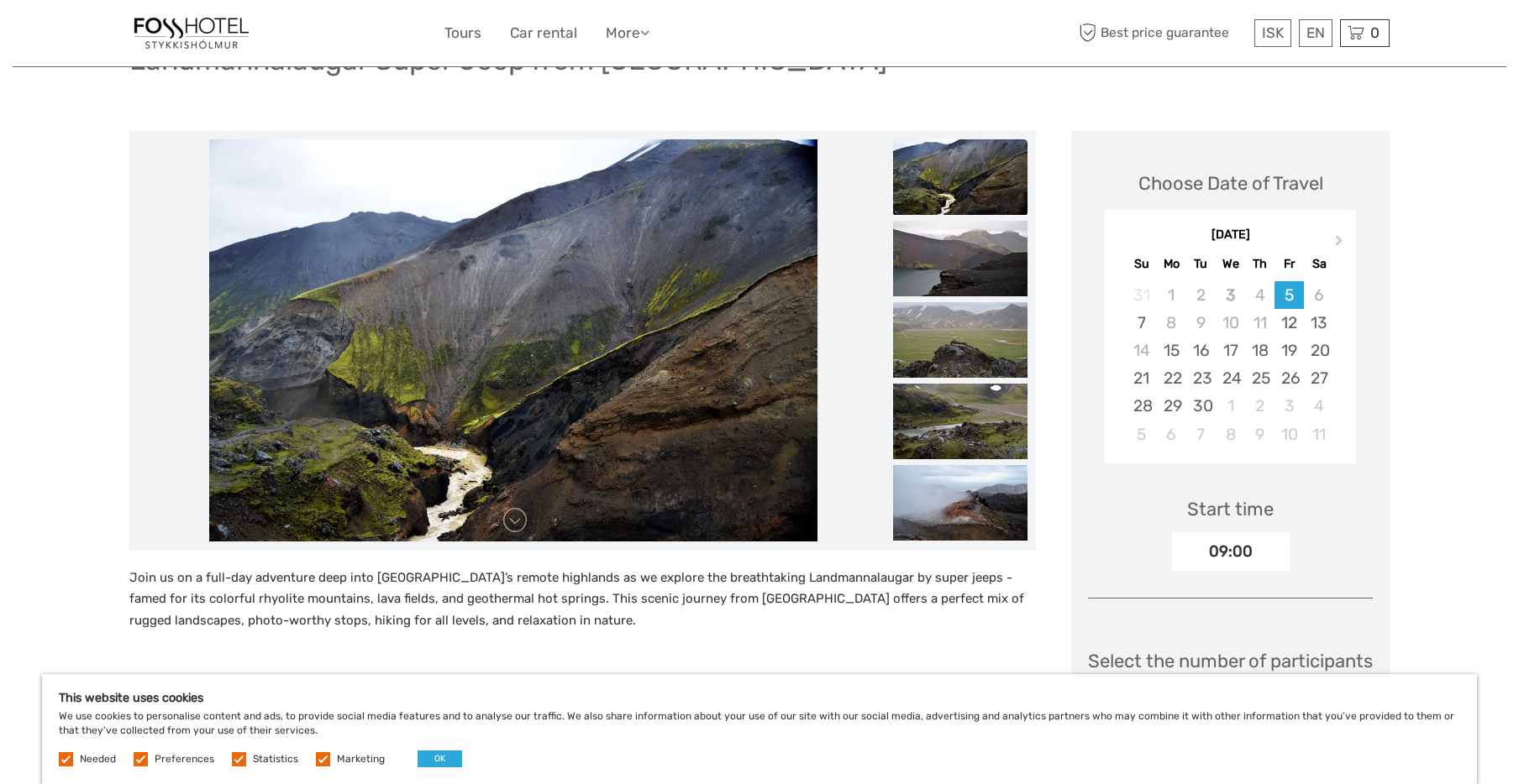
click at [934, 270] on img at bounding box center [959, 258] width 134 height 75
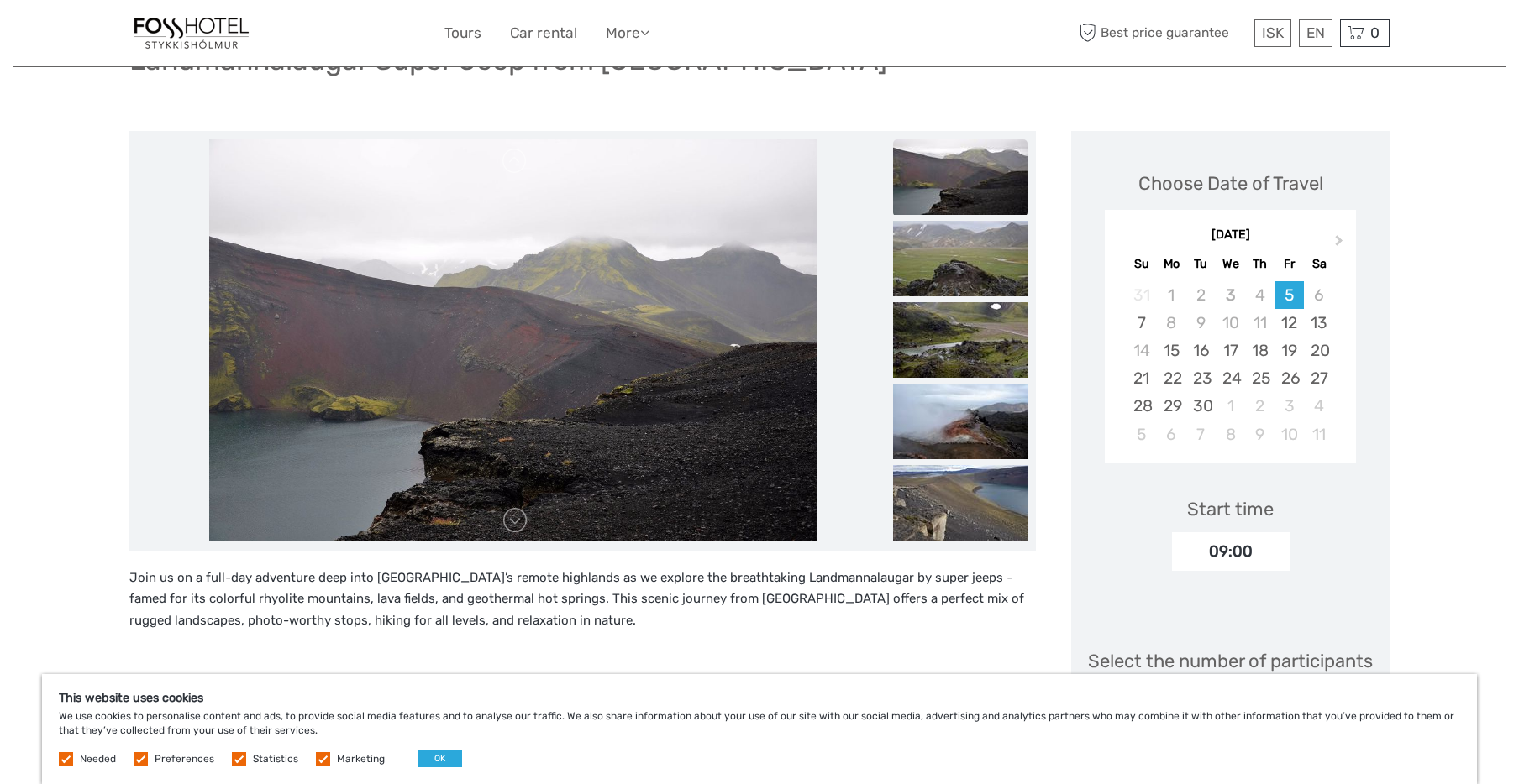
click at [934, 270] on img at bounding box center [959, 258] width 134 height 75
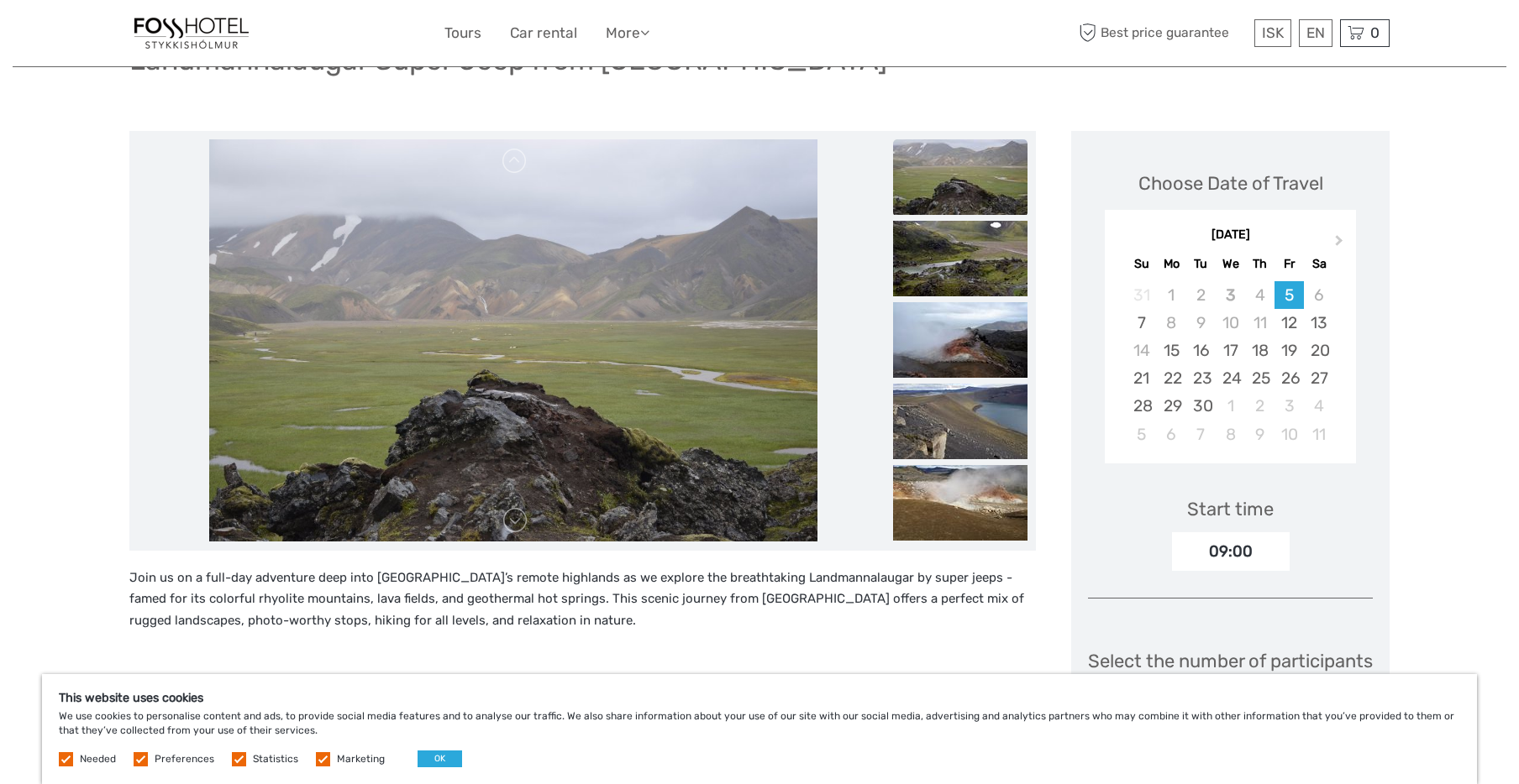
click at [934, 270] on img at bounding box center [959, 258] width 134 height 75
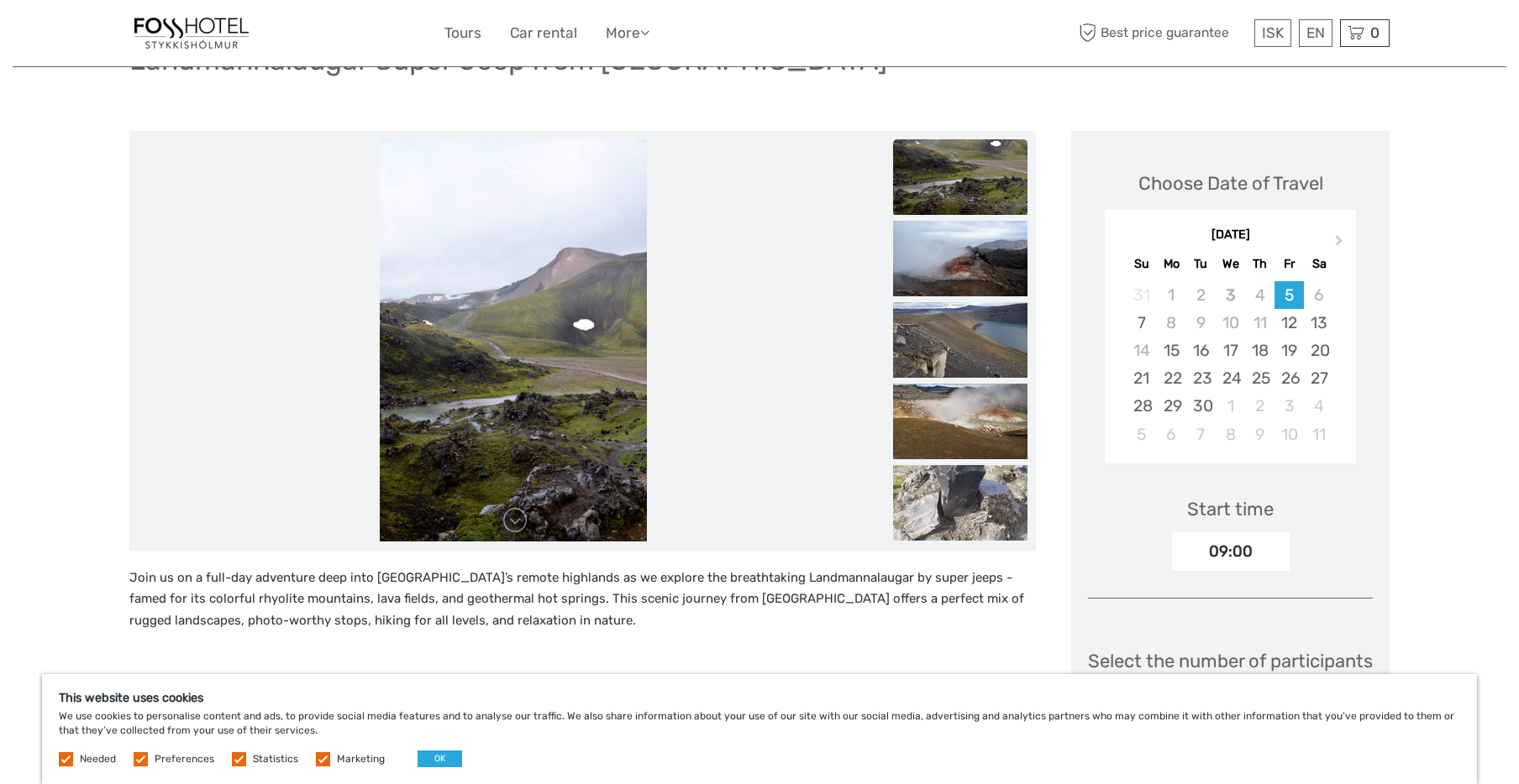
click at [934, 270] on img at bounding box center [959, 258] width 134 height 75
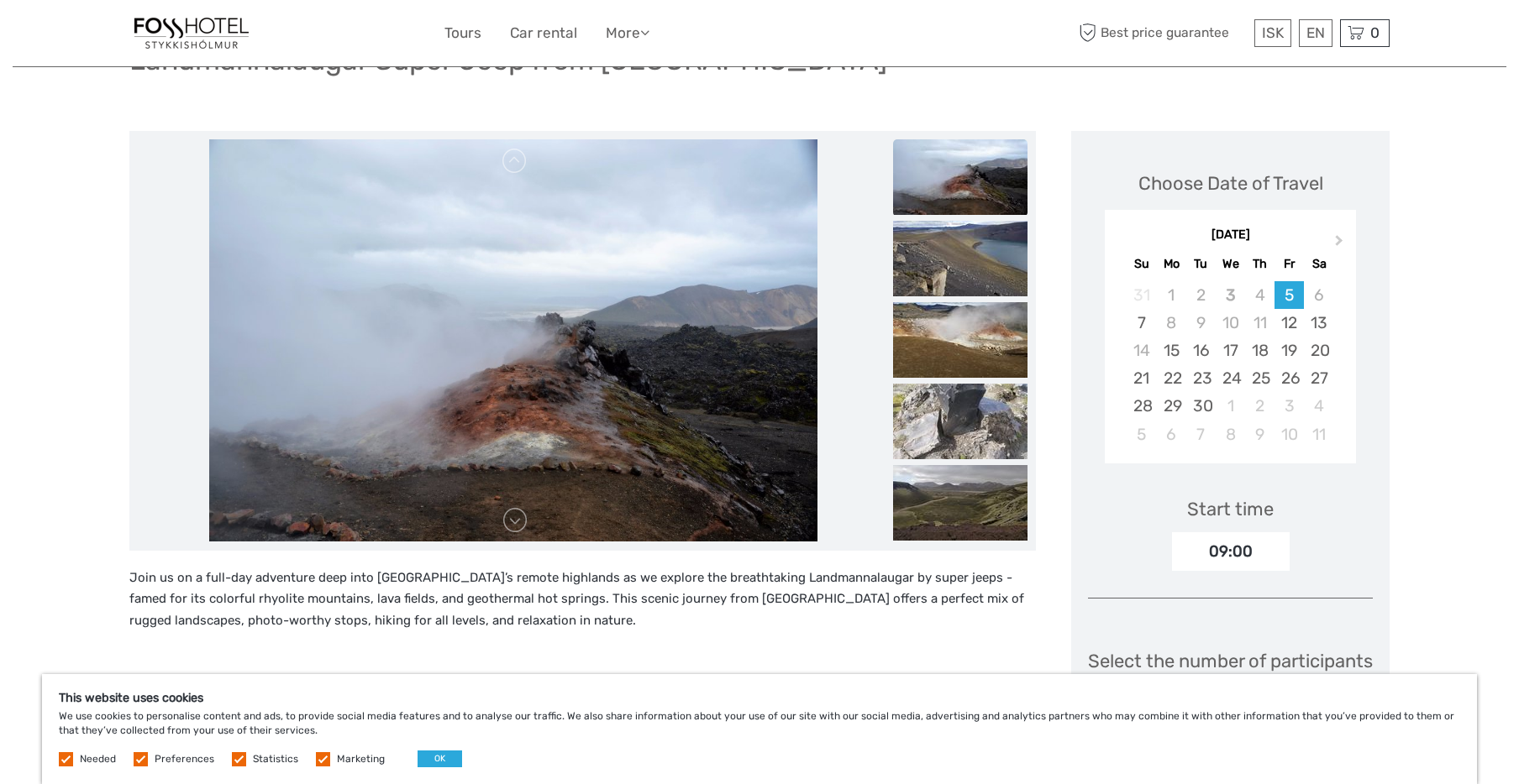
click at [934, 270] on img at bounding box center [959, 258] width 134 height 75
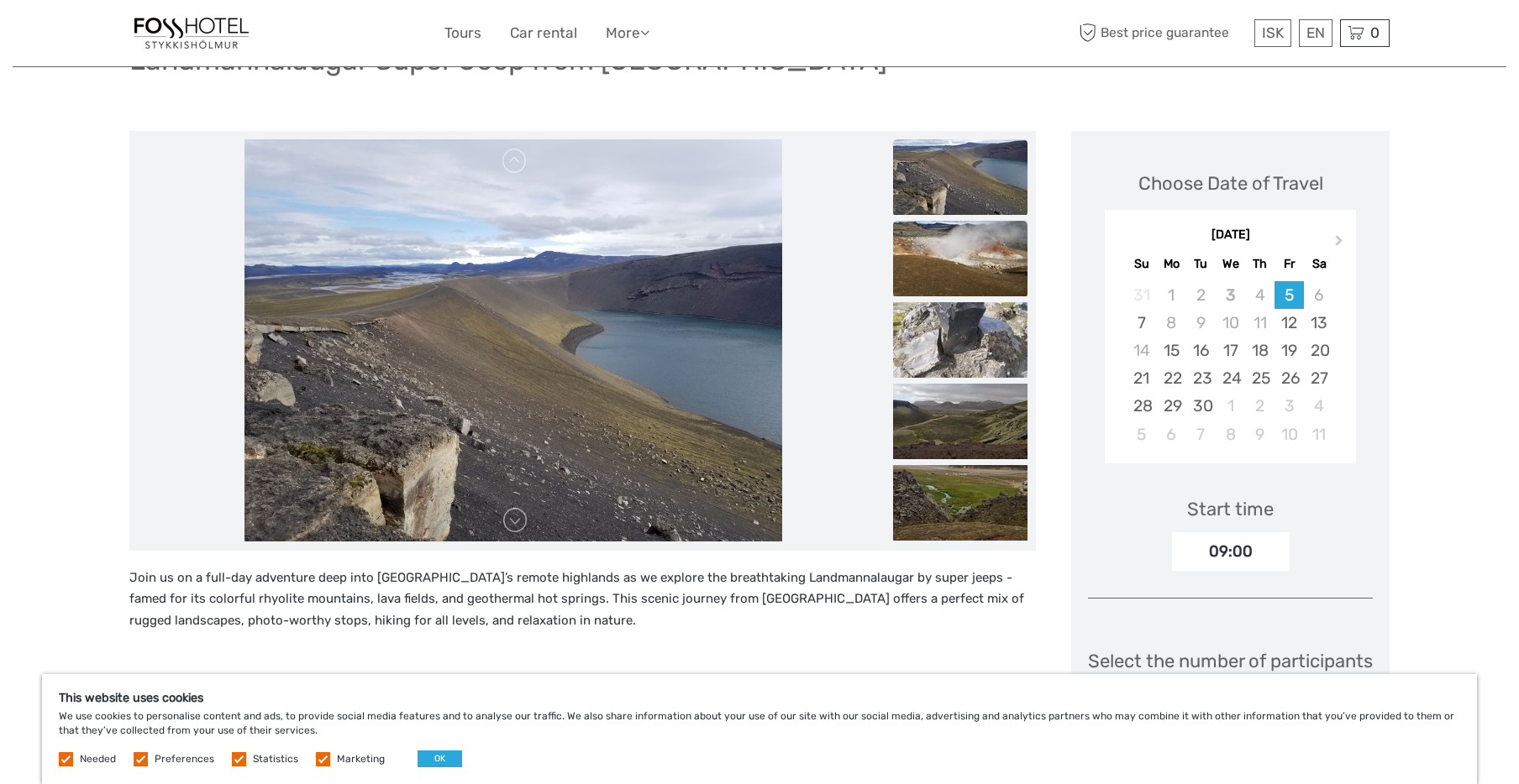
click at [934, 271] on img at bounding box center [959, 258] width 134 height 75
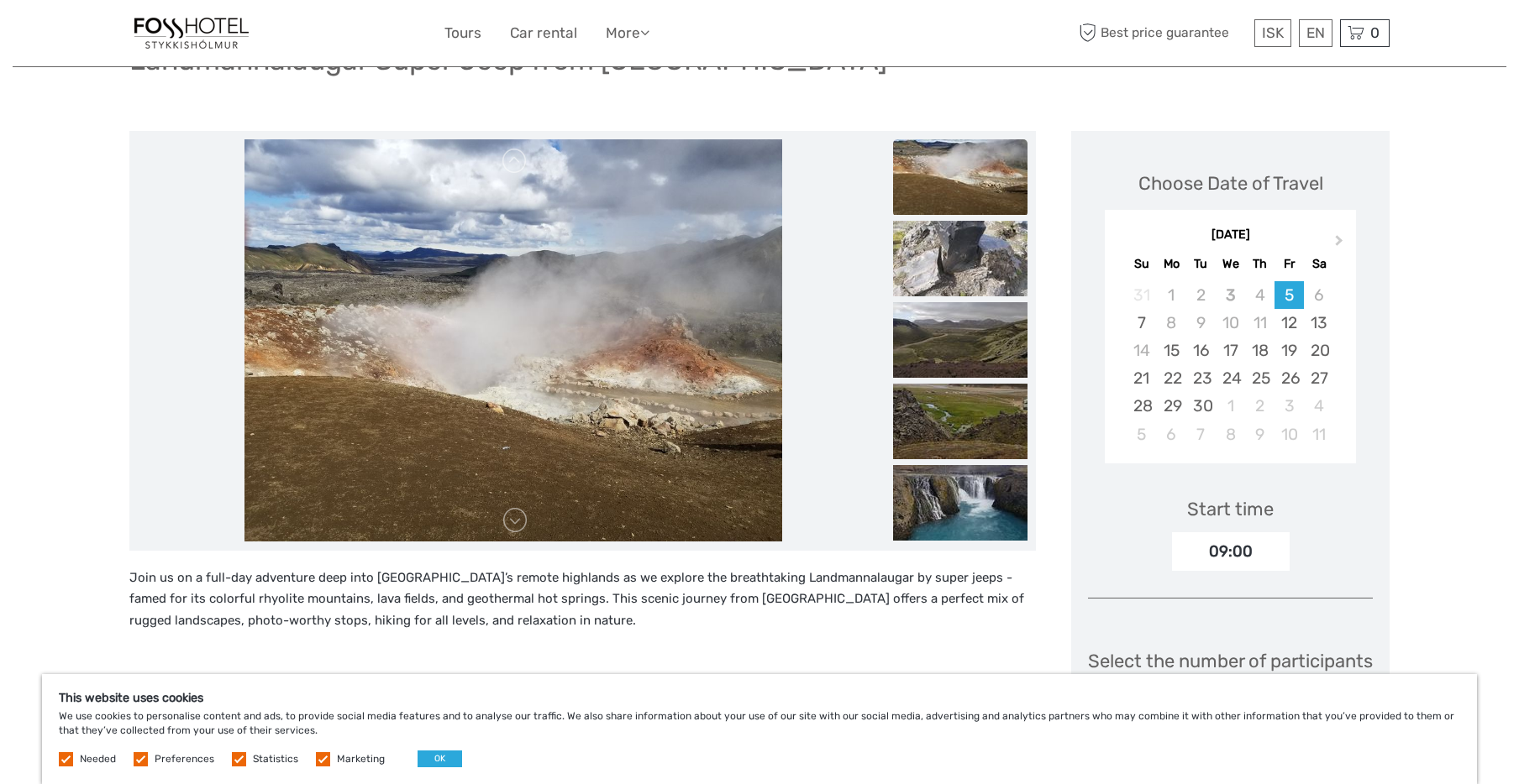
click at [934, 271] on img at bounding box center [959, 258] width 134 height 75
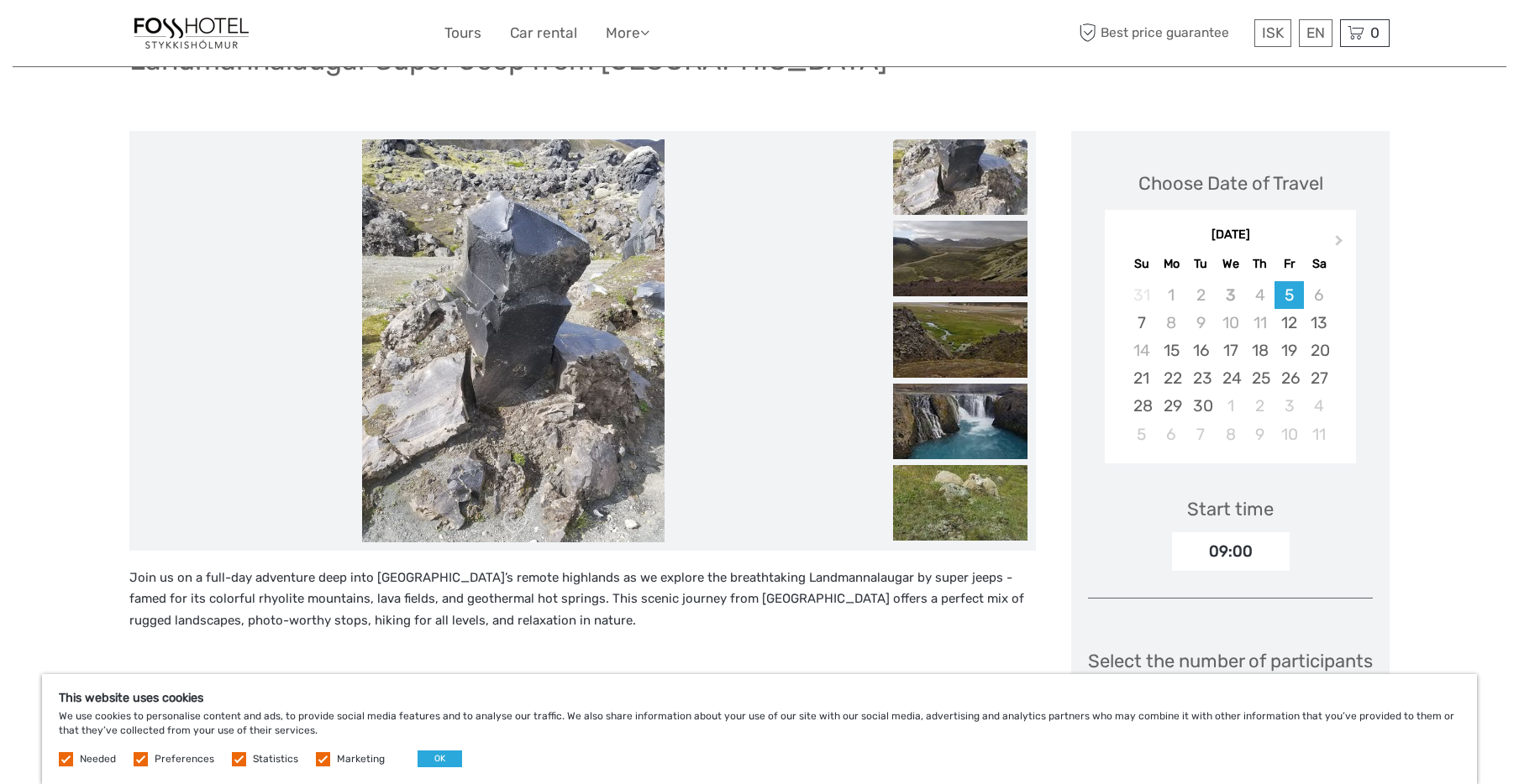
click at [934, 271] on img at bounding box center [959, 258] width 134 height 75
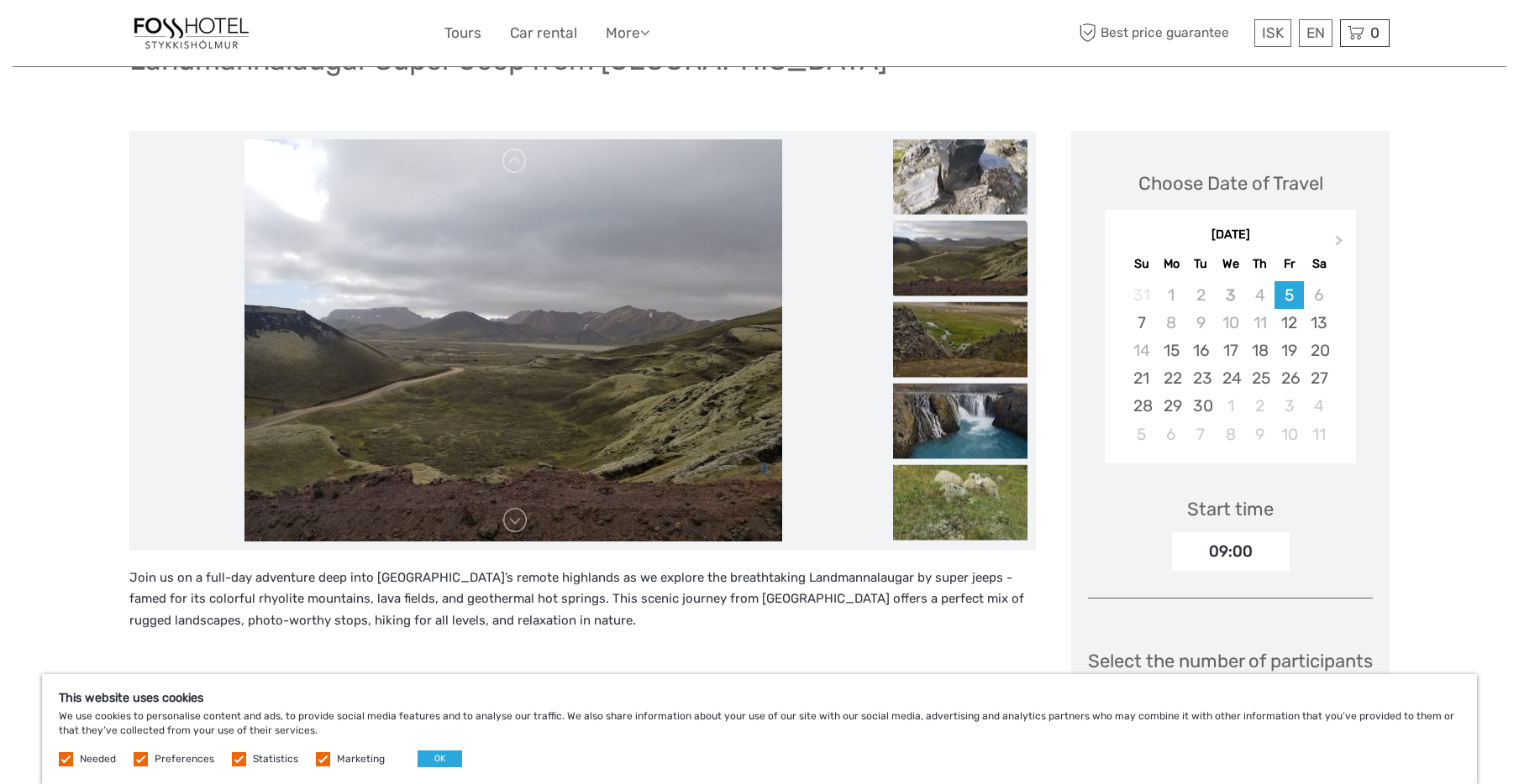
click at [930, 269] on img at bounding box center [959, 257] width 134 height 75
click at [928, 326] on img at bounding box center [959, 338] width 134 height 75
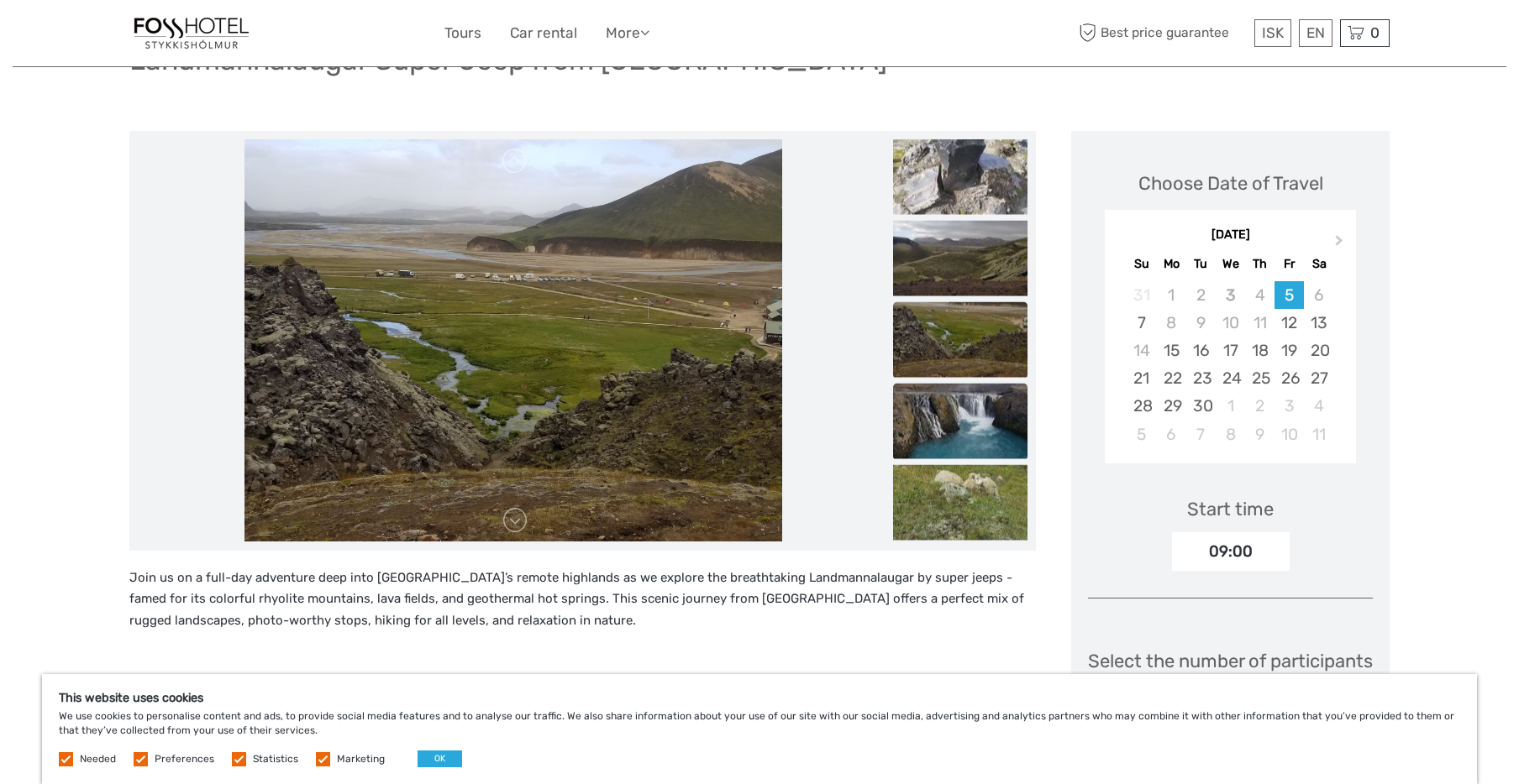
click at [941, 416] on img at bounding box center [959, 420] width 134 height 75
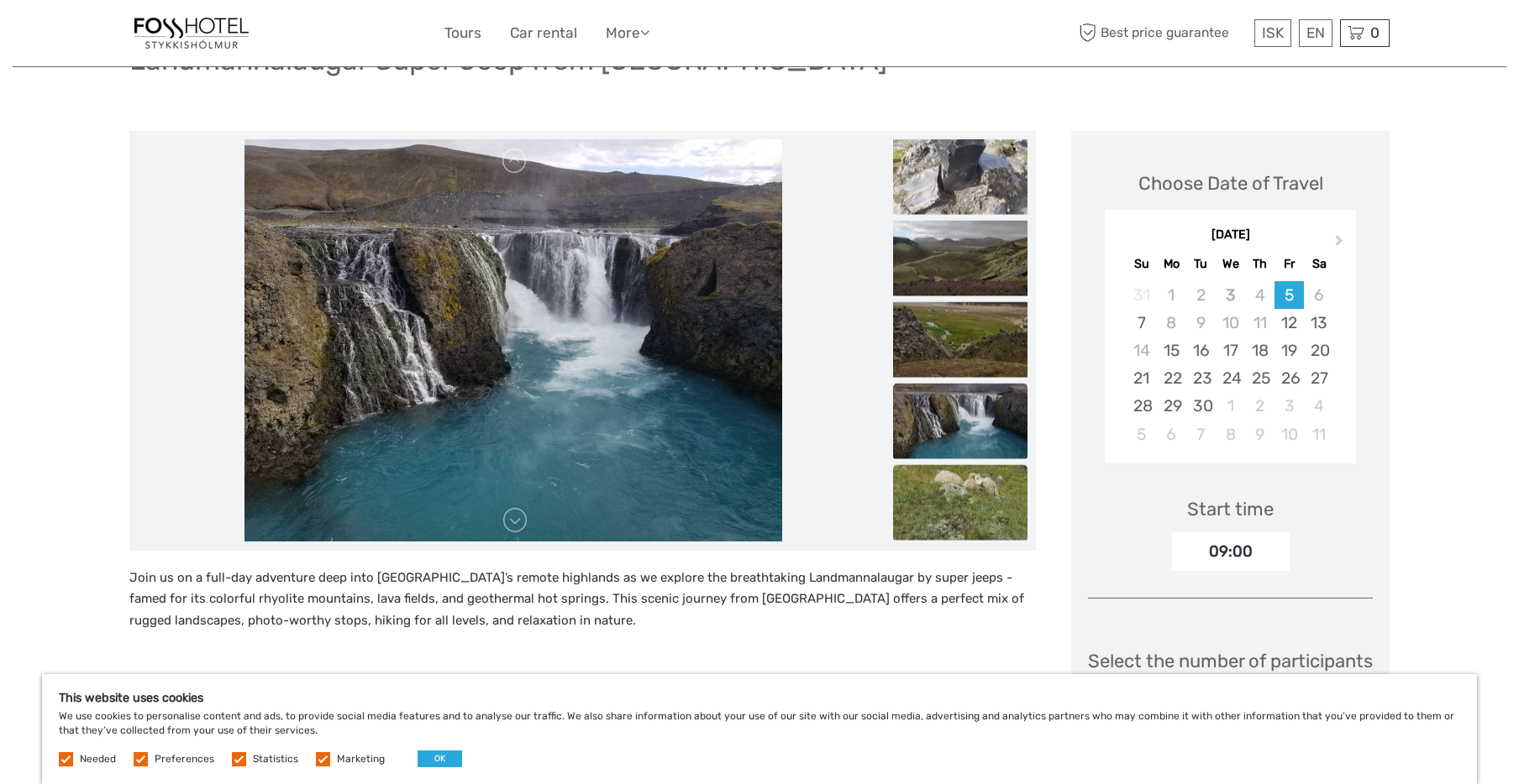
click at [933, 489] on img at bounding box center [959, 502] width 134 height 75
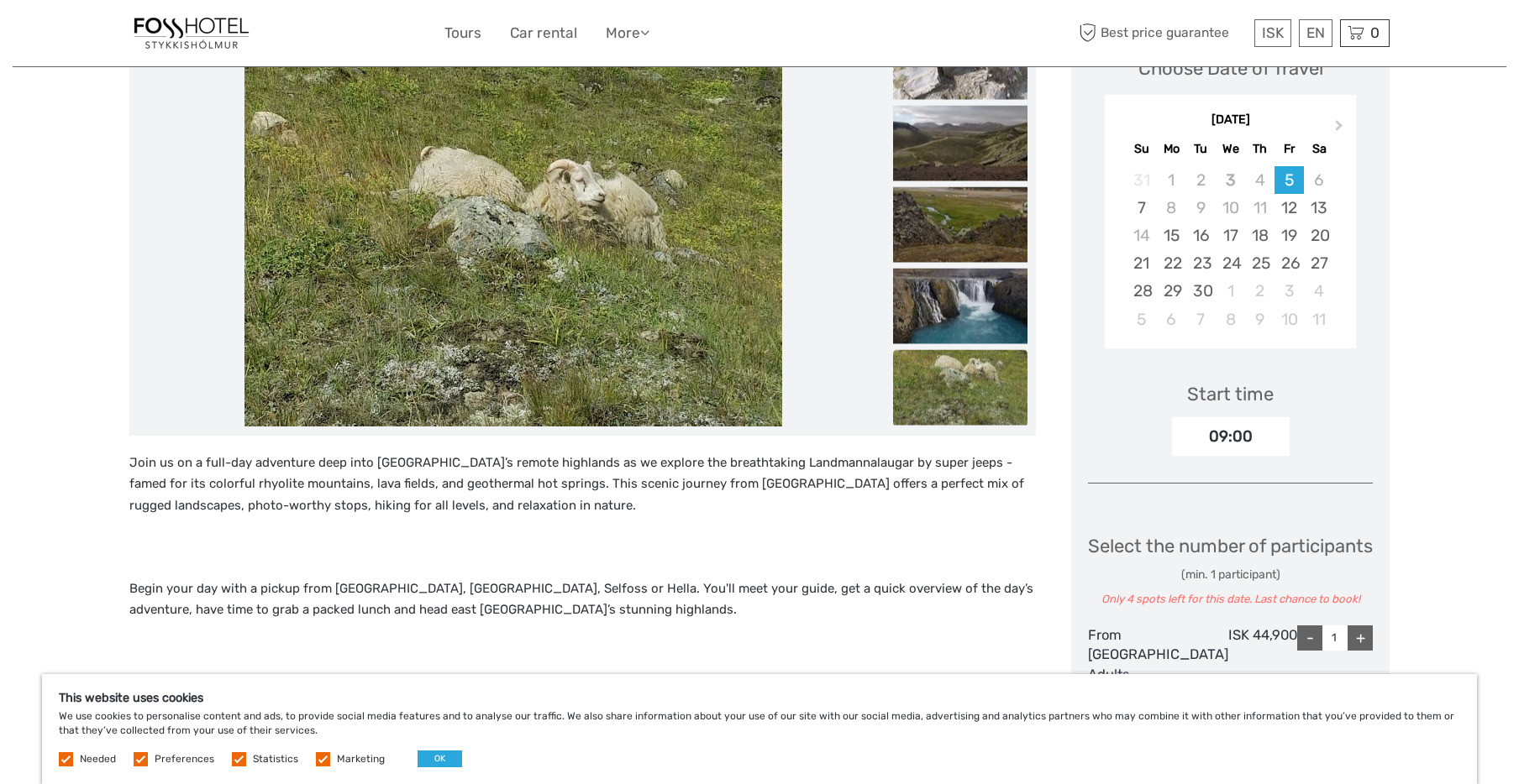
scroll to position [283, 0]
